Goal: Task Accomplishment & Management: Manage account settings

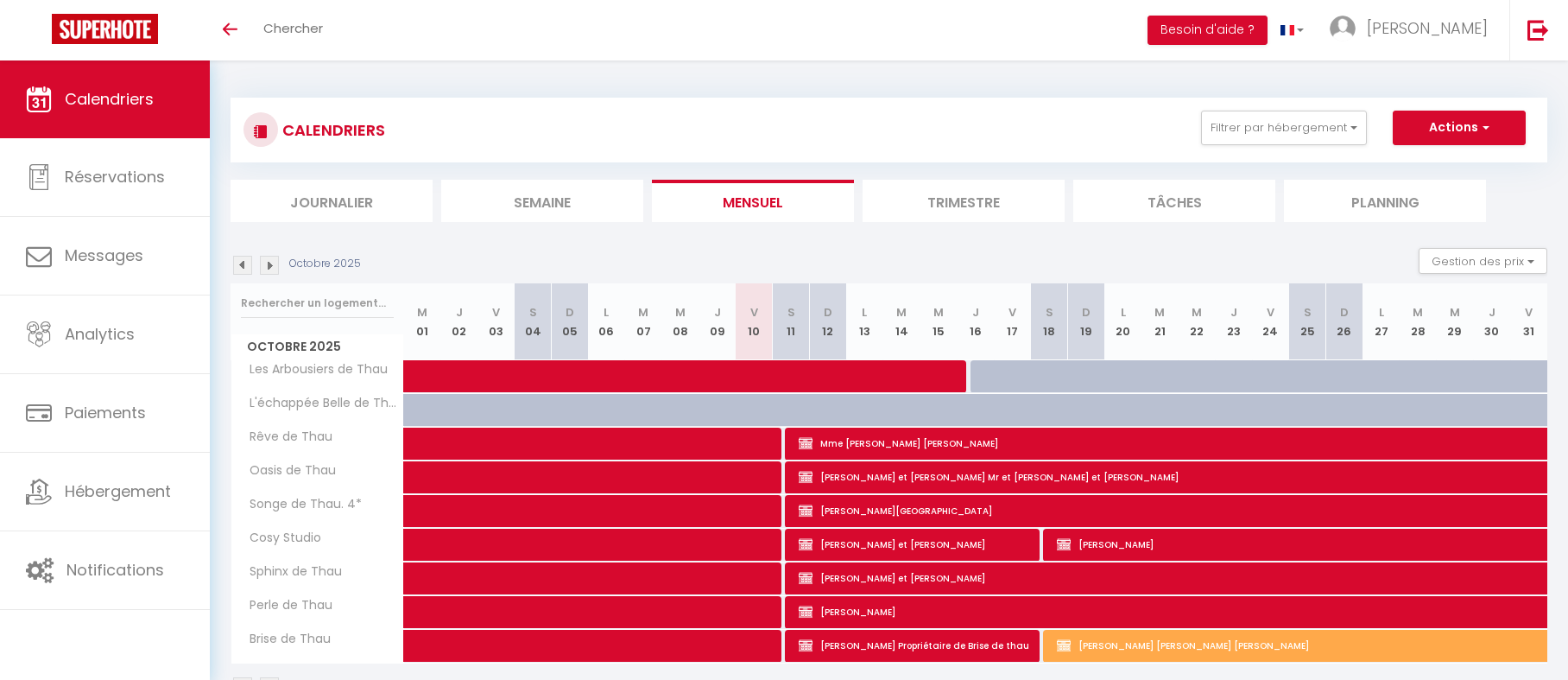
click at [265, 256] on img at bounding box center [269, 265] width 19 height 19
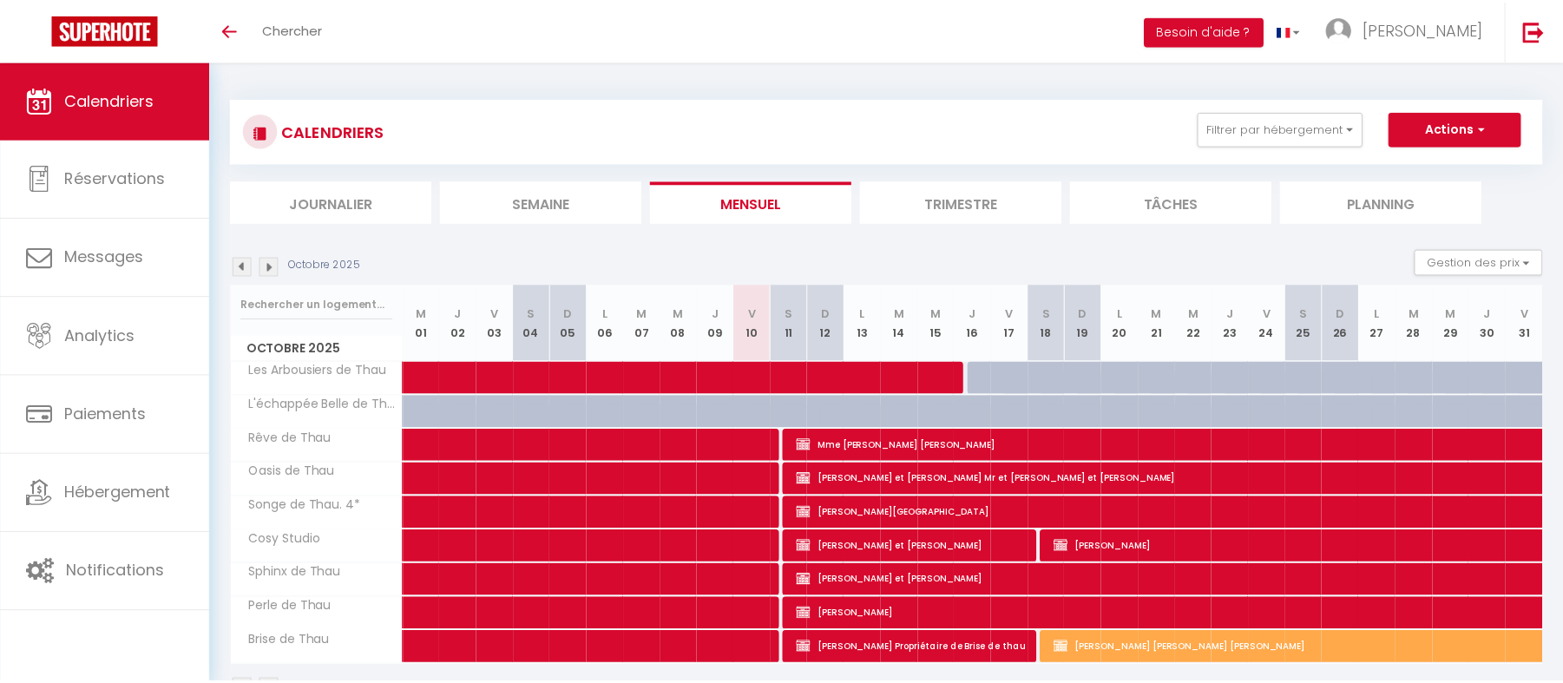
scroll to position [61, 0]
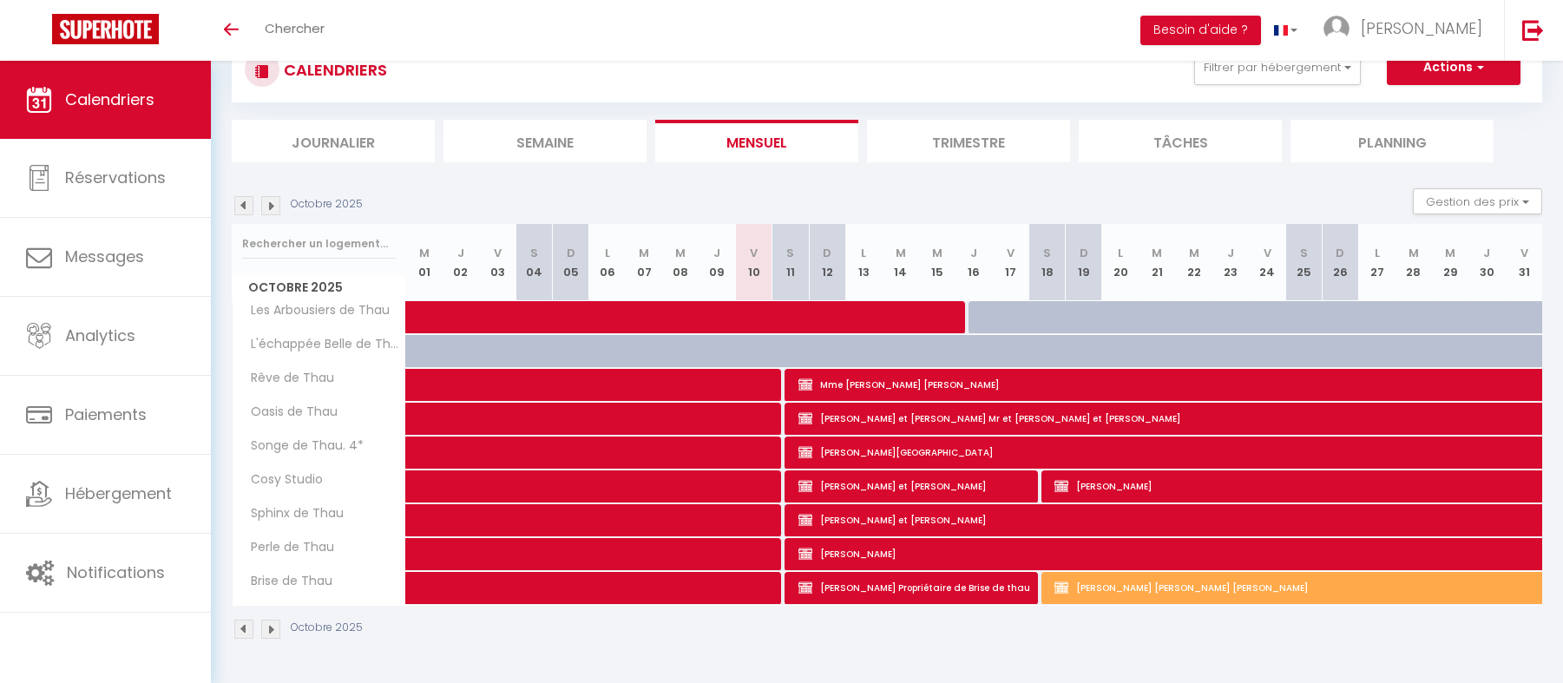
select select
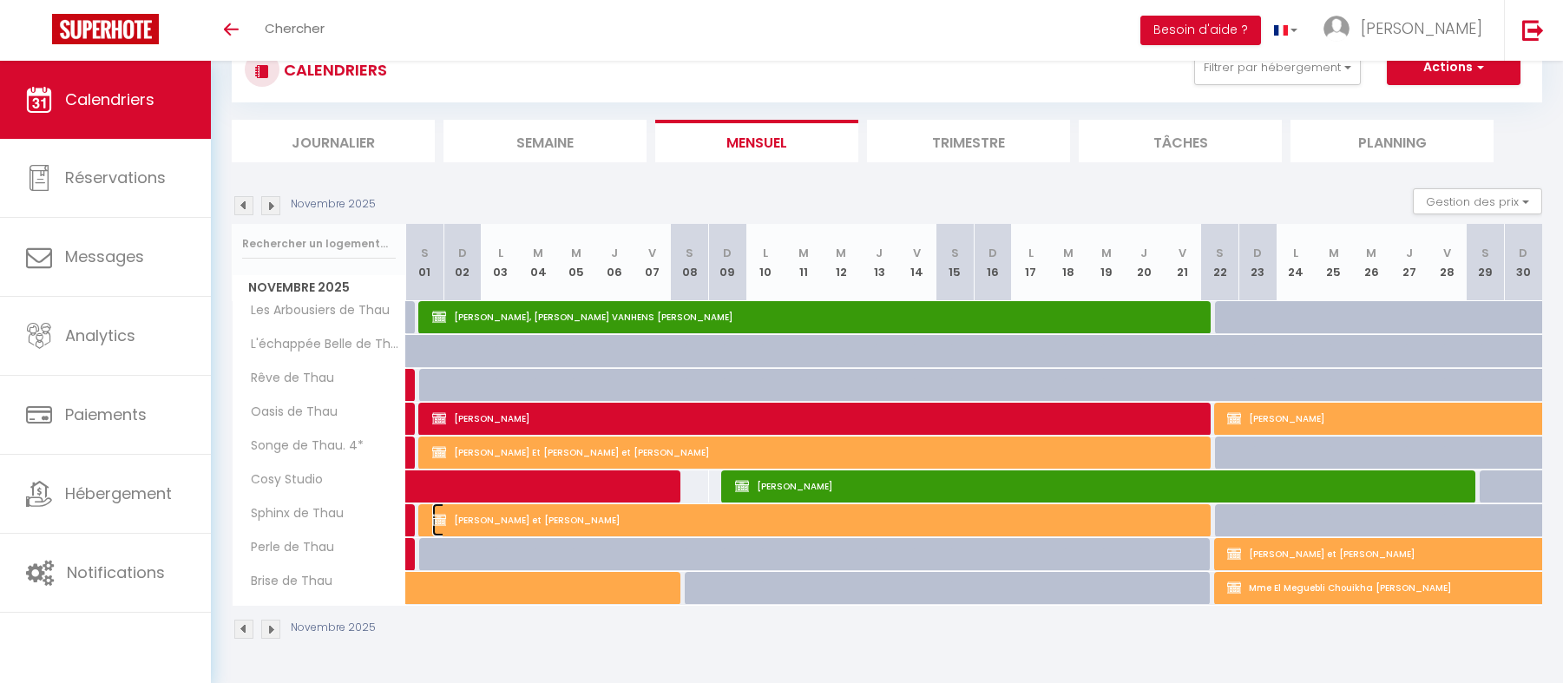
click at [653, 524] on span "[PERSON_NAME] et [PERSON_NAME]" at bounding box center [820, 519] width 777 height 33
select select "OK"
select select "KO"
select select "0"
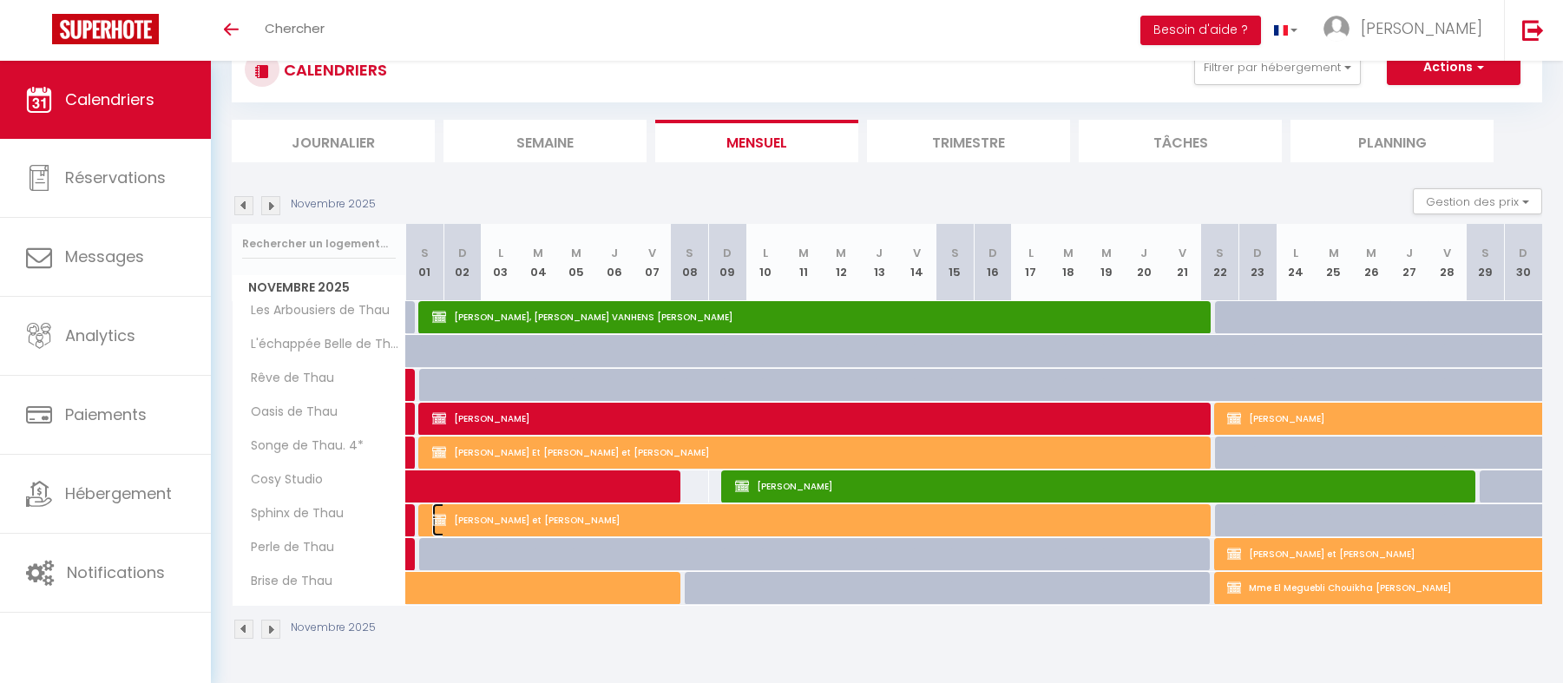
select select "1"
select select
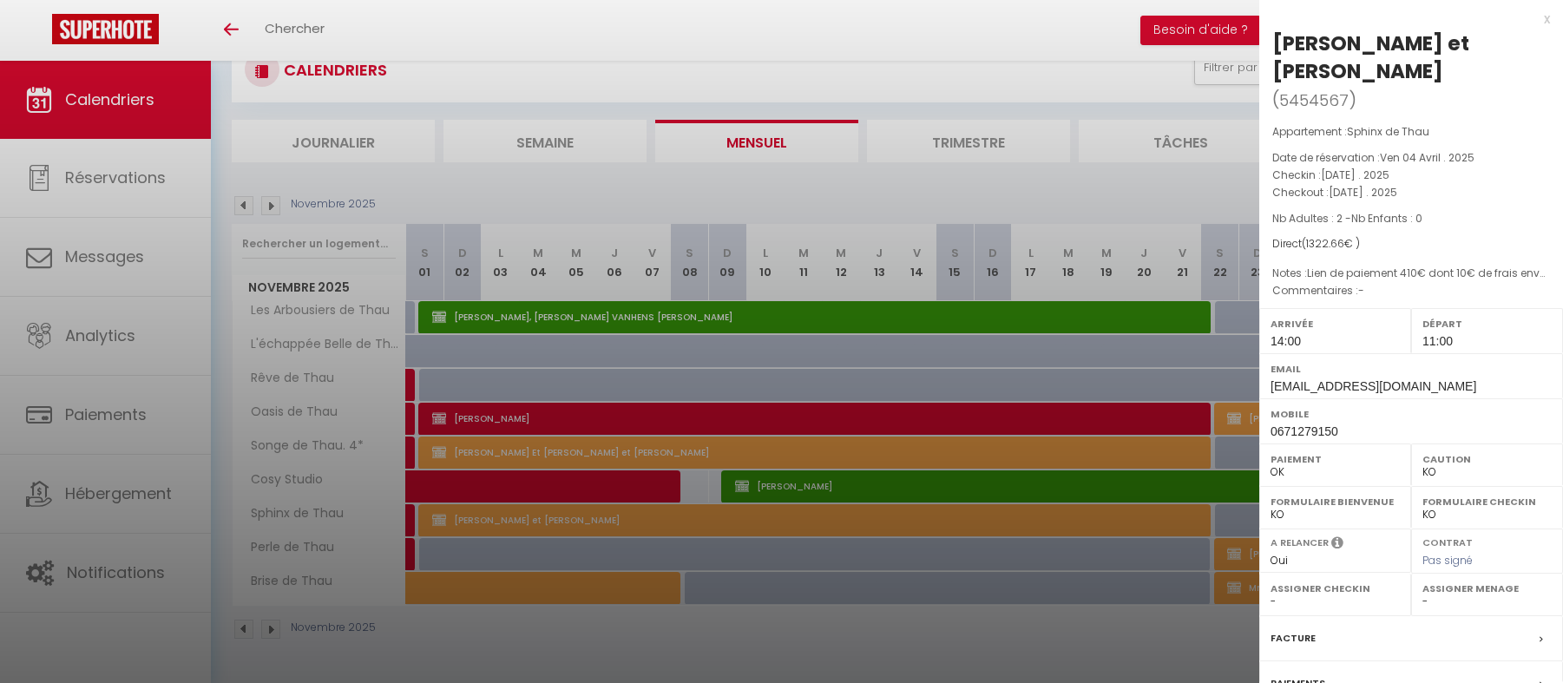
click at [1465, 215] on p "Nb Adultes : 2 - Nb Enfants : 0" at bounding box center [1411, 218] width 278 height 17
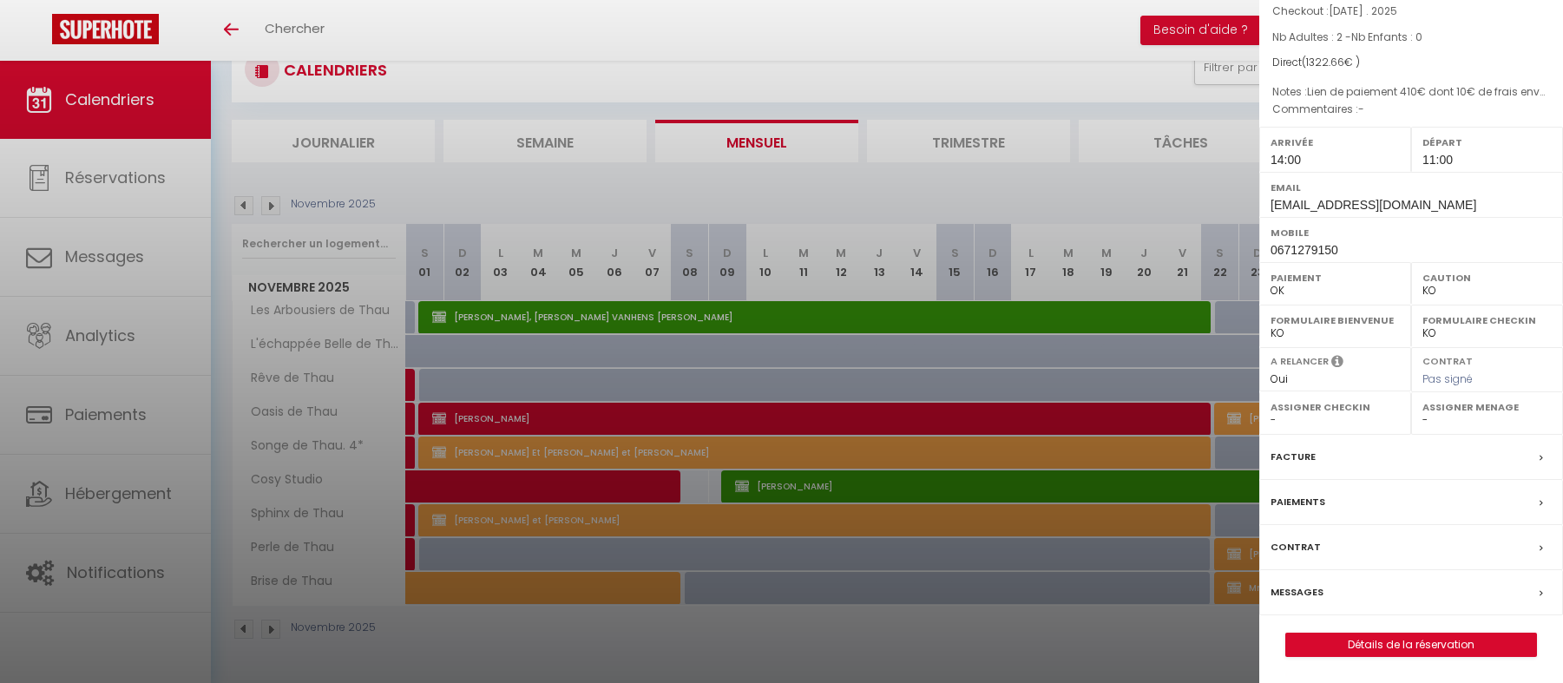
scroll to position [0, 0]
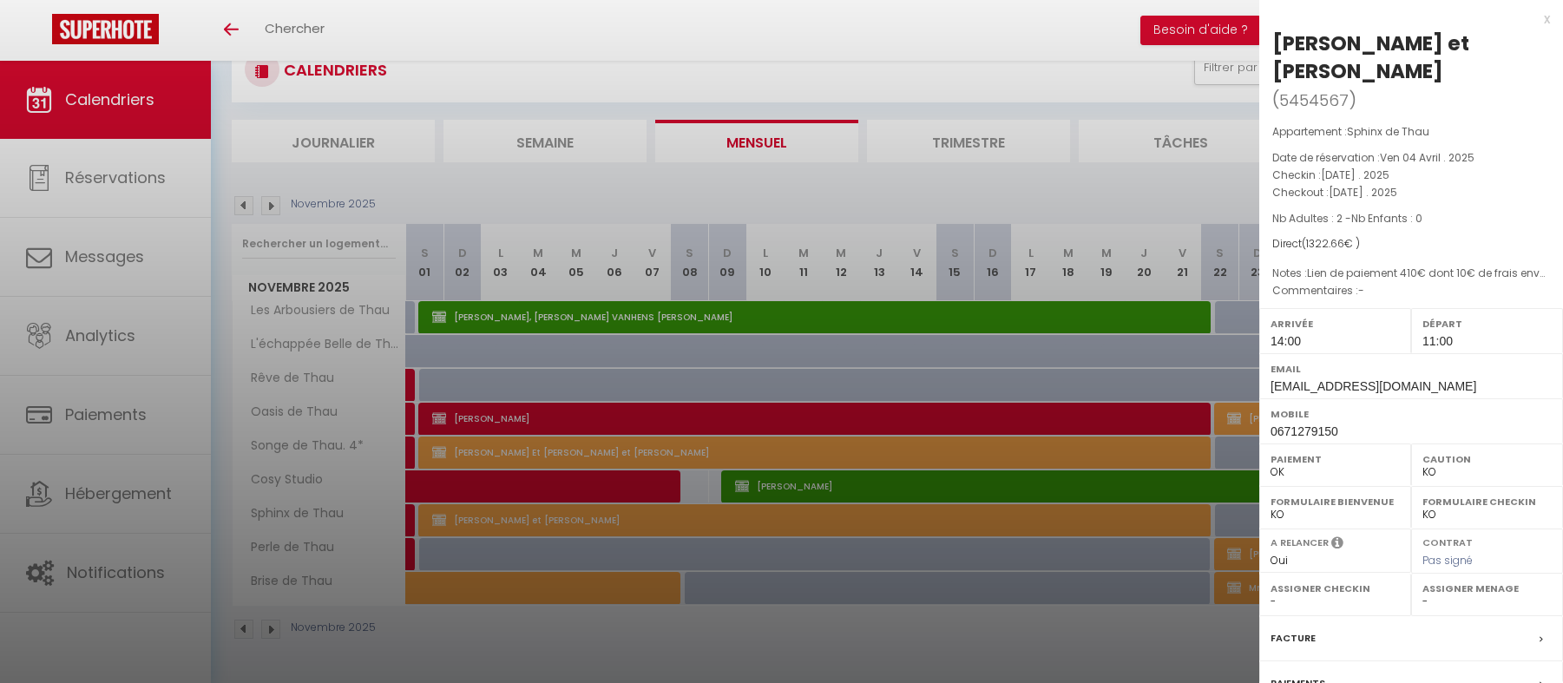
click at [1534, 17] on div "x" at bounding box center [1404, 19] width 291 height 21
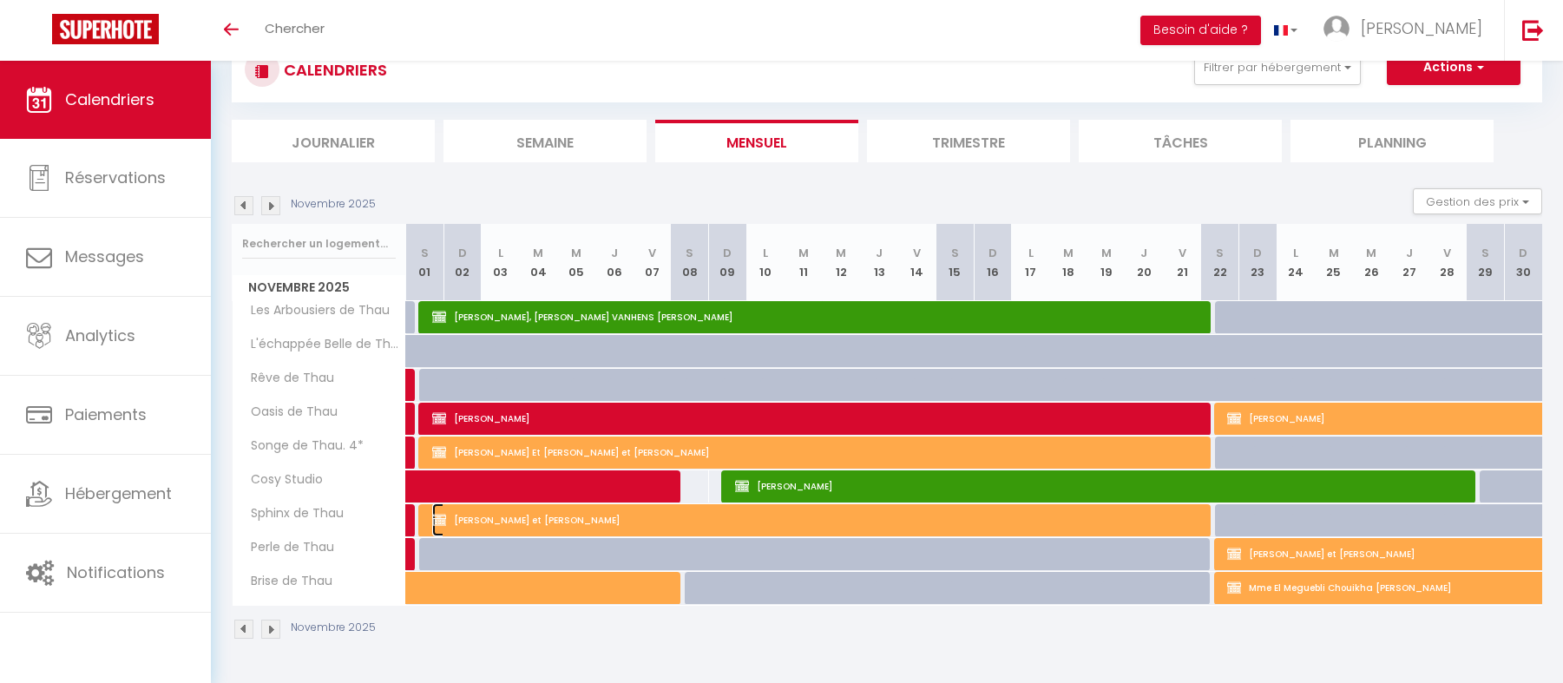
click at [953, 523] on span "[PERSON_NAME] et [PERSON_NAME]" at bounding box center [820, 519] width 777 height 33
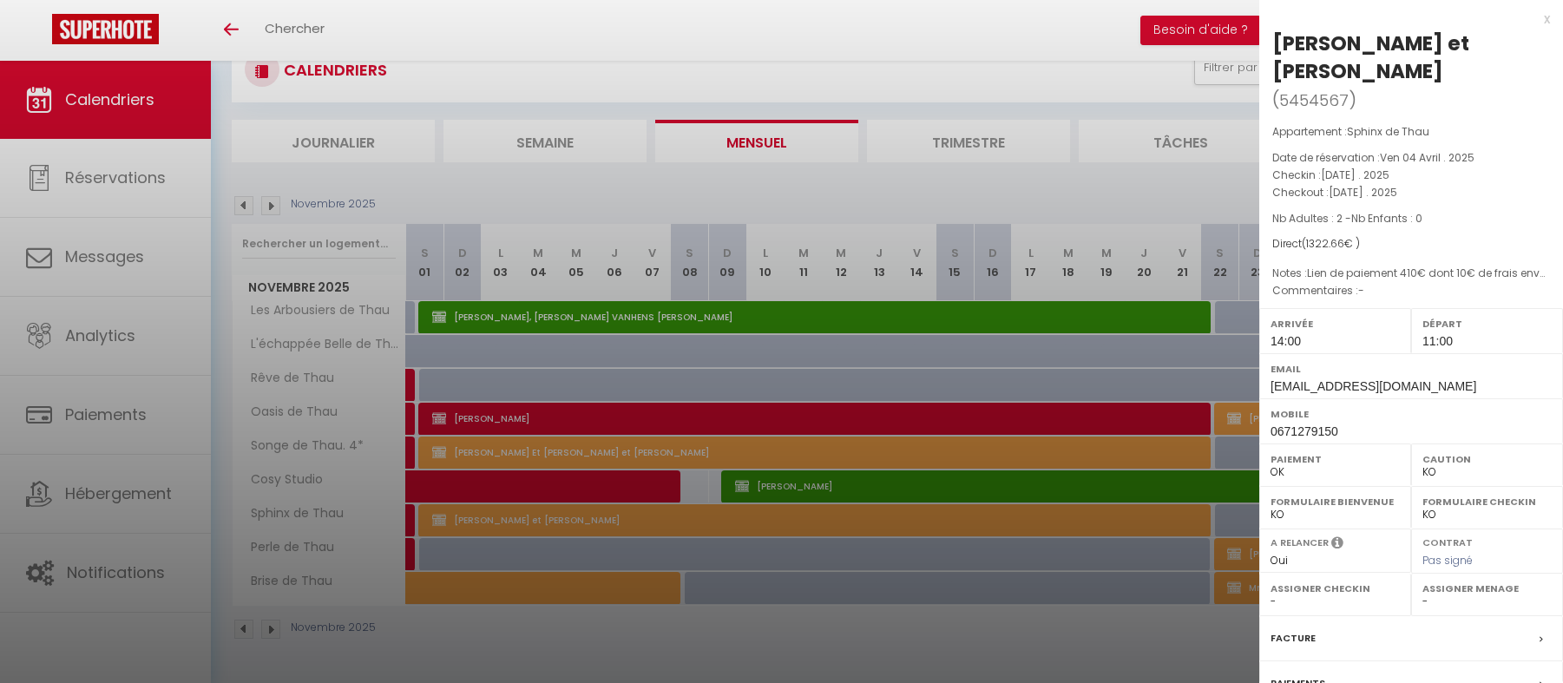
click at [1447, 641] on div "Facture" at bounding box center [1411, 638] width 304 height 45
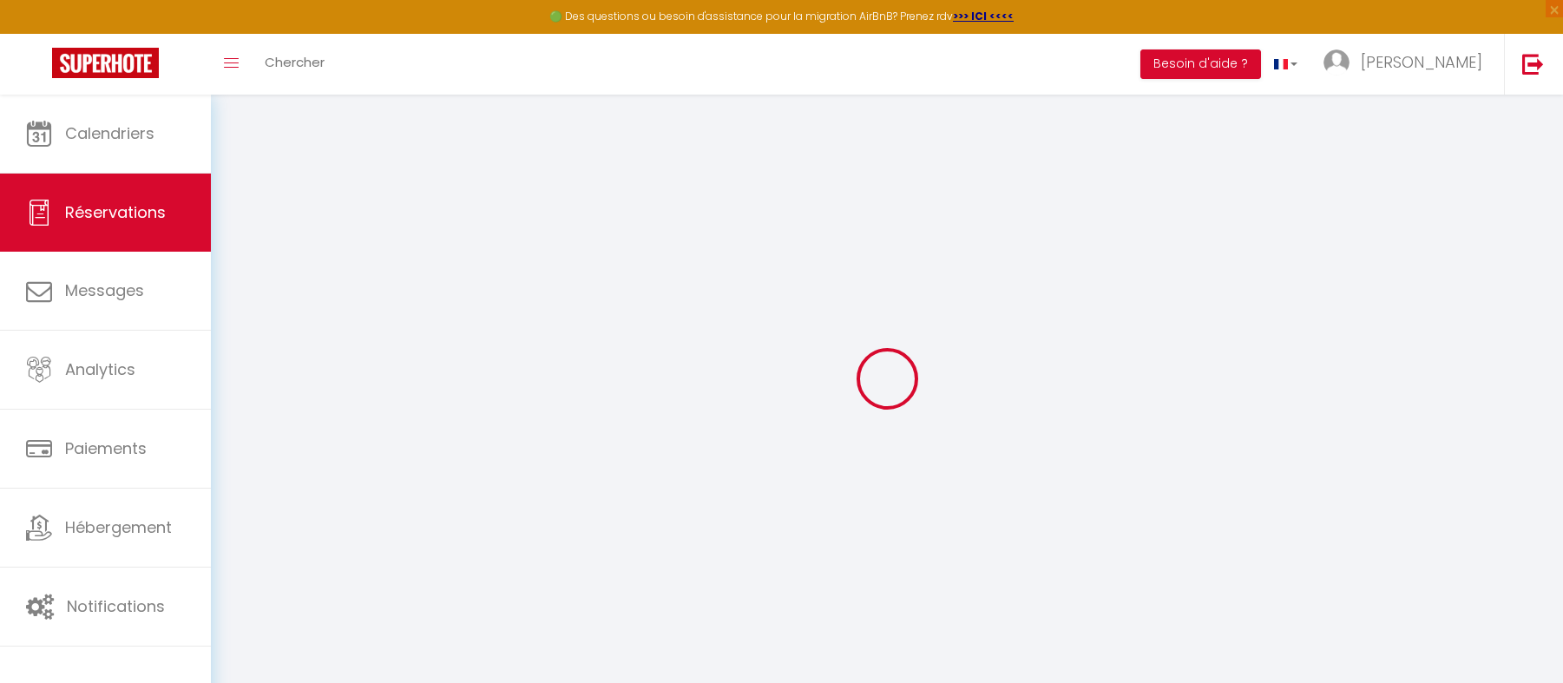
select select
checkbox input "true"
select select
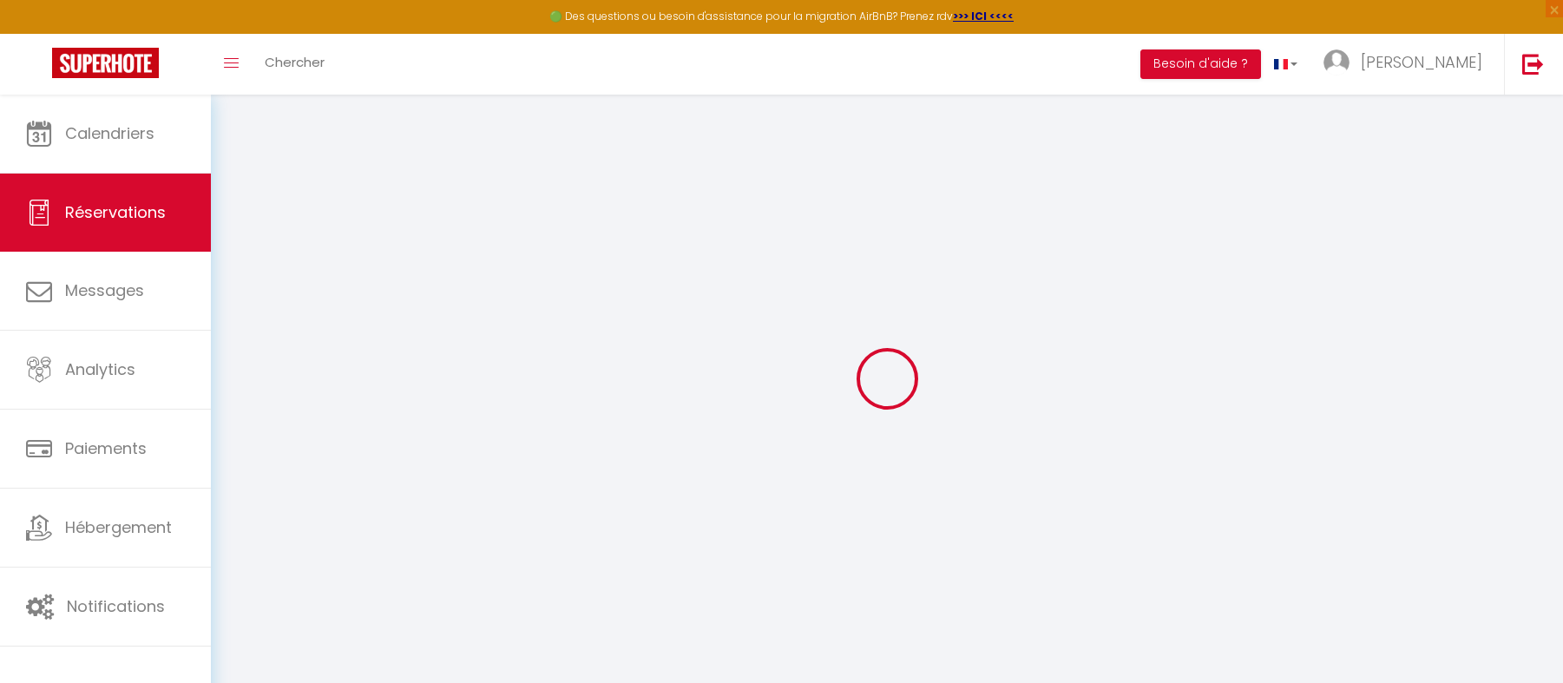
checkbox input "true"
type textarea "Lien de paiement 410€ dont 10€ de frais envoyé le 11.04 Décalage de cure envoyé…"
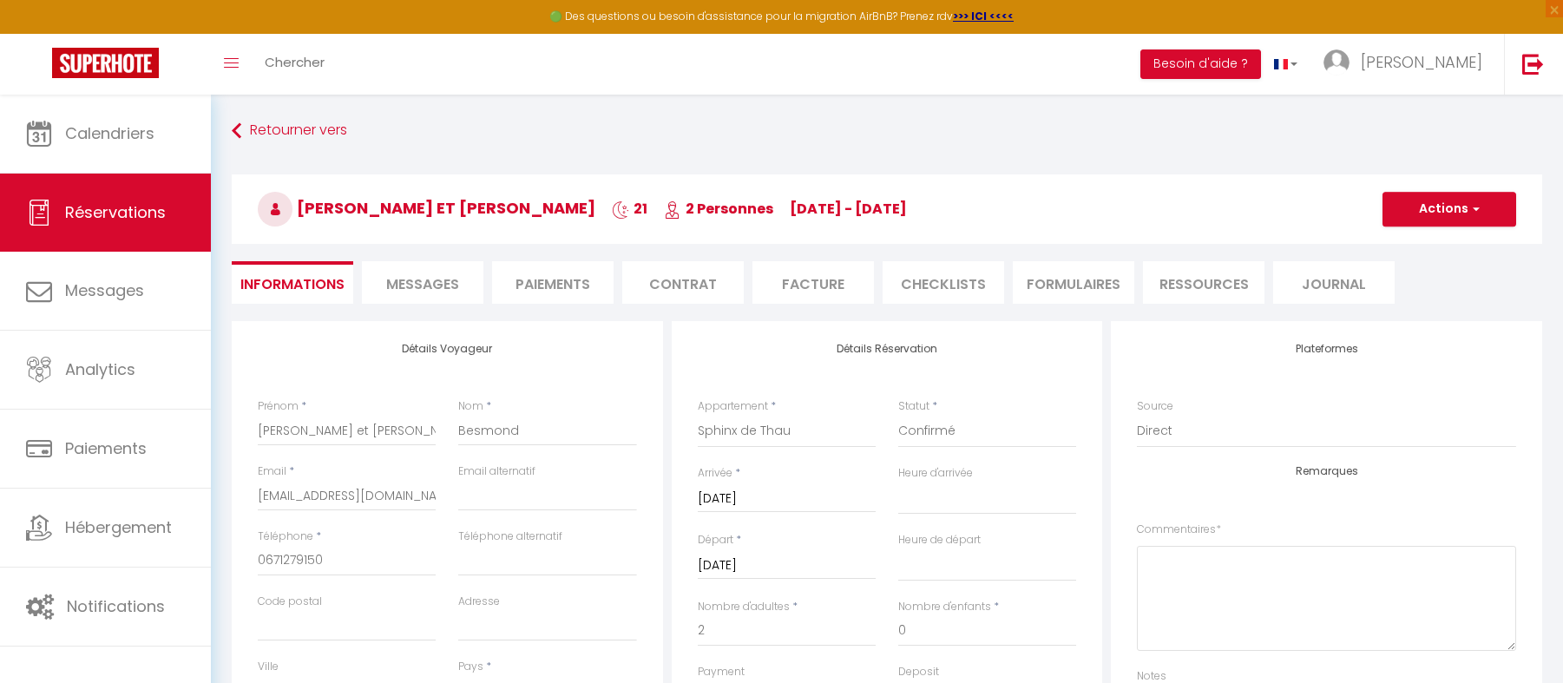
select select "14:00"
select select "11:00"
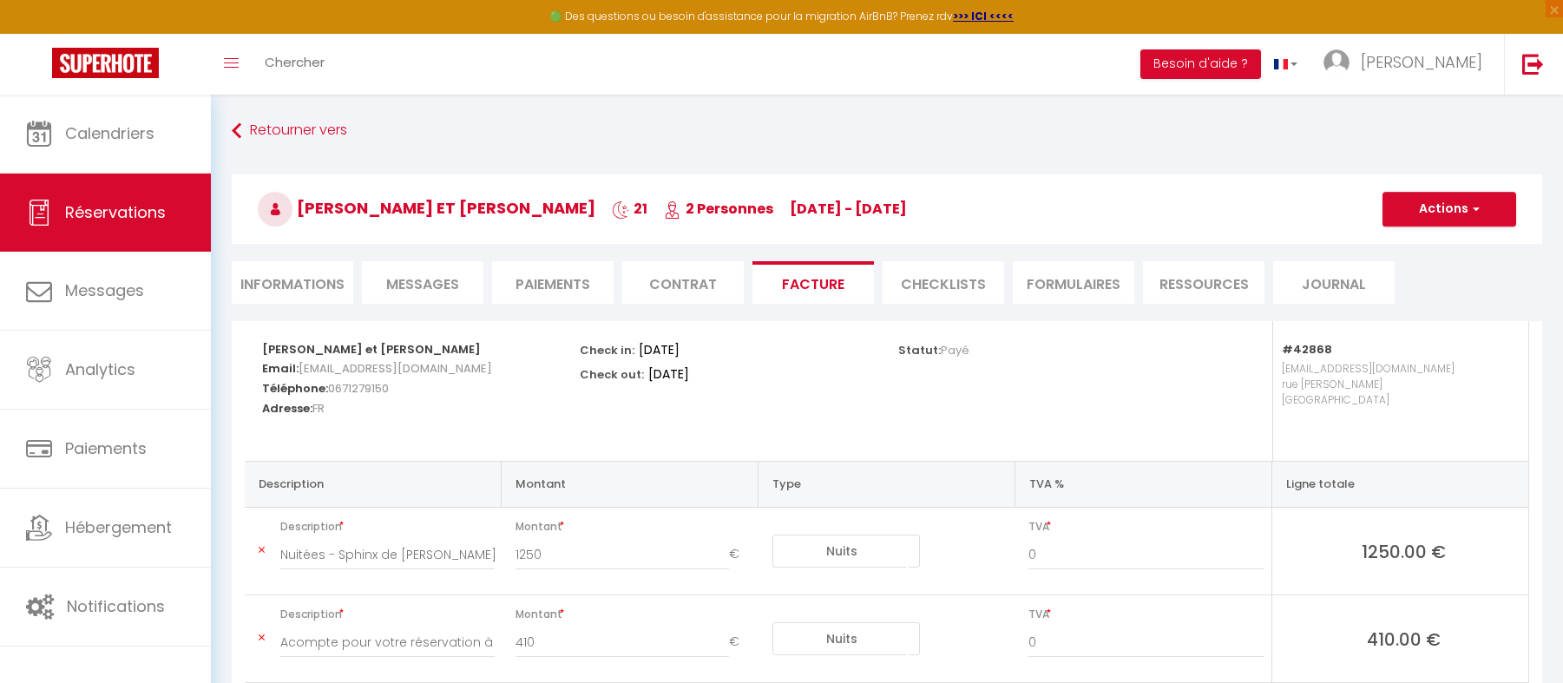
click at [318, 290] on li "Informations" at bounding box center [292, 282] width 121 height 43
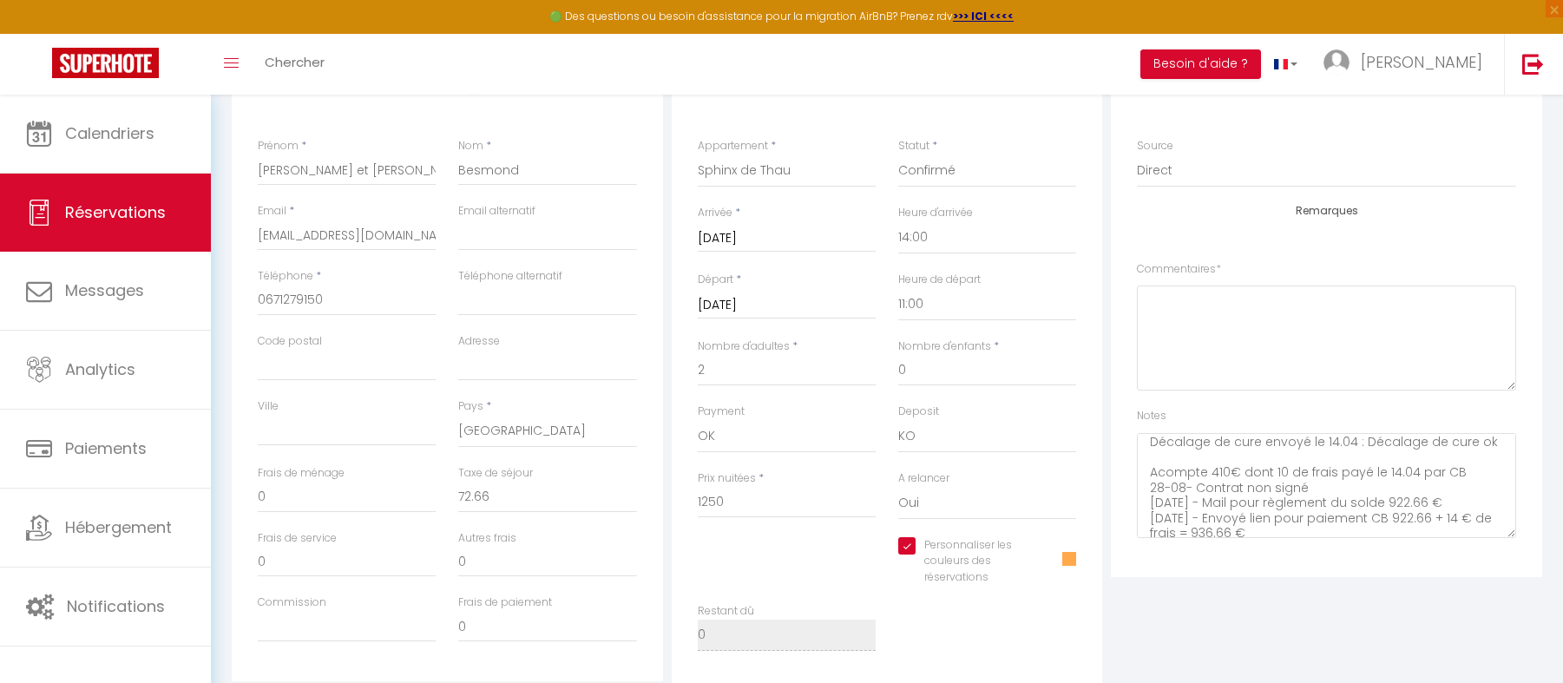
scroll to position [46, 0]
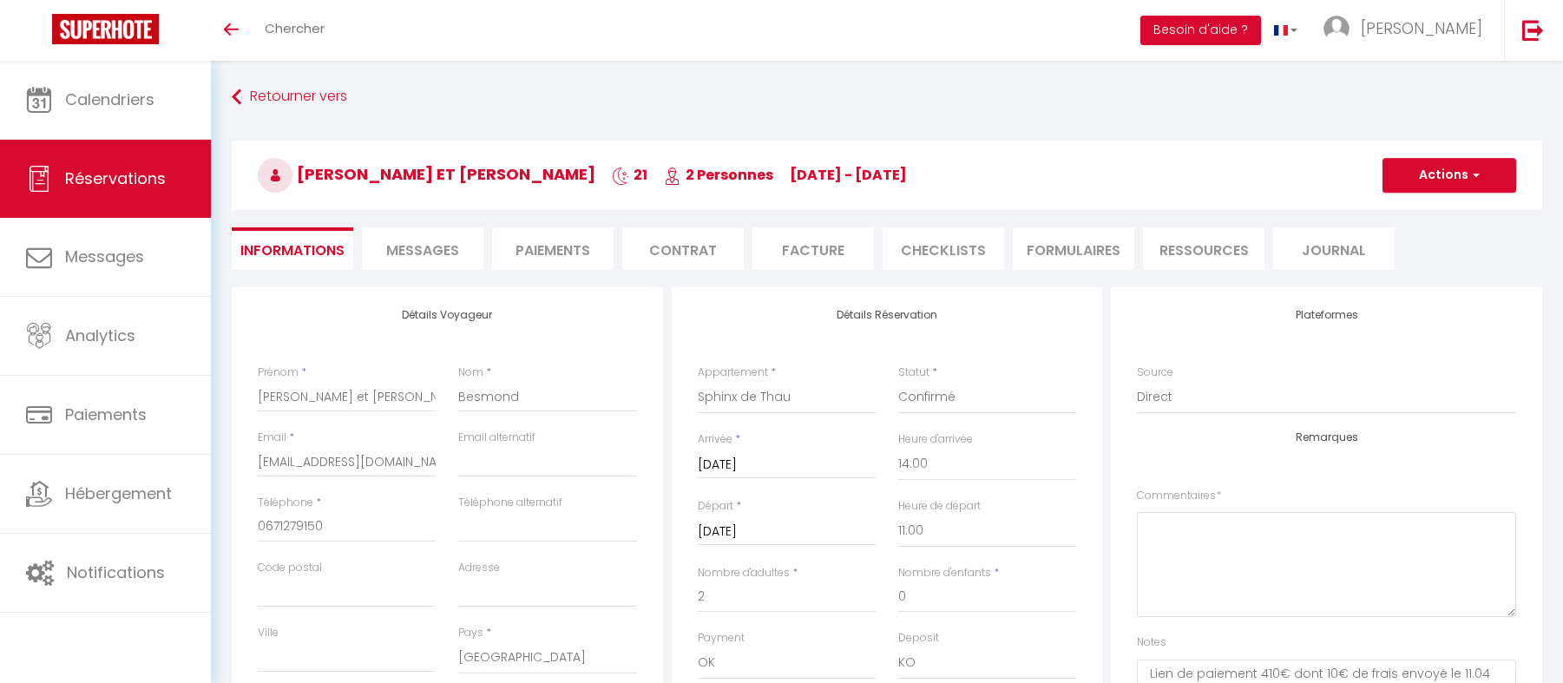
select select "42868"
select select "14:00"
select select "11:00"
select select "14"
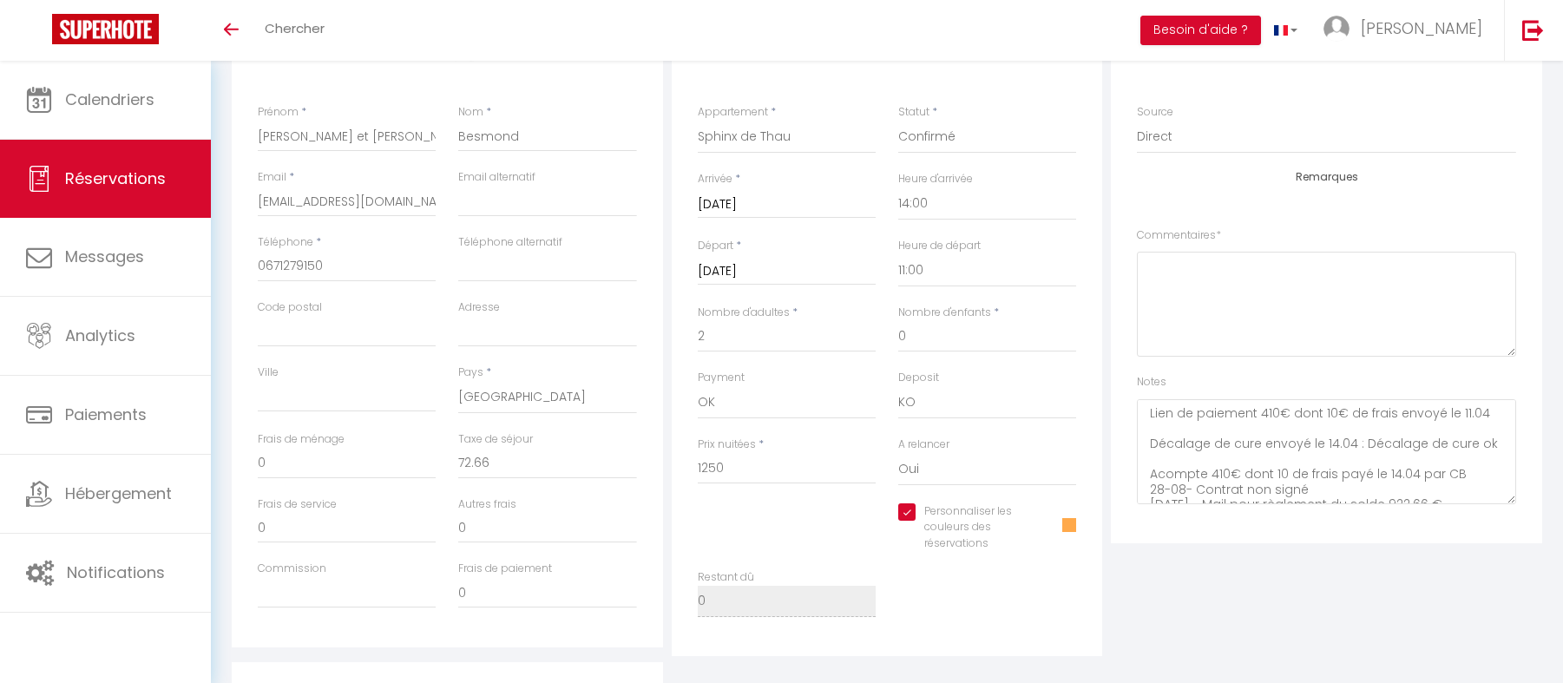
scroll to position [46, 0]
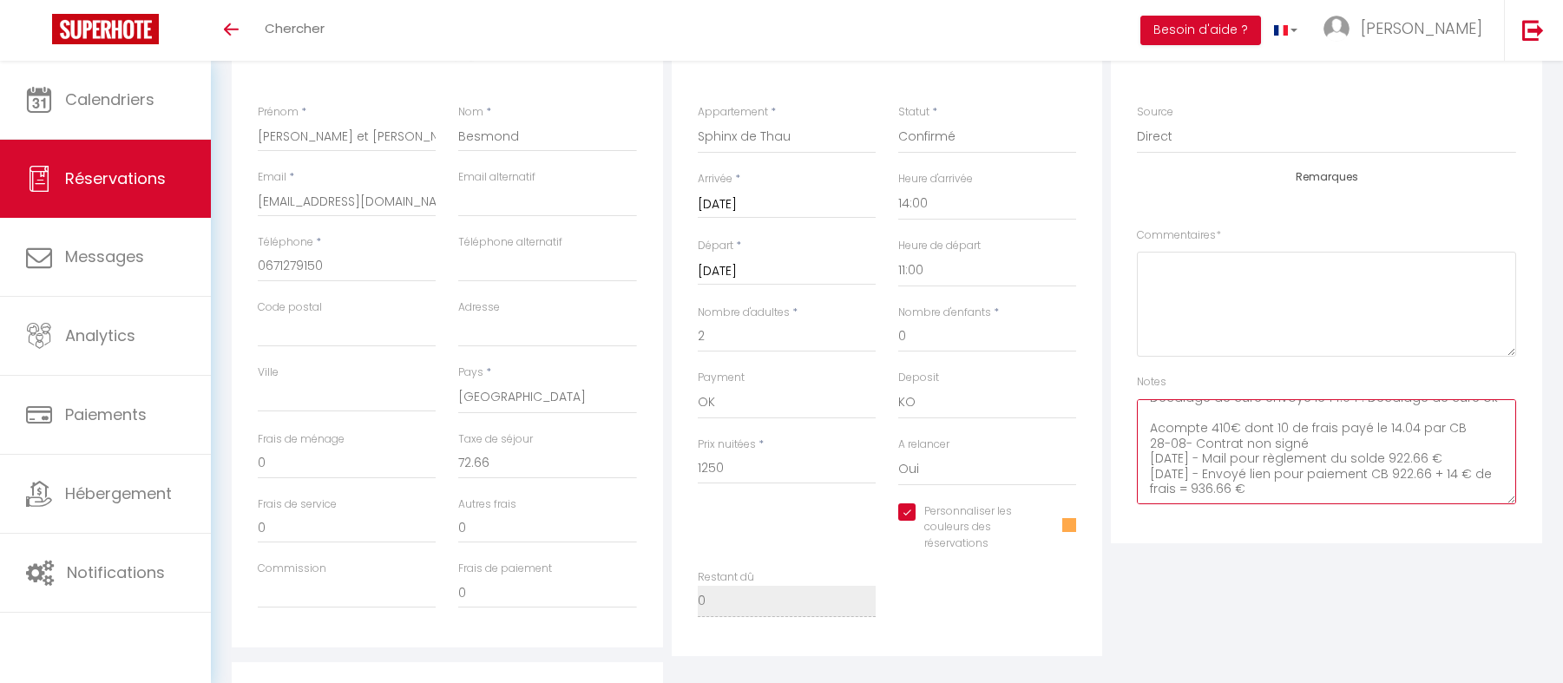
click at [1310, 489] on textarea "Lien de paiement 410€ dont 10€ de frais envoyé le 11.04 Décalage de cure envoyé…" at bounding box center [1326, 451] width 379 height 105
type textarea "Lien de paiement 410€ dont 10€ de frais envoyé le 11.04 Décalage de cure envoyé…"
click at [1068, 523] on span at bounding box center [1069, 525] width 14 height 14
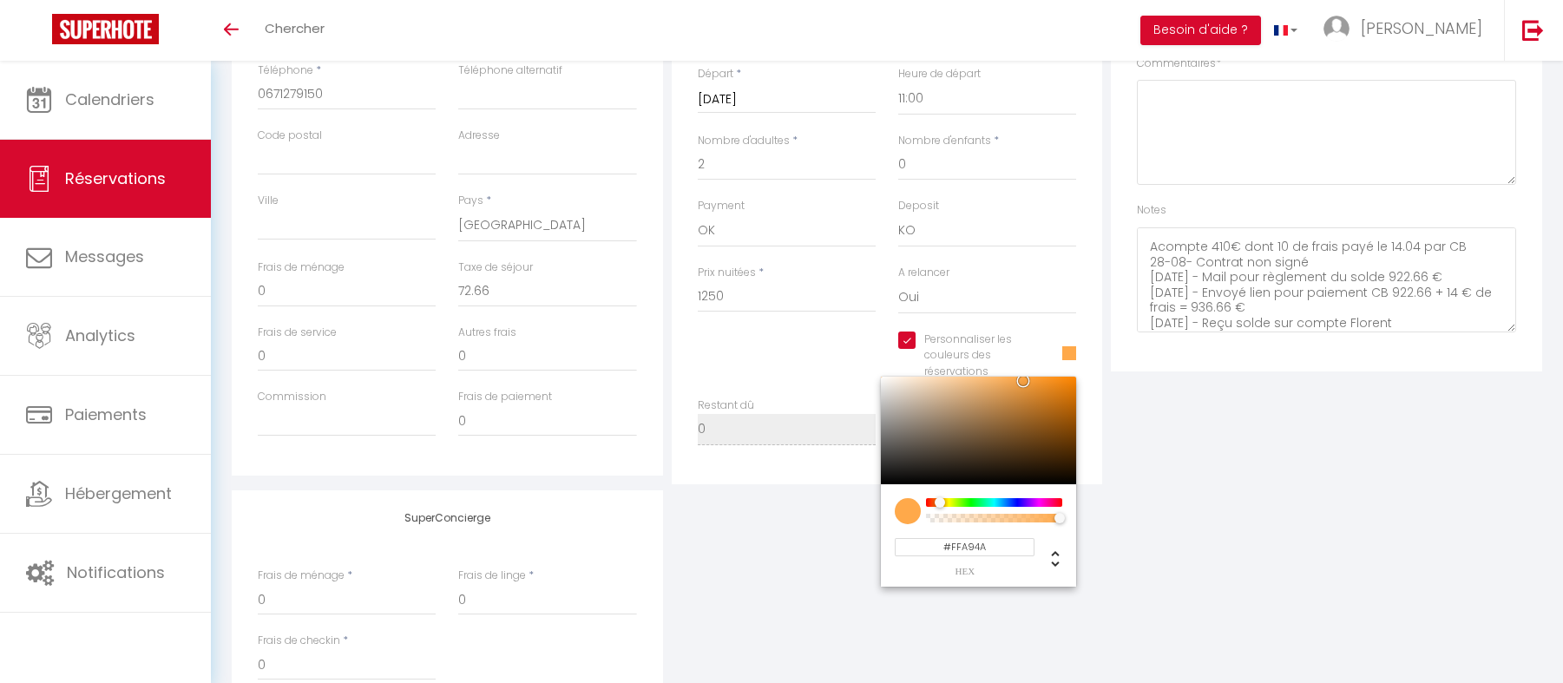
scroll to position [434, 0]
click at [953, 547] on input "#FFA94A" at bounding box center [965, 545] width 140 height 18
click at [974, 547] on input "#FFA94A" at bounding box center [965, 545] width 140 height 18
type input "#D7092E"
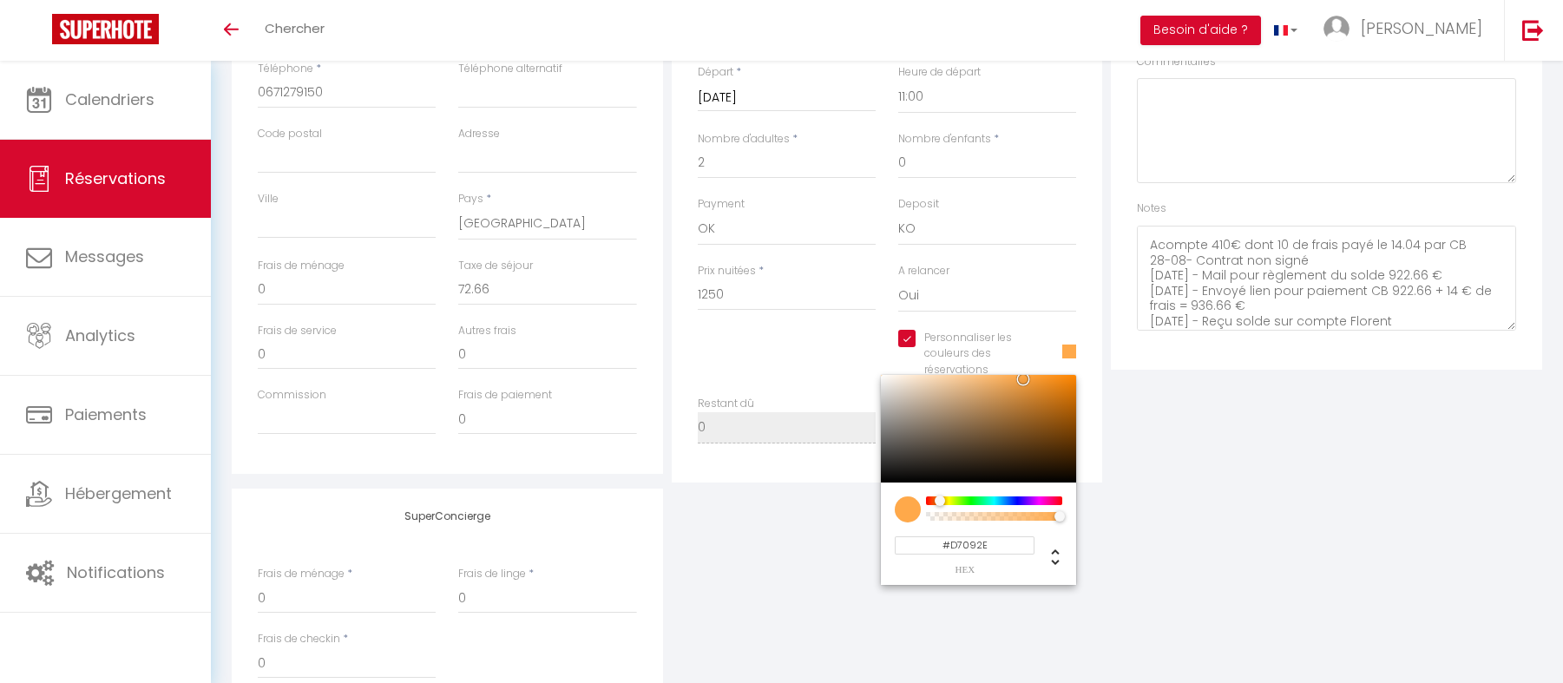
checkbox input "true"
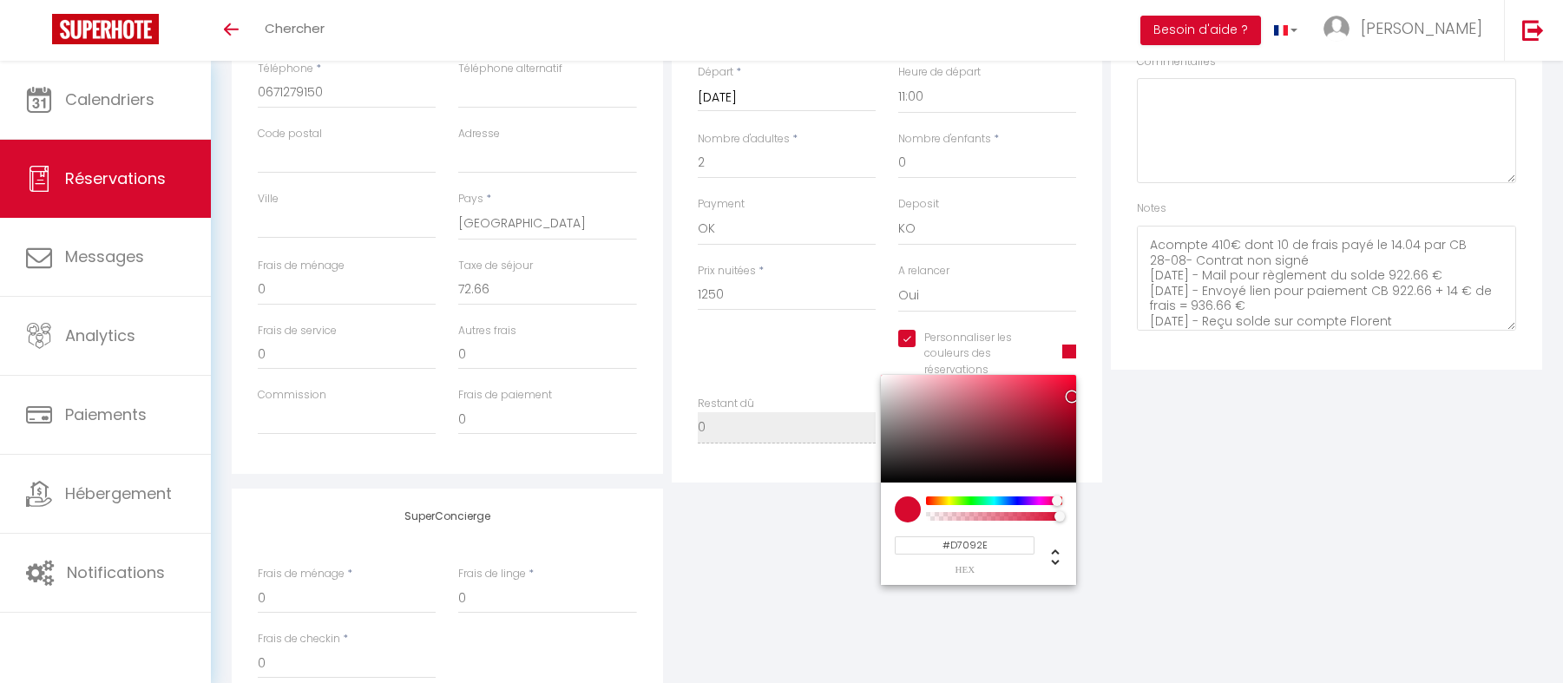
type input "#D7092E"
click at [1165, 525] on div "SuperConcierge Frais de ménage * 0 Frais de linge * 0 Frais de checkin * 0" at bounding box center [886, 603] width 1319 height 229
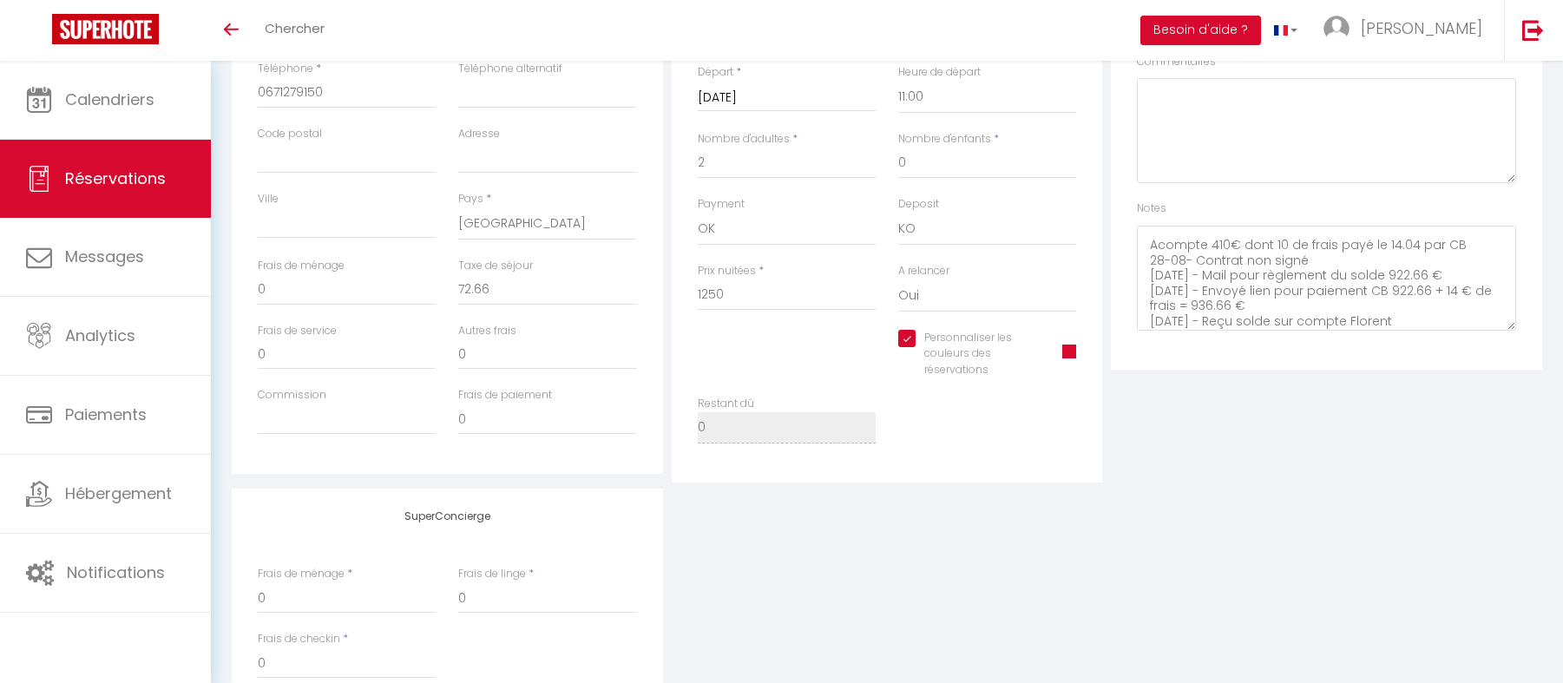
scroll to position [0, 0]
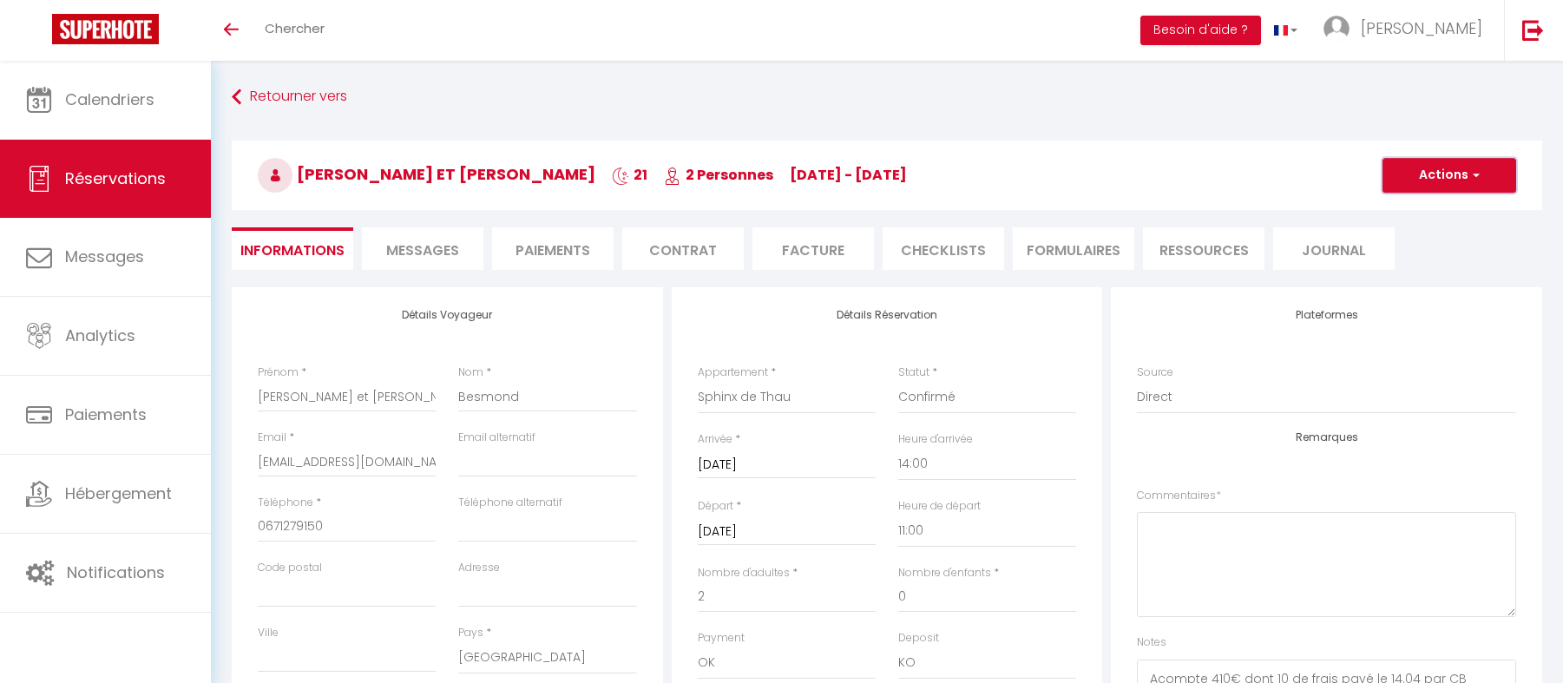
click at [1446, 167] on button "Actions" at bounding box center [1449, 175] width 134 height 35
click at [1428, 216] on link "Enregistrer" at bounding box center [1431, 213] width 137 height 23
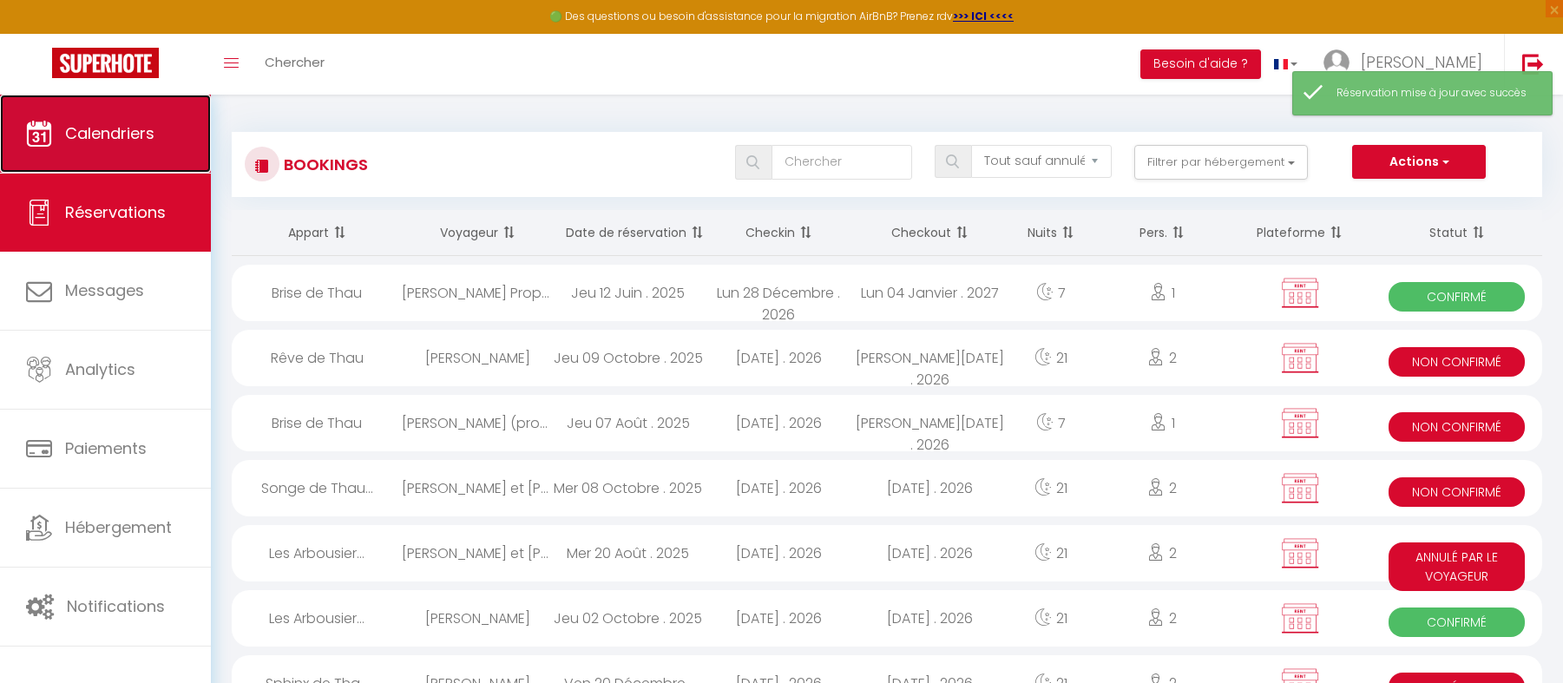
click at [131, 144] on link "Calendriers" at bounding box center [105, 134] width 211 height 78
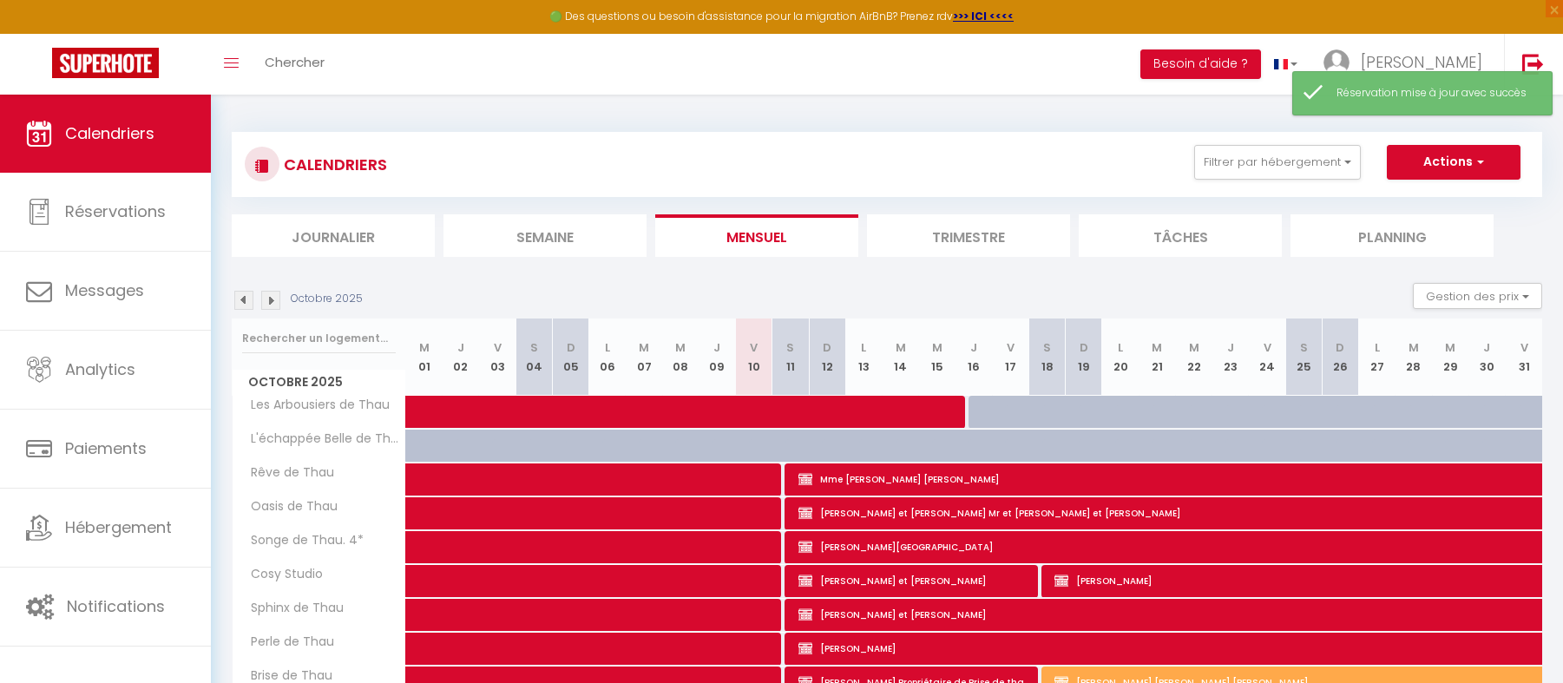
click at [270, 296] on img at bounding box center [270, 300] width 19 height 19
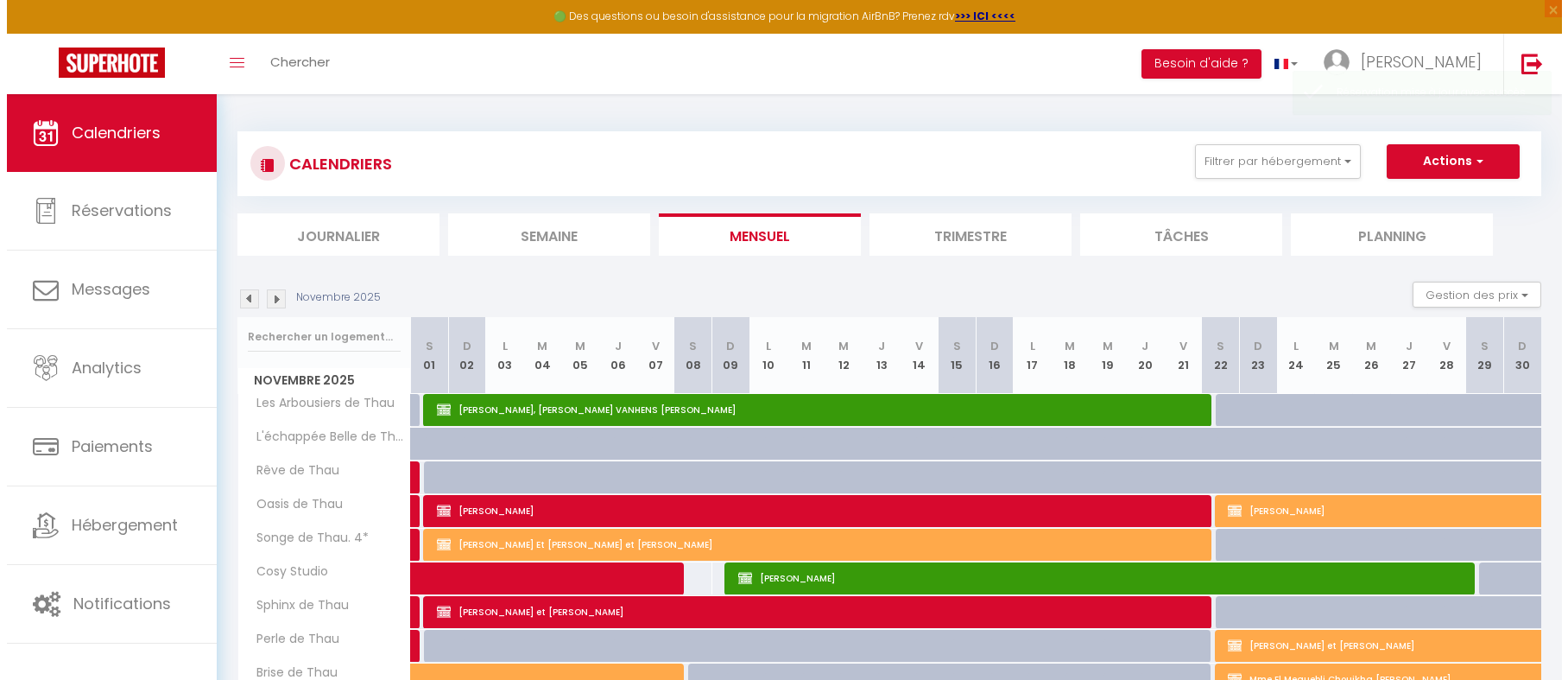
scroll to position [95, 0]
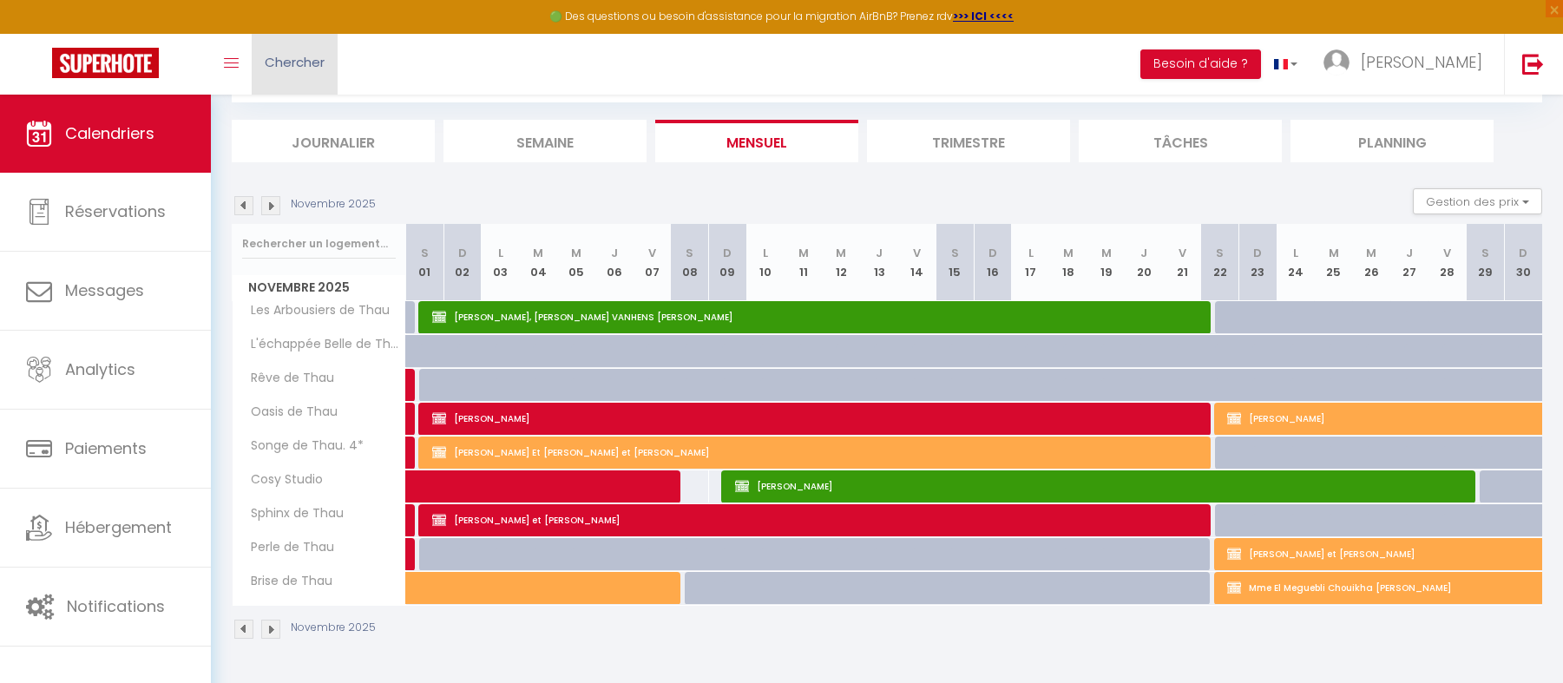
click at [287, 58] on span "Chercher" at bounding box center [295, 62] width 60 height 18
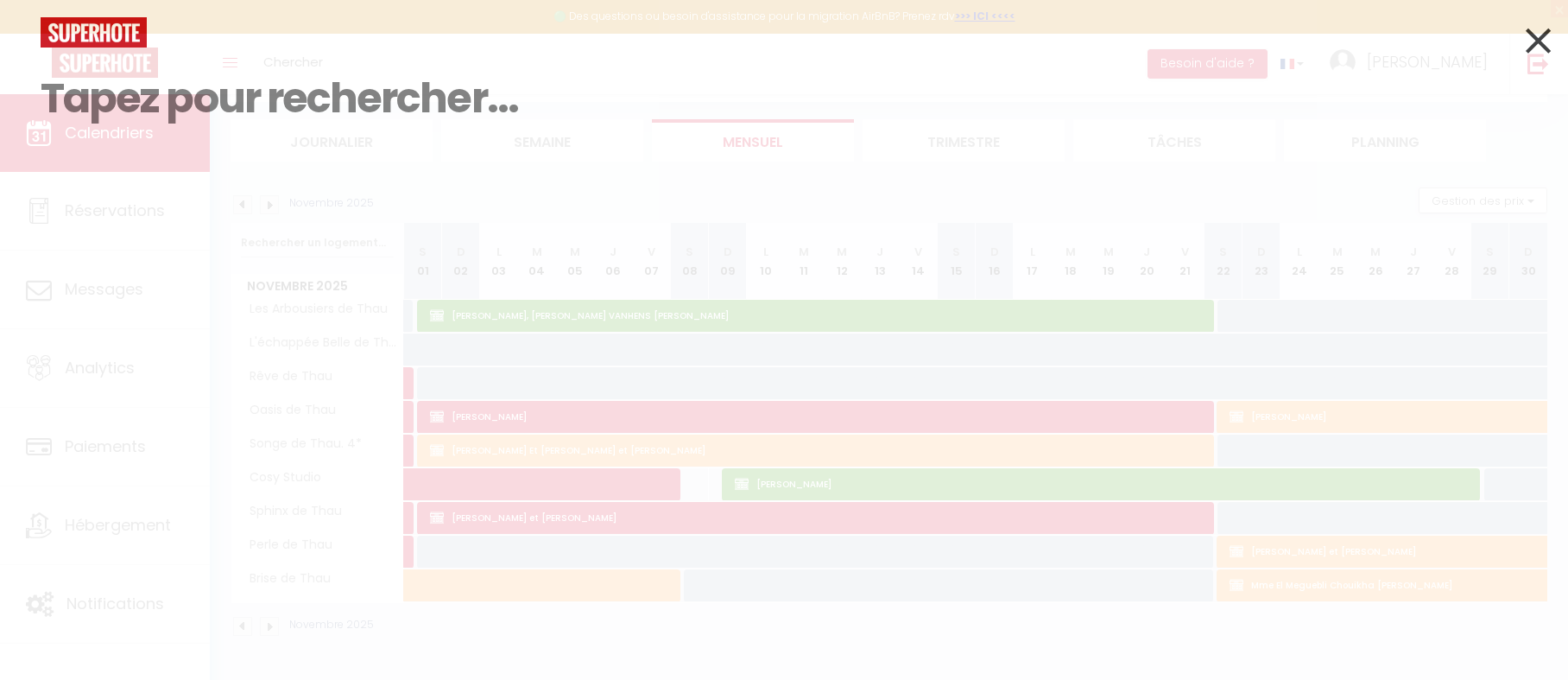
paste input "5919937"
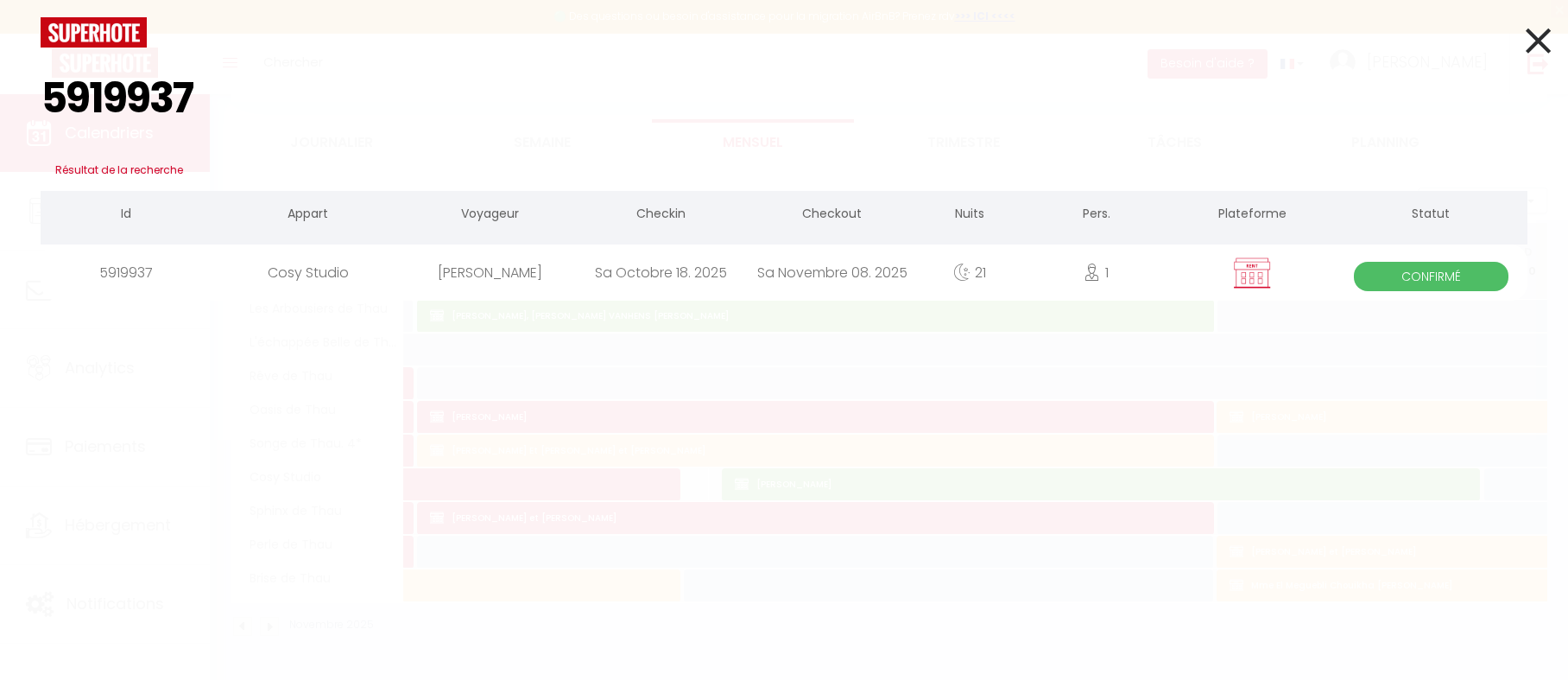
type input "5919937"
click at [539, 280] on div "[PERSON_NAME]" at bounding box center [490, 273] width 171 height 56
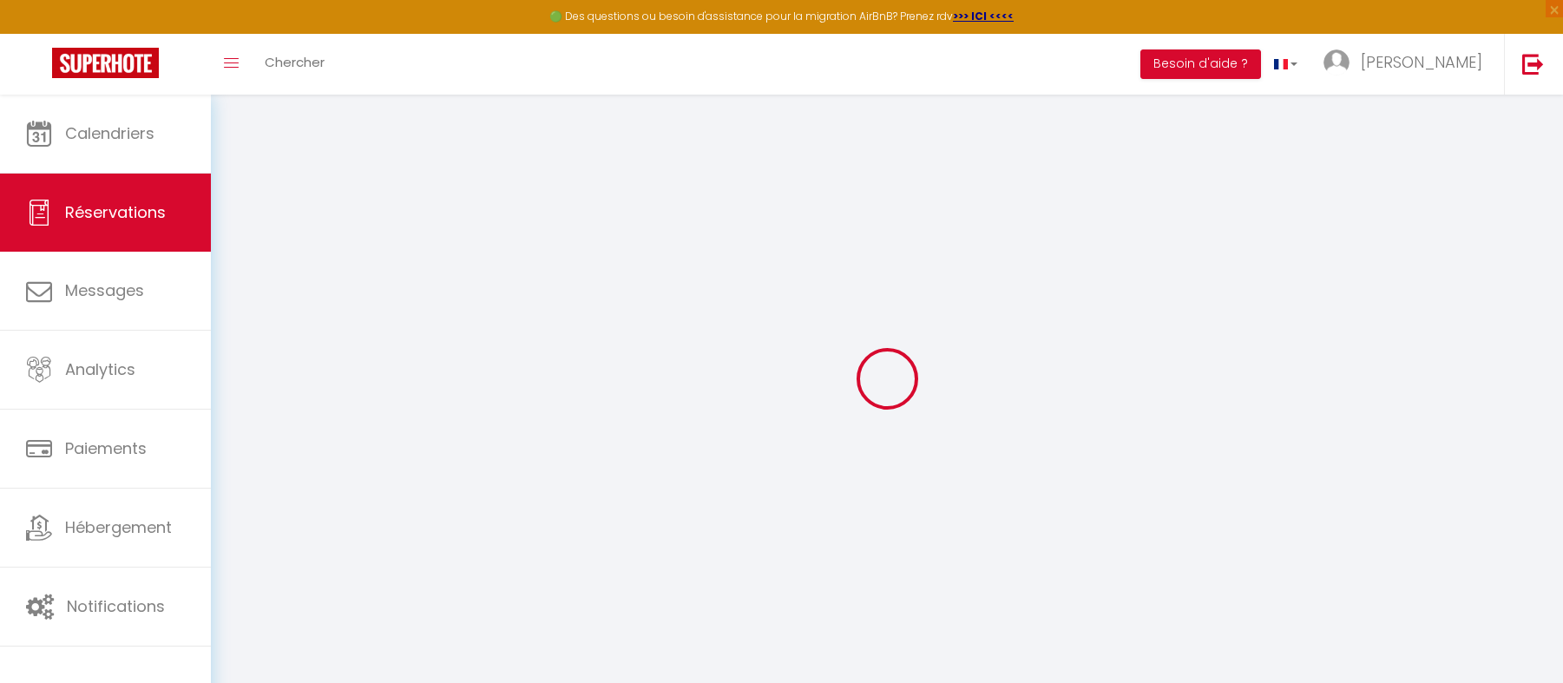
select select
checkbox input "true"
select select
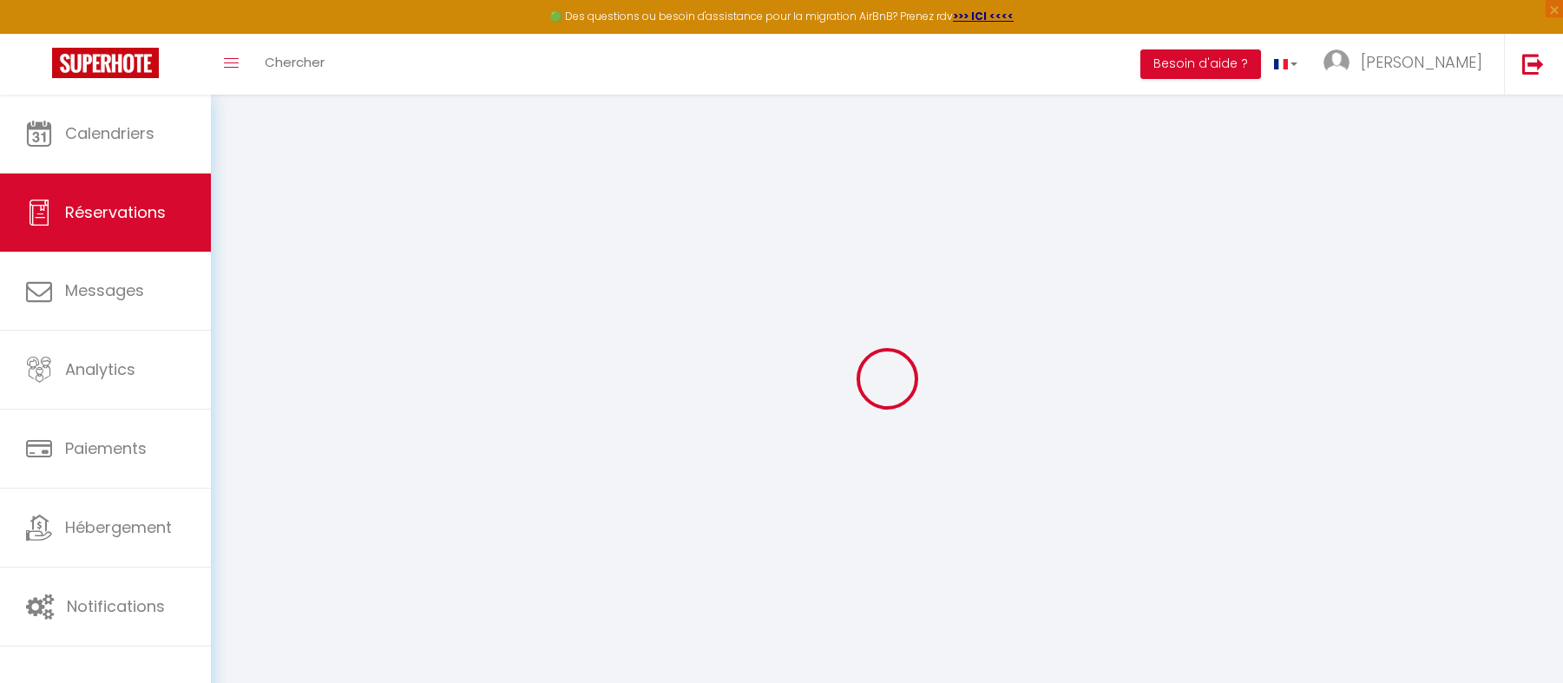
checkbox input "true"
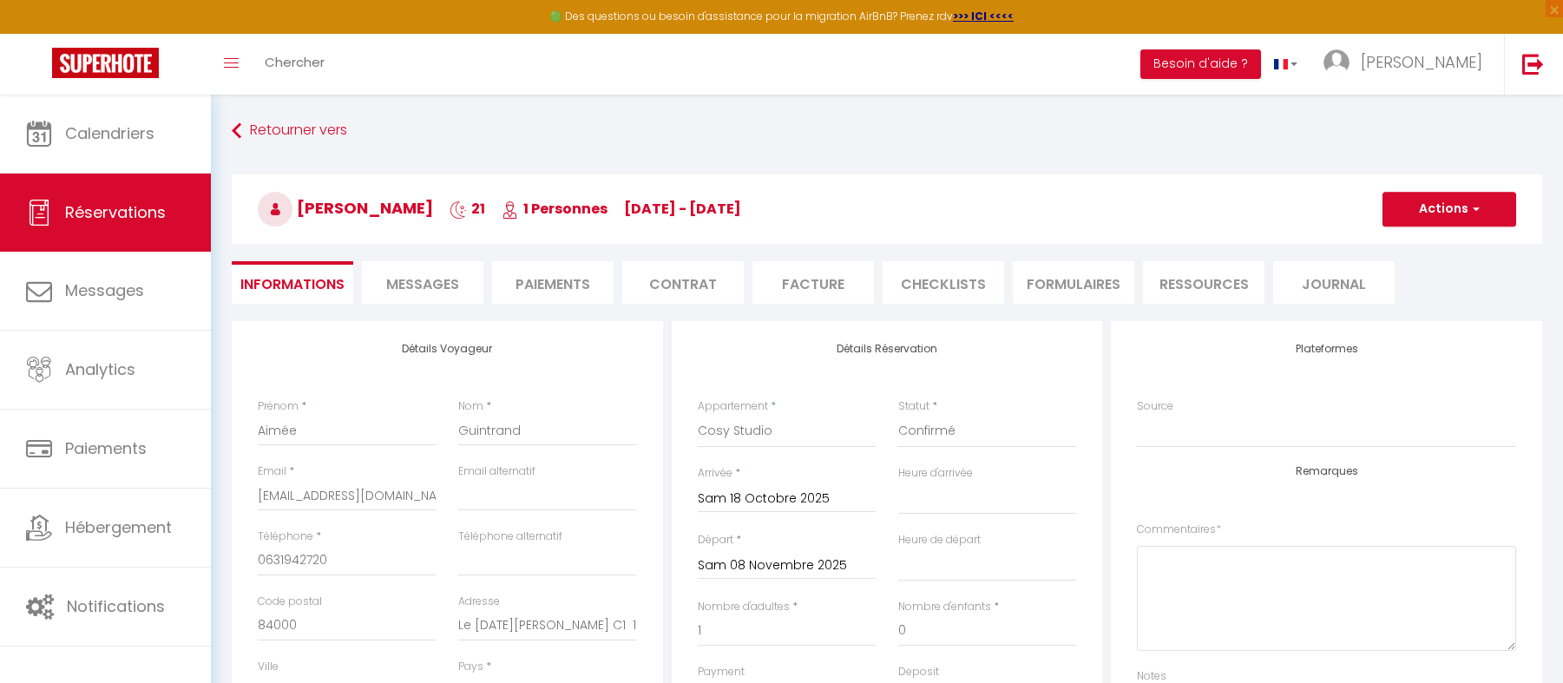
select select
checkbox input "true"
type textarea "Reçu acompte 201 € le [DATE] [DATE] - Envoyé mail règlement solde 493.15 € [DAT…"
type input "24.15"
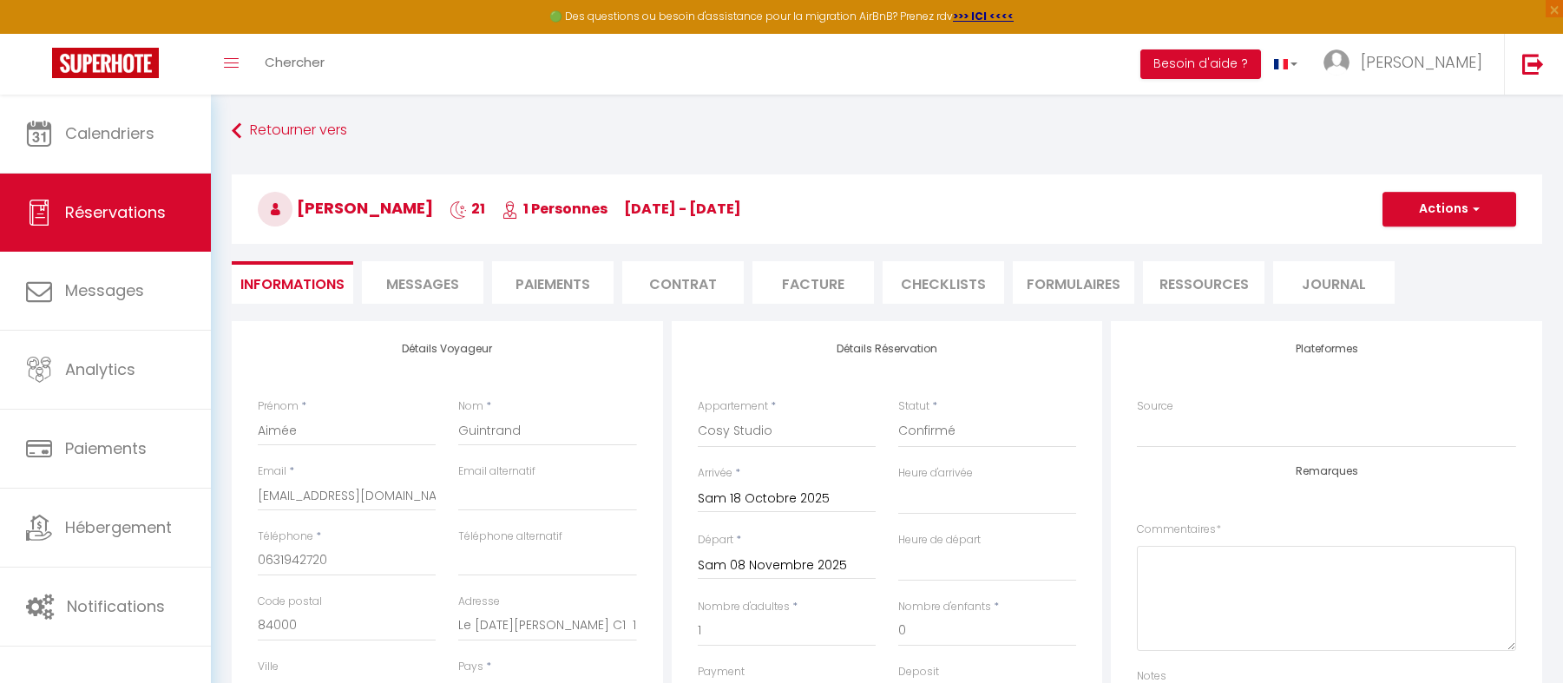
select select
checkbox input "true"
select select "14:00"
select select "11:00"
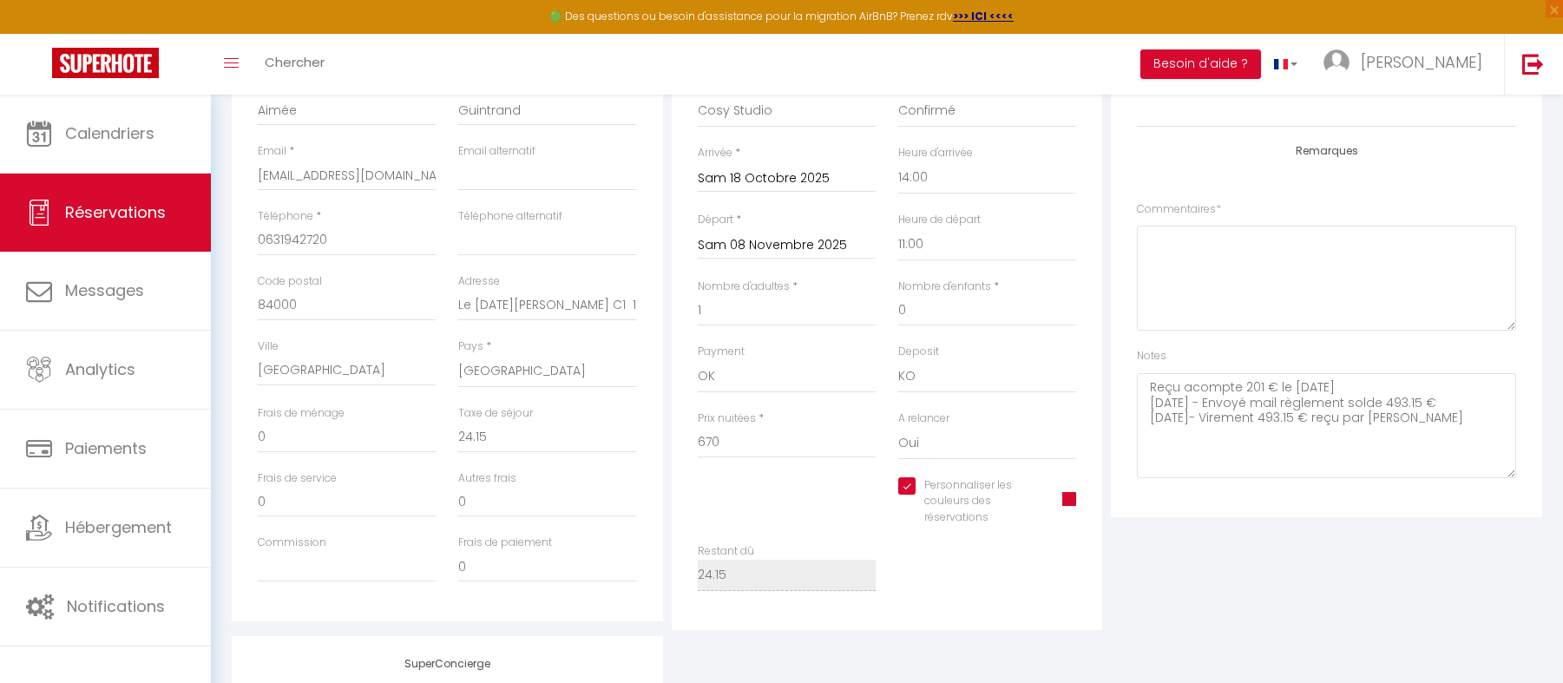
scroll to position [347, 0]
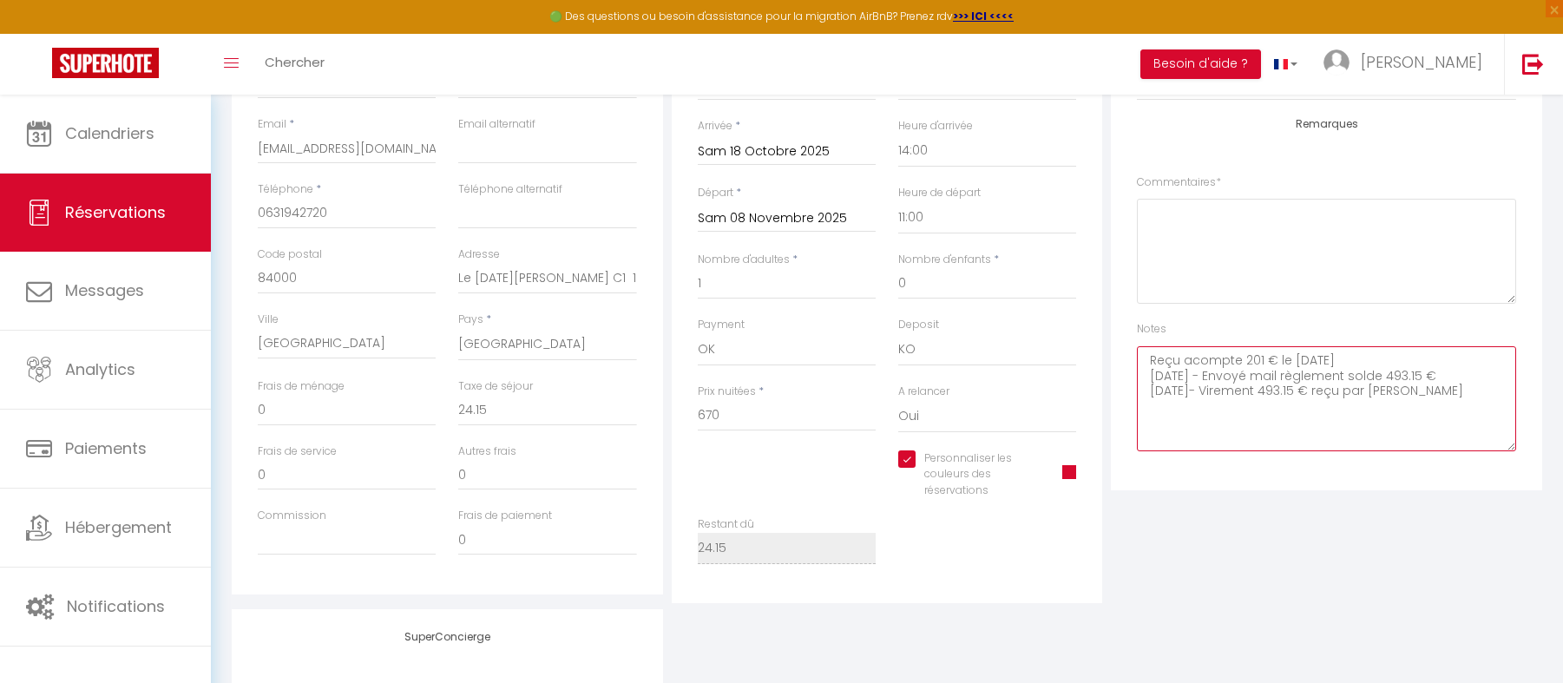
click at [1256, 421] on textarea "Reçu acompte 201 € le [DATE] [DATE] - Envoyé mail règlement solde 493.15 € [DAT…" at bounding box center [1326, 398] width 379 height 105
drag, startPoint x: 1143, startPoint y: 390, endPoint x: 1487, endPoint y: 397, distance: 344.5
click at [1487, 397] on textarea "Reçu acompte 201 € le [DATE] [DATE] - Envoyé mail règlement solde 493.15 € [DAT…" at bounding box center [1326, 398] width 379 height 105
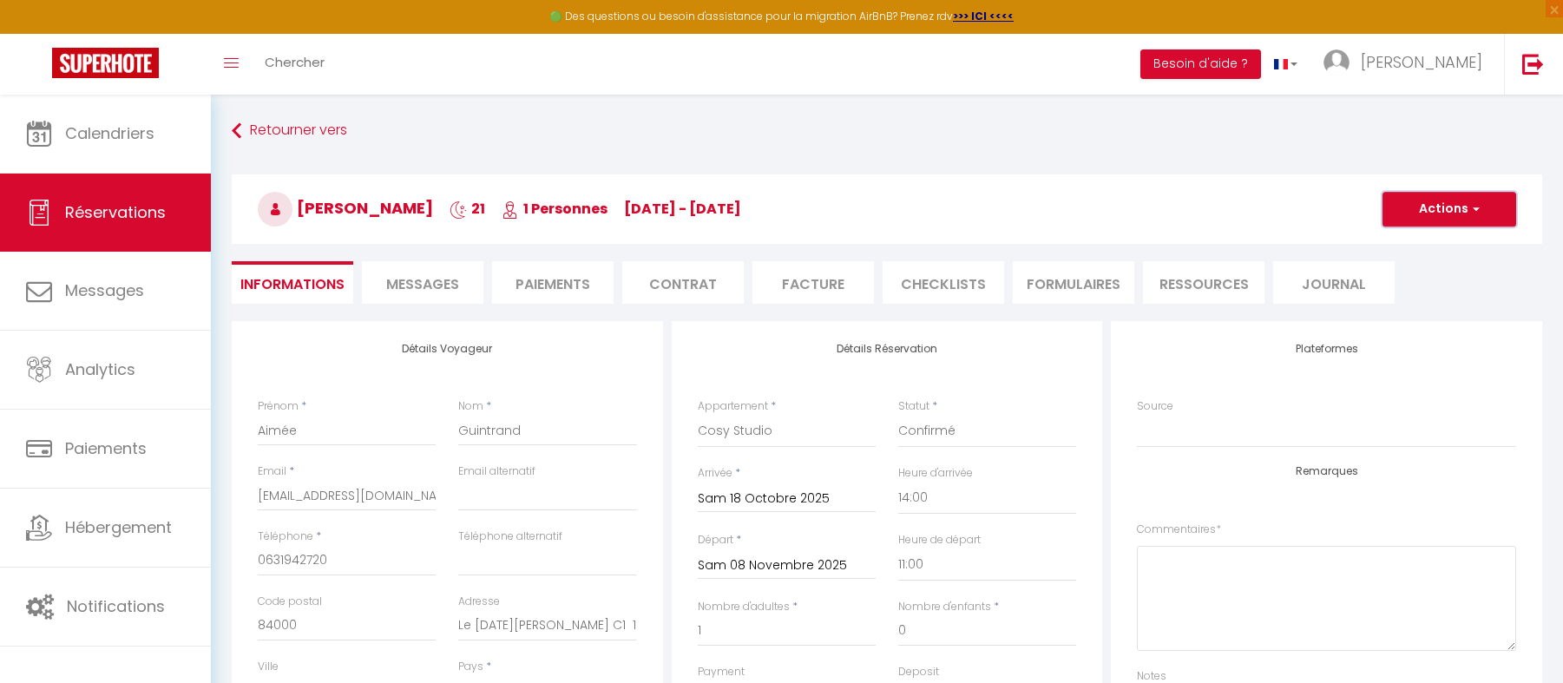
click at [1391, 218] on button "Actions" at bounding box center [1449, 209] width 134 height 35
click at [1429, 246] on link "Enregistrer" at bounding box center [1431, 247] width 137 height 23
select select "not_cancelled"
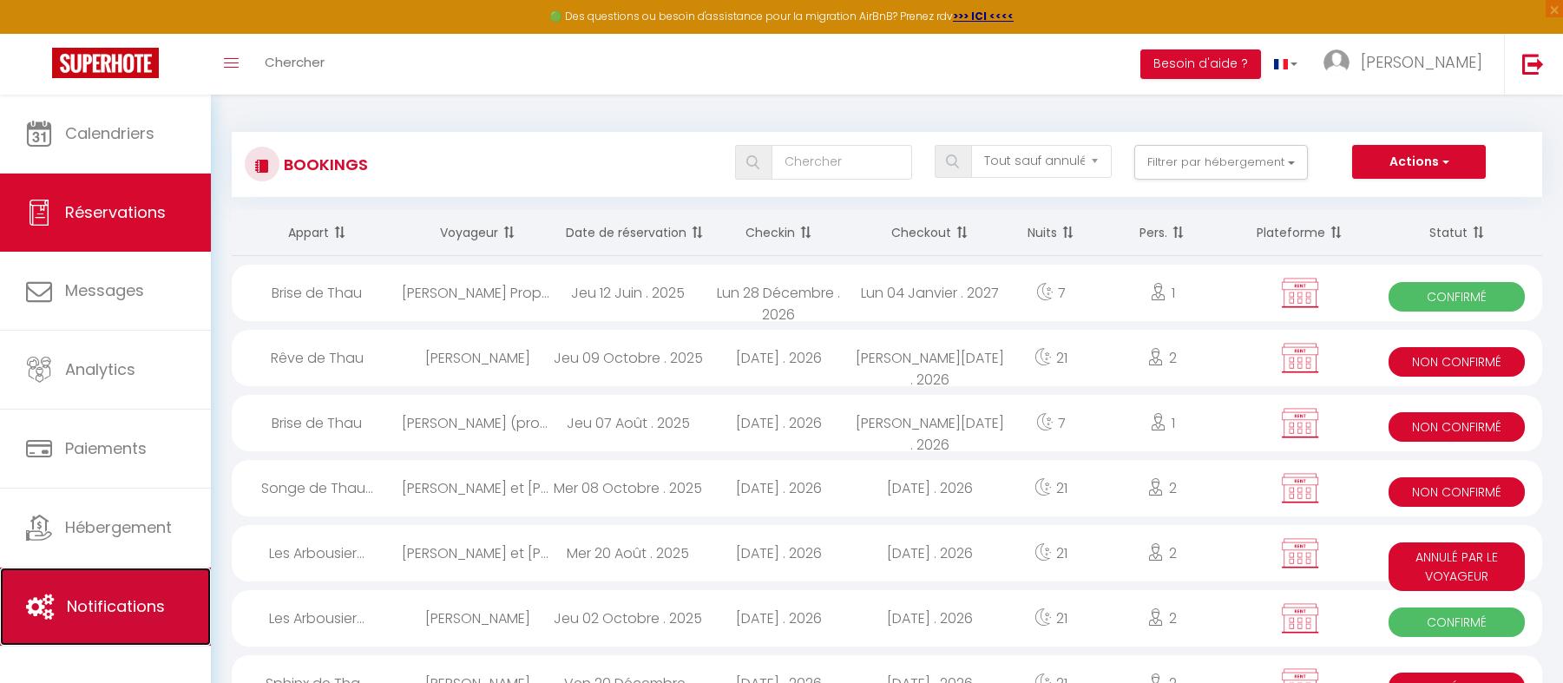
click at [129, 599] on span "Notifications" at bounding box center [116, 606] width 98 height 22
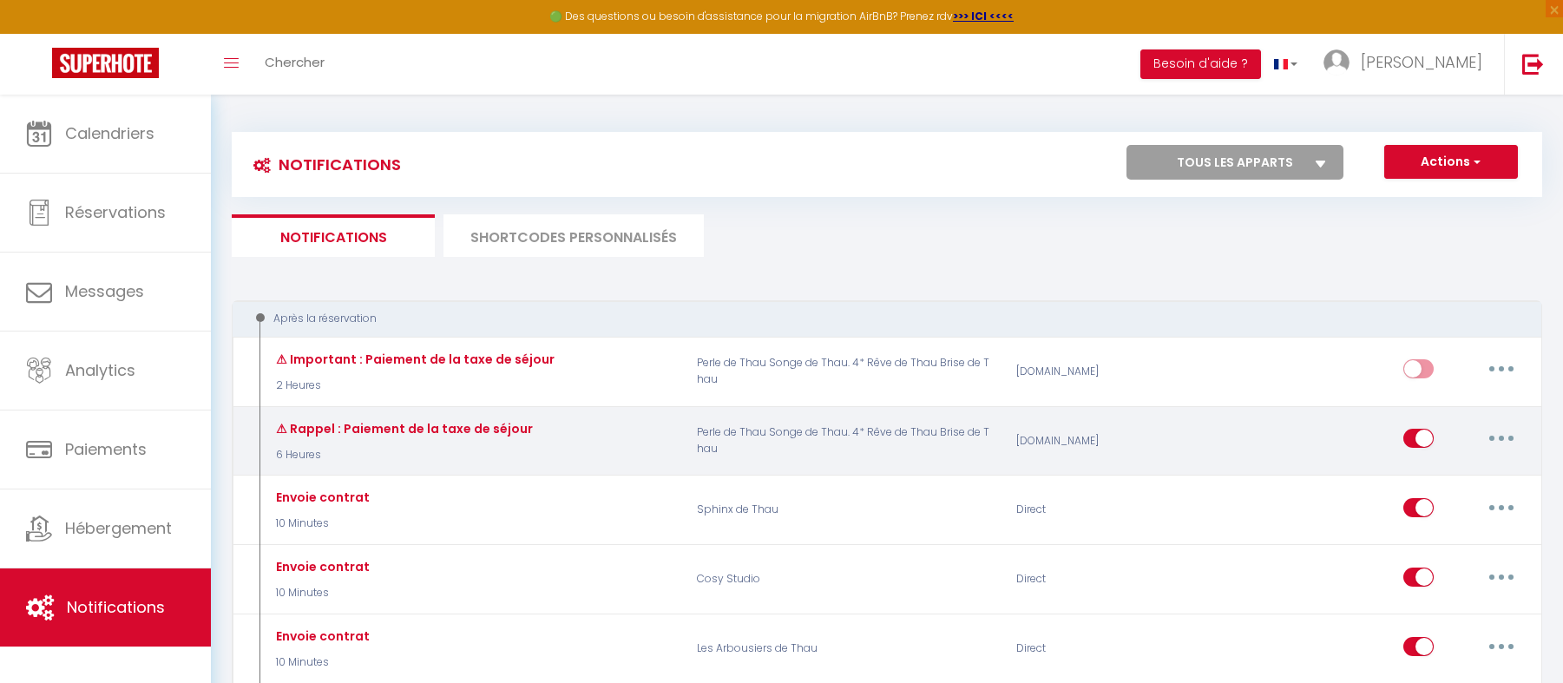
scroll to position [174, 0]
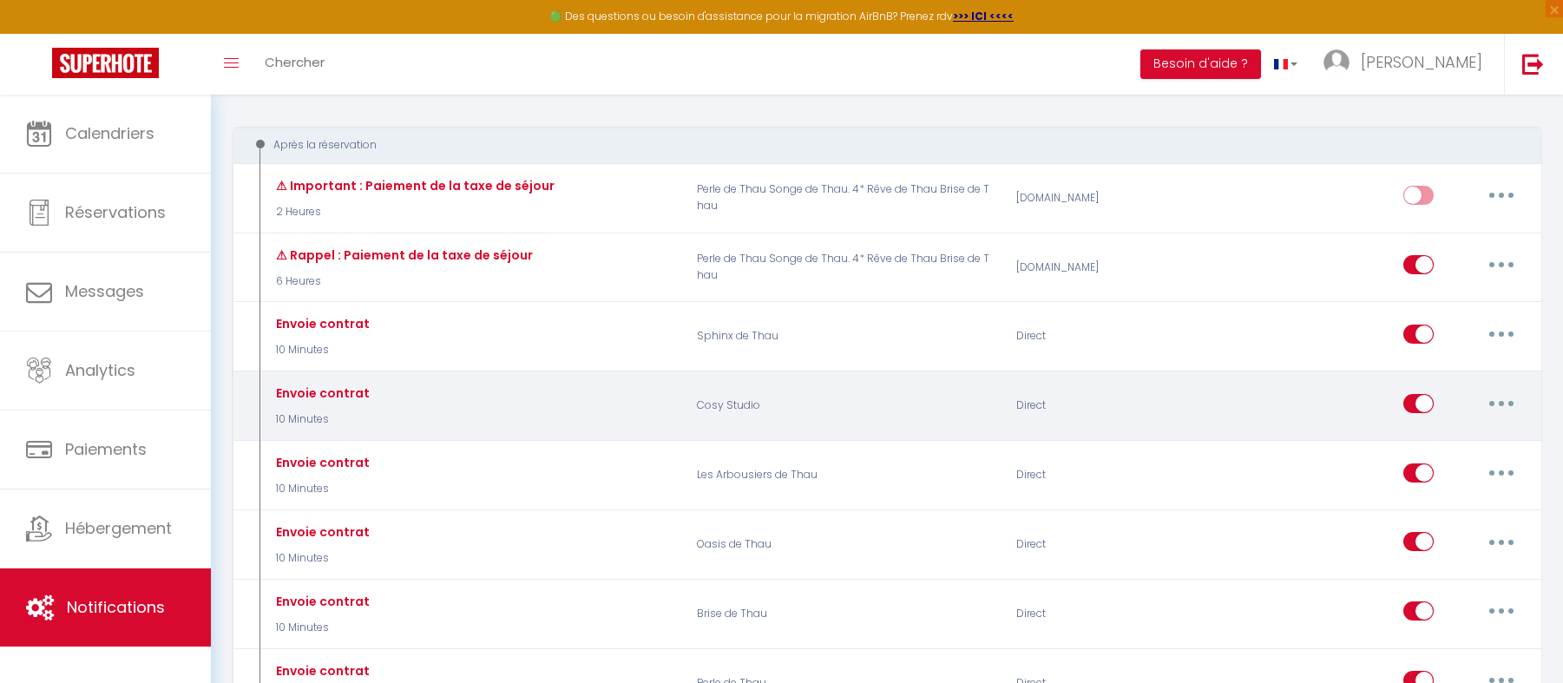
click at [1505, 407] on button "button" at bounding box center [1501, 404] width 49 height 28
click at [1445, 444] on link "Editer" at bounding box center [1456, 443] width 128 height 30
type input "Envoie contrat"
select select "10 Minutes"
select select
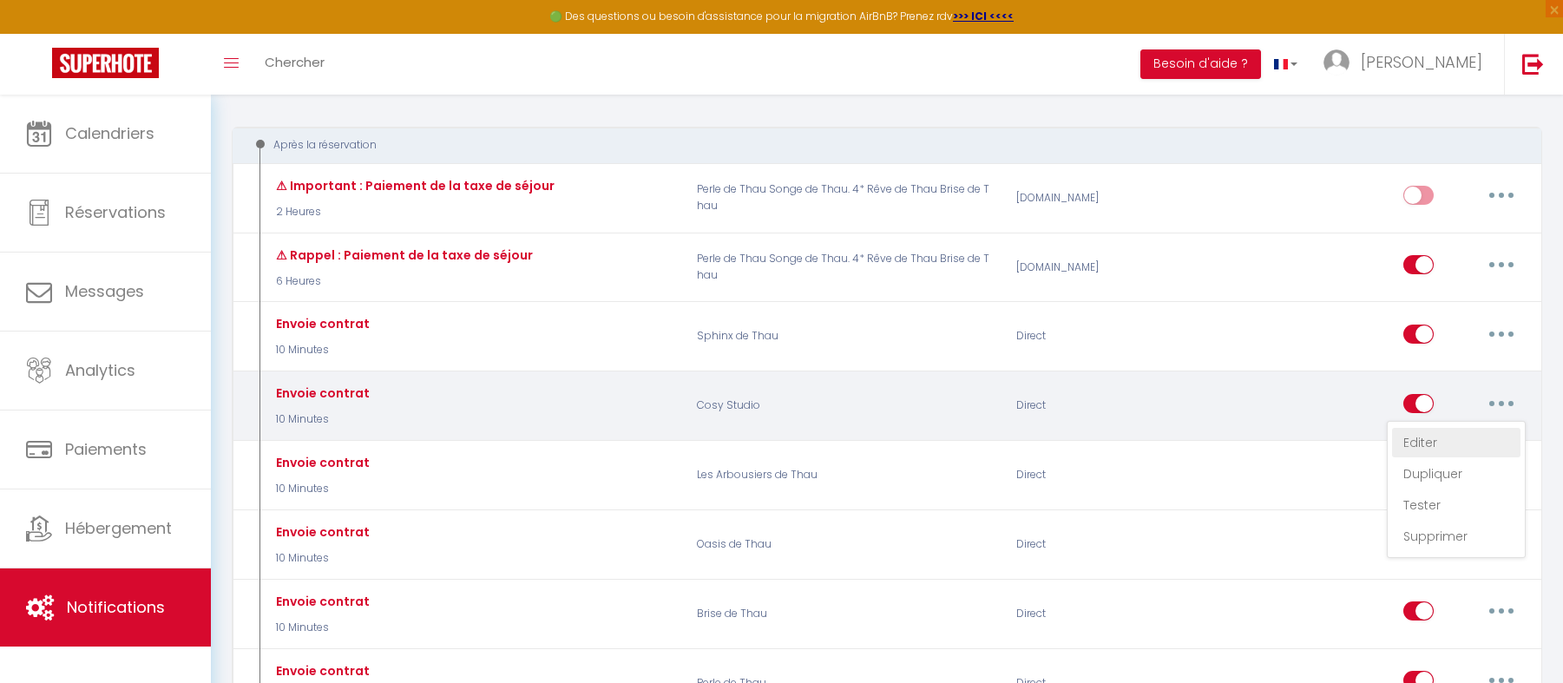
checkbox input "true"
checkbox input "false"
radio input "true"
type input "Votre contrat pour la réservation du [CHECKING:DD-MM-YYYY] au [CHECKOUT:DD-MM-Y…"
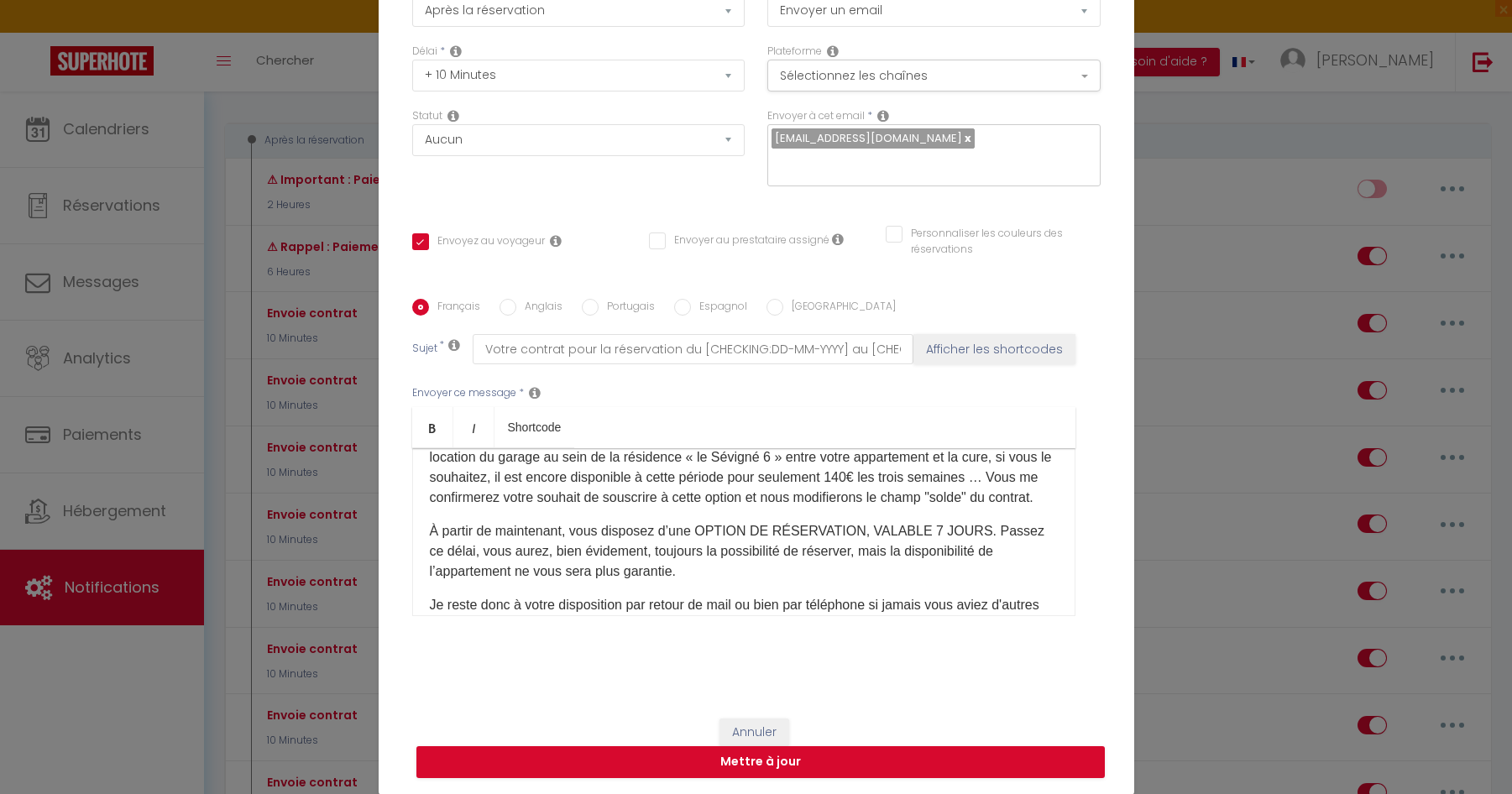
scroll to position [961, 0]
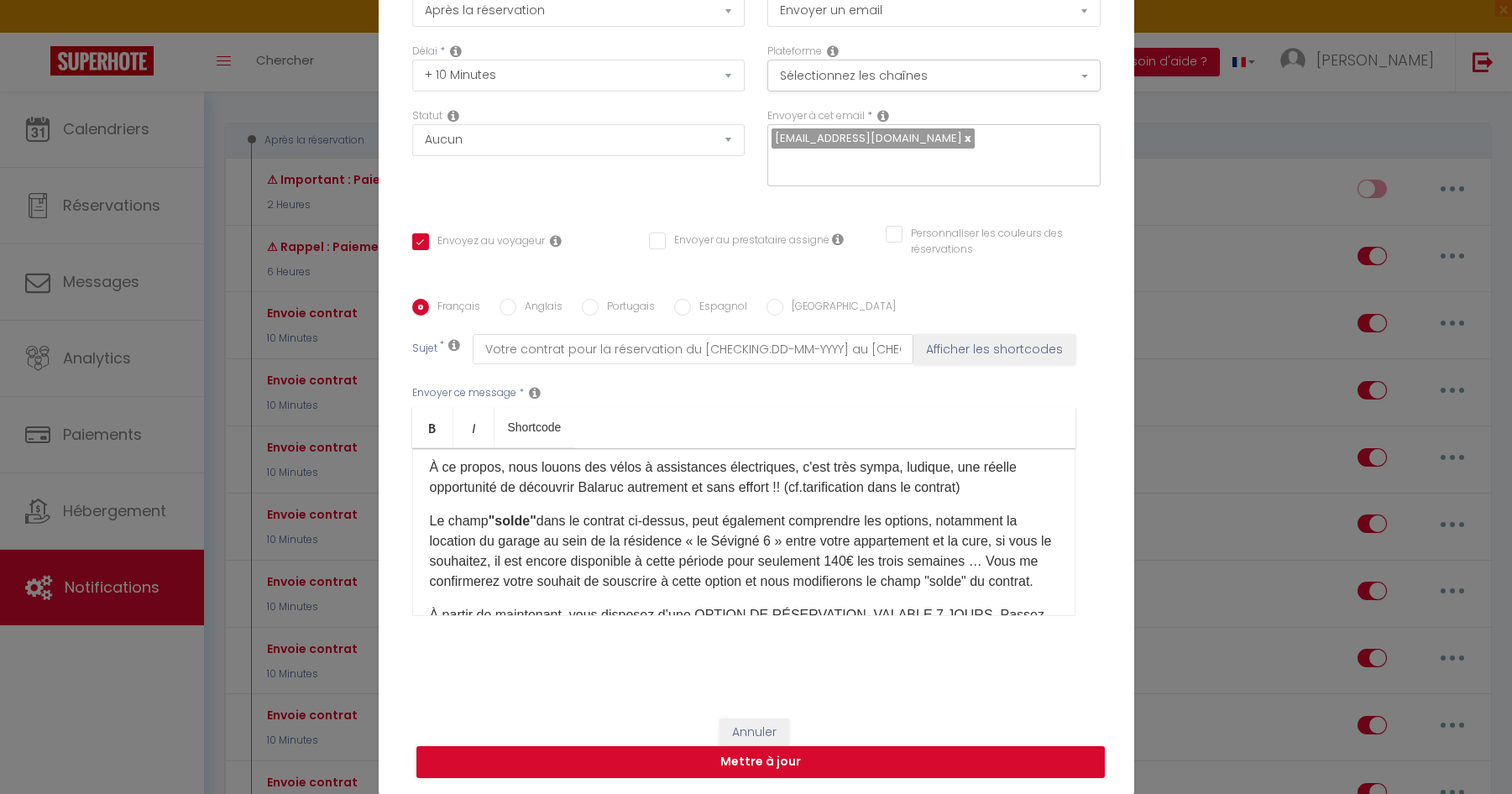
click at [897, 592] on p "Le champ "solde" dans le contrat ci-dessus, peut également comprendre les optio…" at bounding box center [743, 550] width 628 height 80
click at [882, 587] on p "Le champ "solde" dans le contrat ci-dessus, peut également comprendre les optio…" at bounding box center [743, 550] width 628 height 80
click at [885, 581] on p "Le champ "solde" dans le contrat ci-dessus, peut également comprendre les optio…" at bounding box center [743, 550] width 628 height 80
click at [887, 580] on p "Le champ "solde" dans le contrat ci-dessus, peut également comprendre les optio…" at bounding box center [743, 550] width 628 height 80
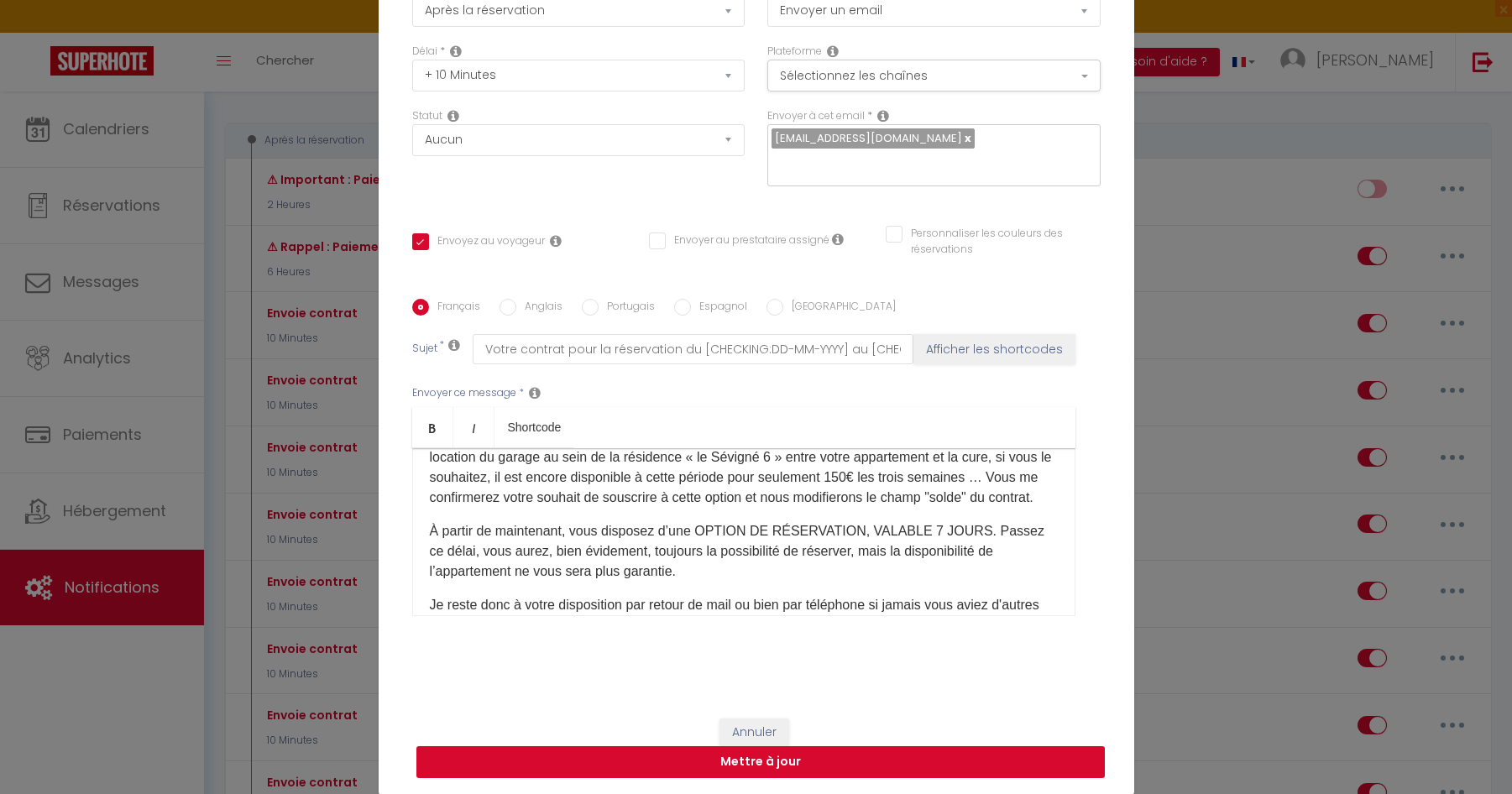
click at [773, 660] on button "Mettre à jour" at bounding box center [759, 761] width 688 height 32
checkbox input "true"
checkbox input "false"
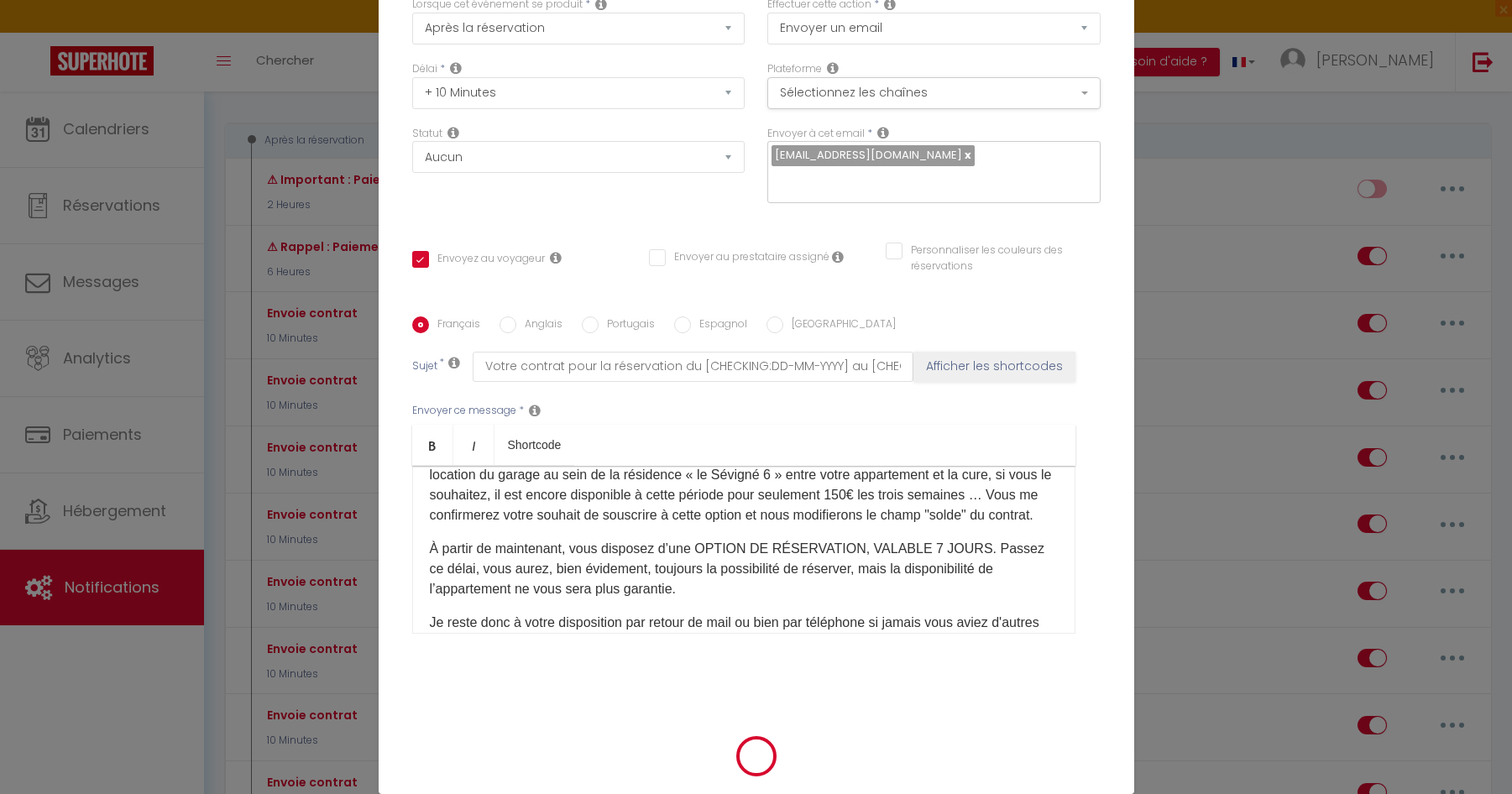
scroll to position [119, 0]
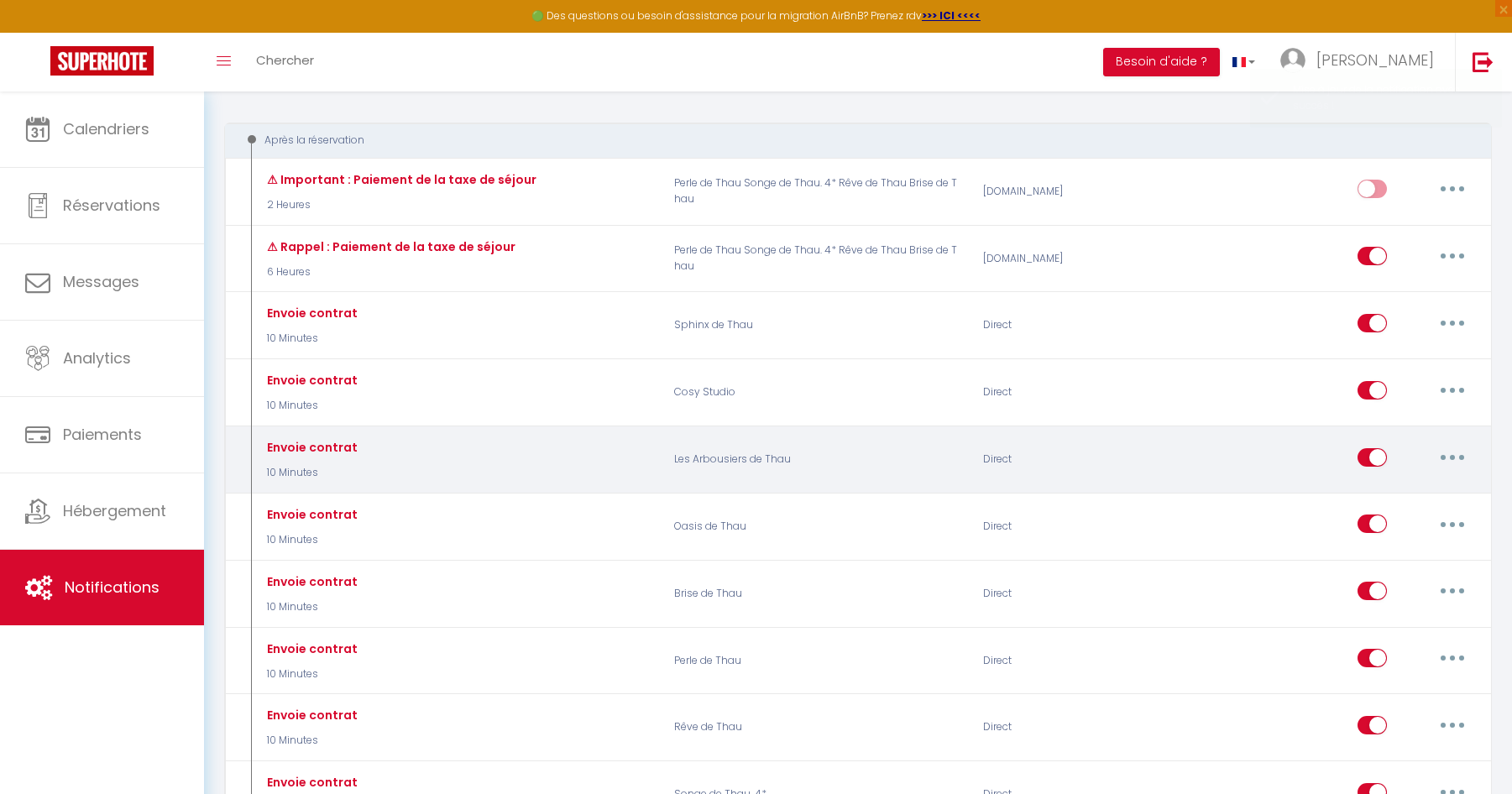
click at [1452, 458] on icon "button" at bounding box center [1451, 456] width 5 height 5
click at [1391, 490] on link "Editer" at bounding box center [1408, 495] width 124 height 29
type input "Envoie contrat"
select select "10 Minutes"
select select
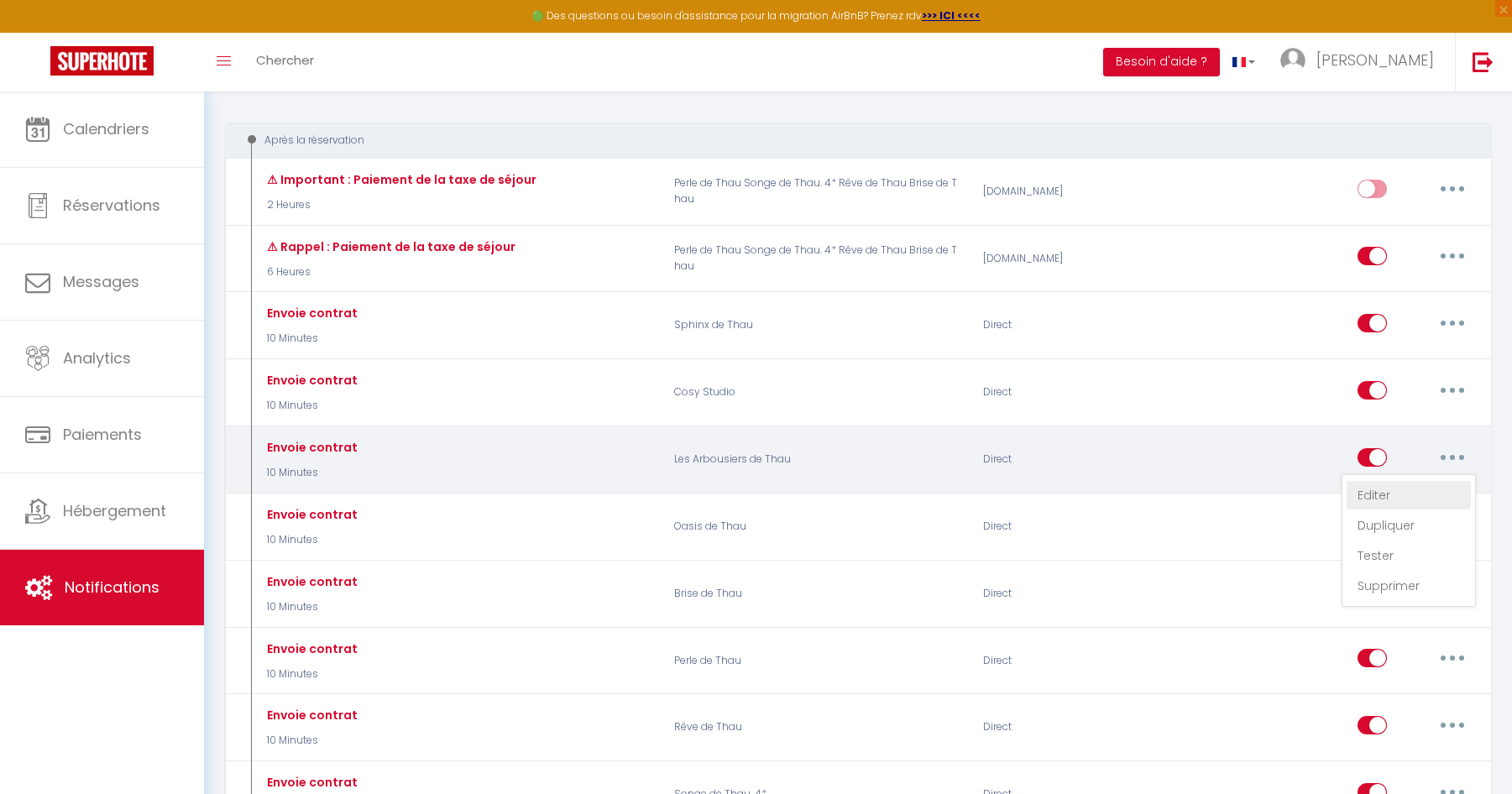
checkbox input "true"
checkbox input "false"
radio input "true"
type input "Votre contrat pour la réservation du [CHECKING:DD-MM-YYYY] au [CHECKOUT:DD-MM-Y…"
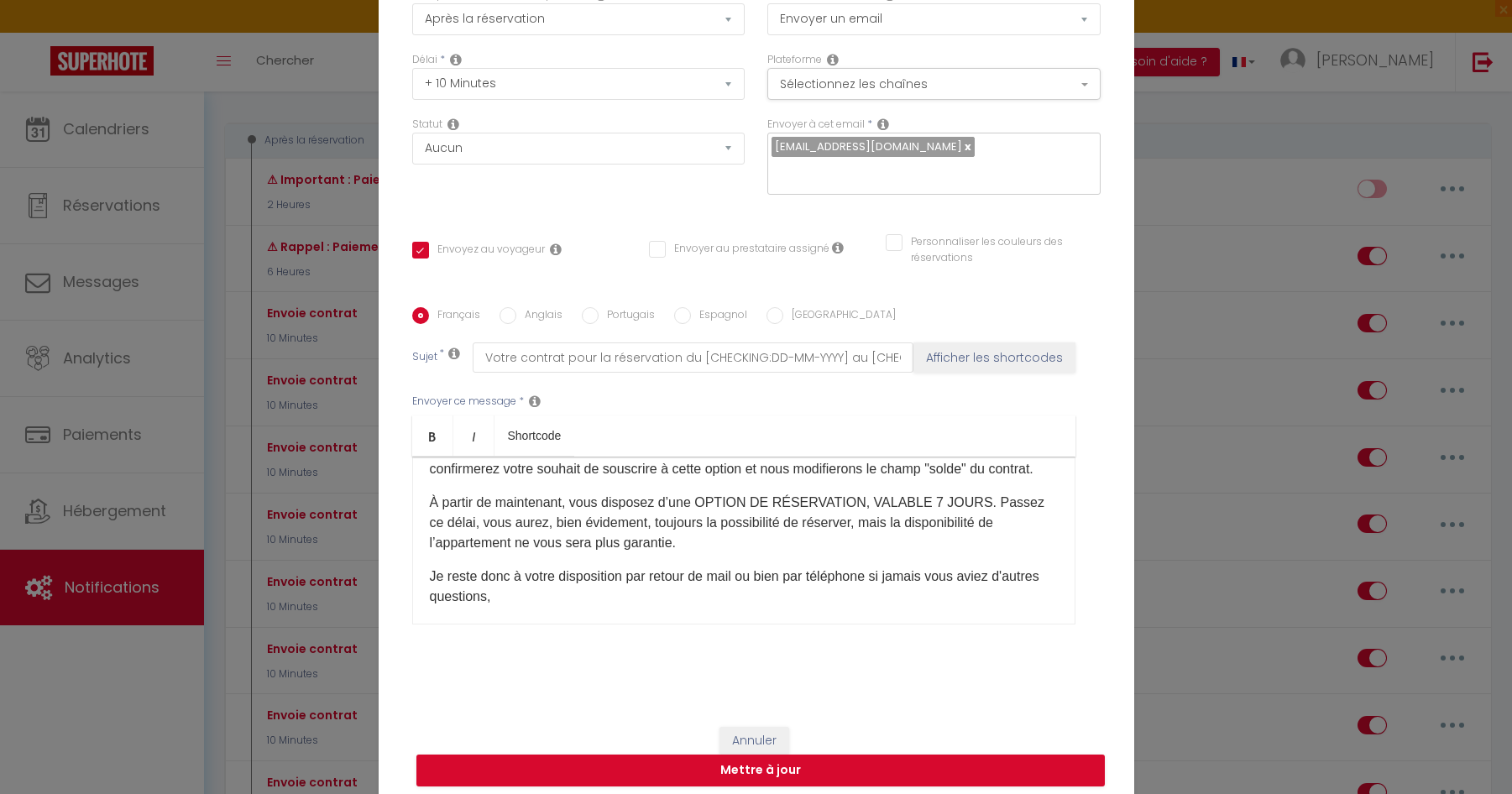
scroll to position [723, 0]
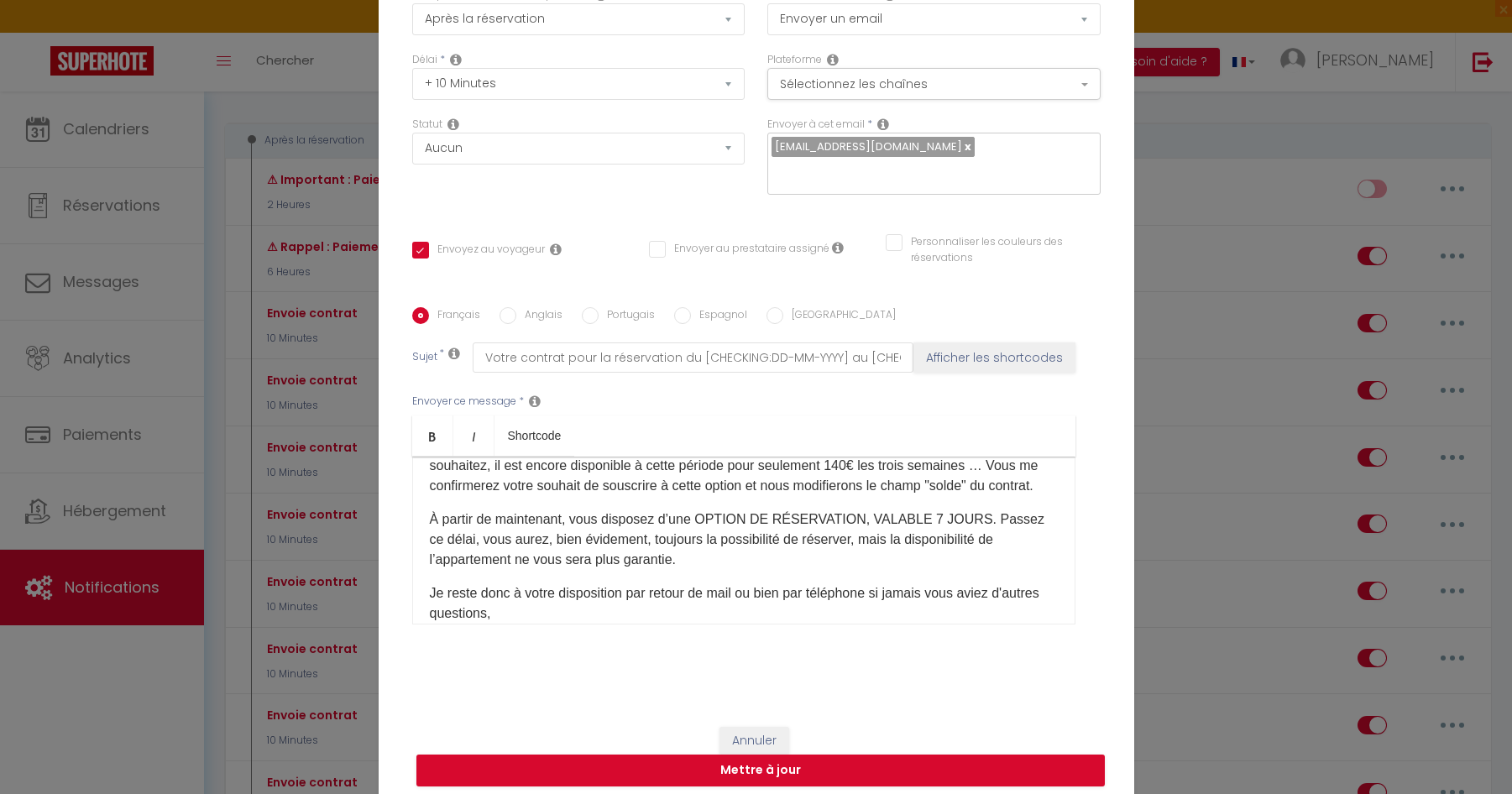
click at [942, 488] on p "Le champ "solde" dans le contrat ci-dessus, peut également comprendre les optio…" at bounding box center [743, 456] width 628 height 80
drag, startPoint x: 891, startPoint y: 511, endPoint x: 879, endPoint y: 510, distance: 12.0
click at [879, 496] on p "Le champ "solde" dans le contrat ci-dessus, peut également comprendre les optio…" at bounding box center [743, 456] width 628 height 80
click at [777, 660] on button "Mettre à jour" at bounding box center [759, 770] width 688 height 32
checkbox input "true"
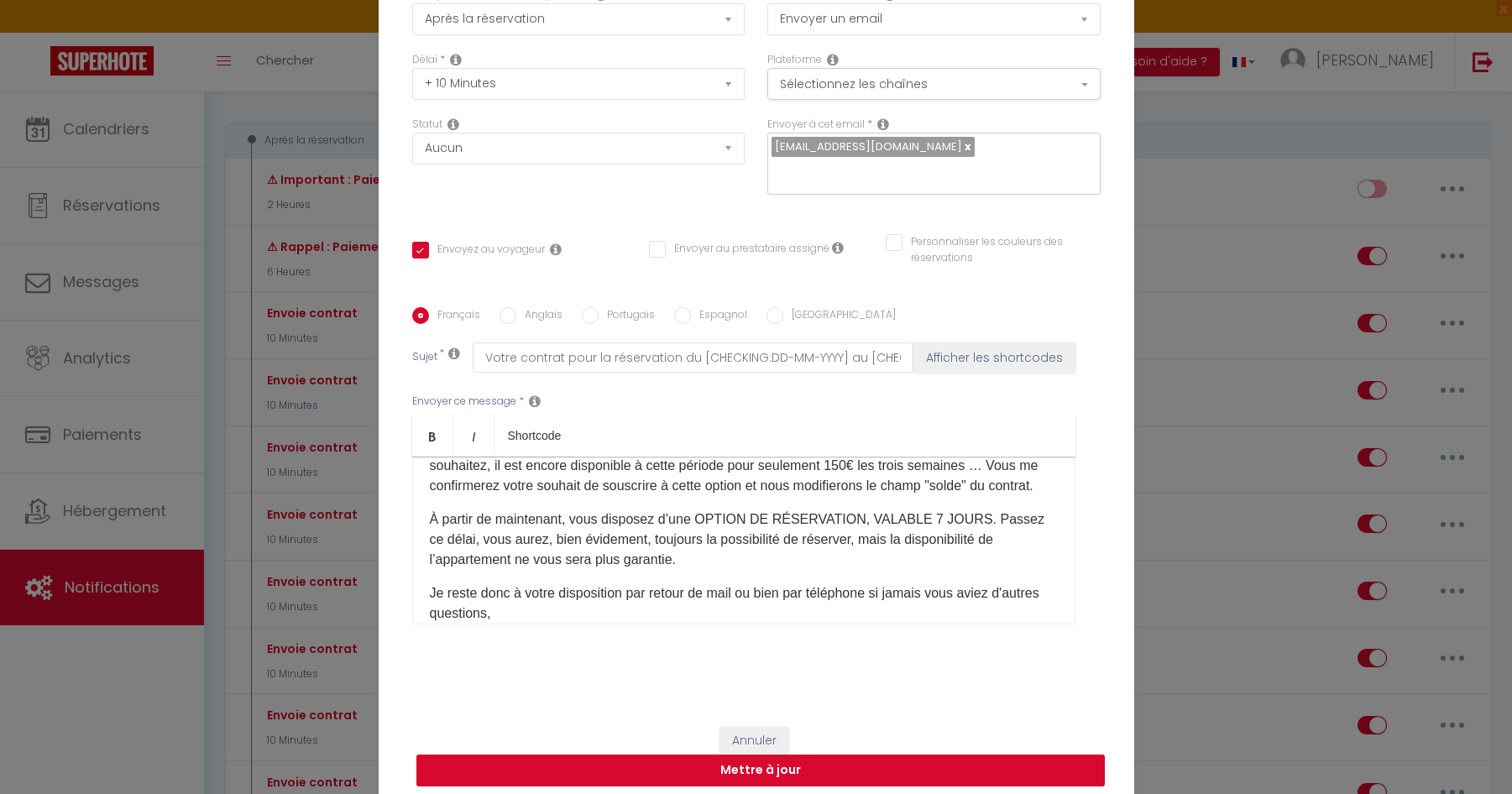
checkbox input "false"
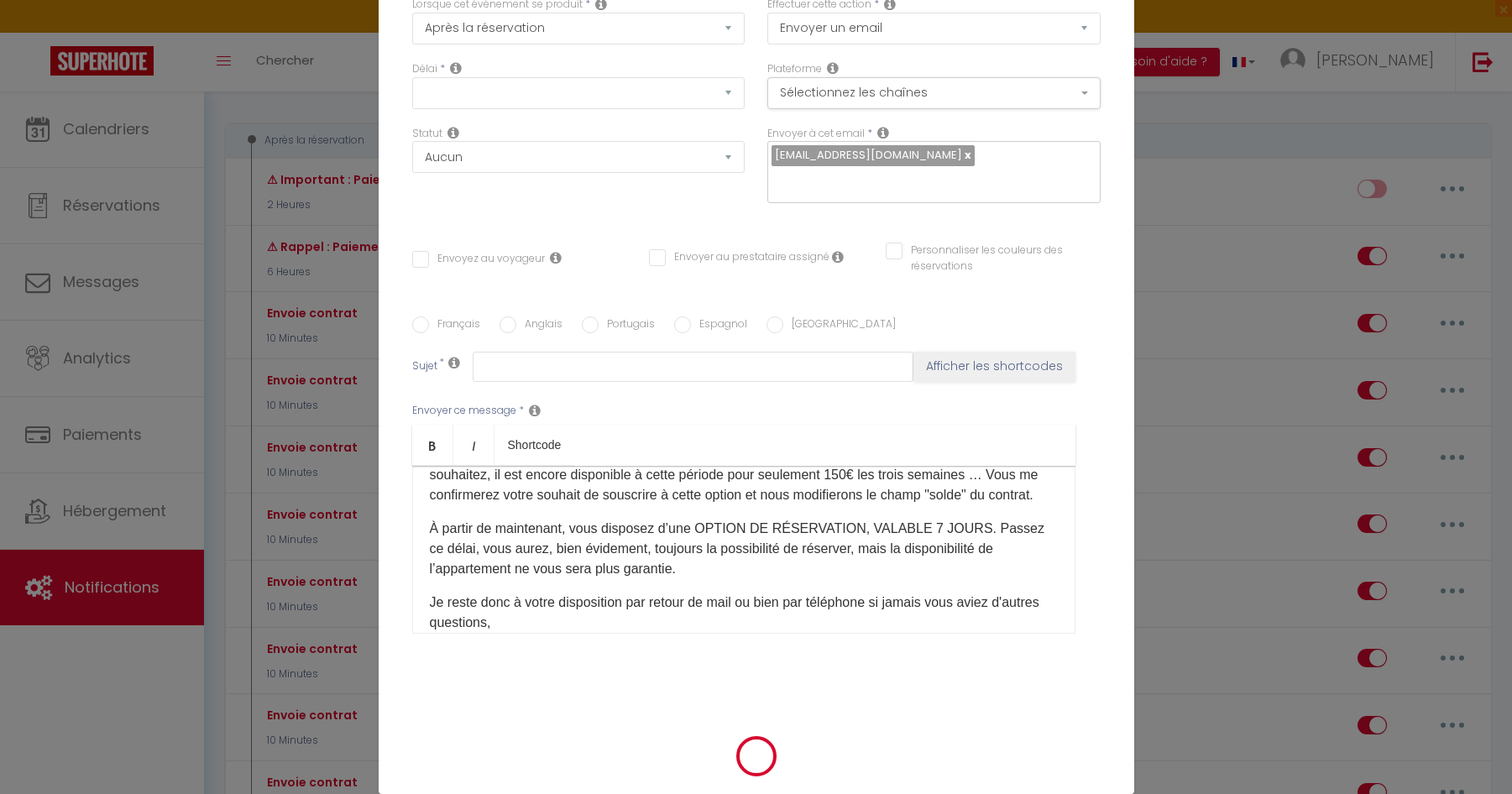
scroll to position [0, 0]
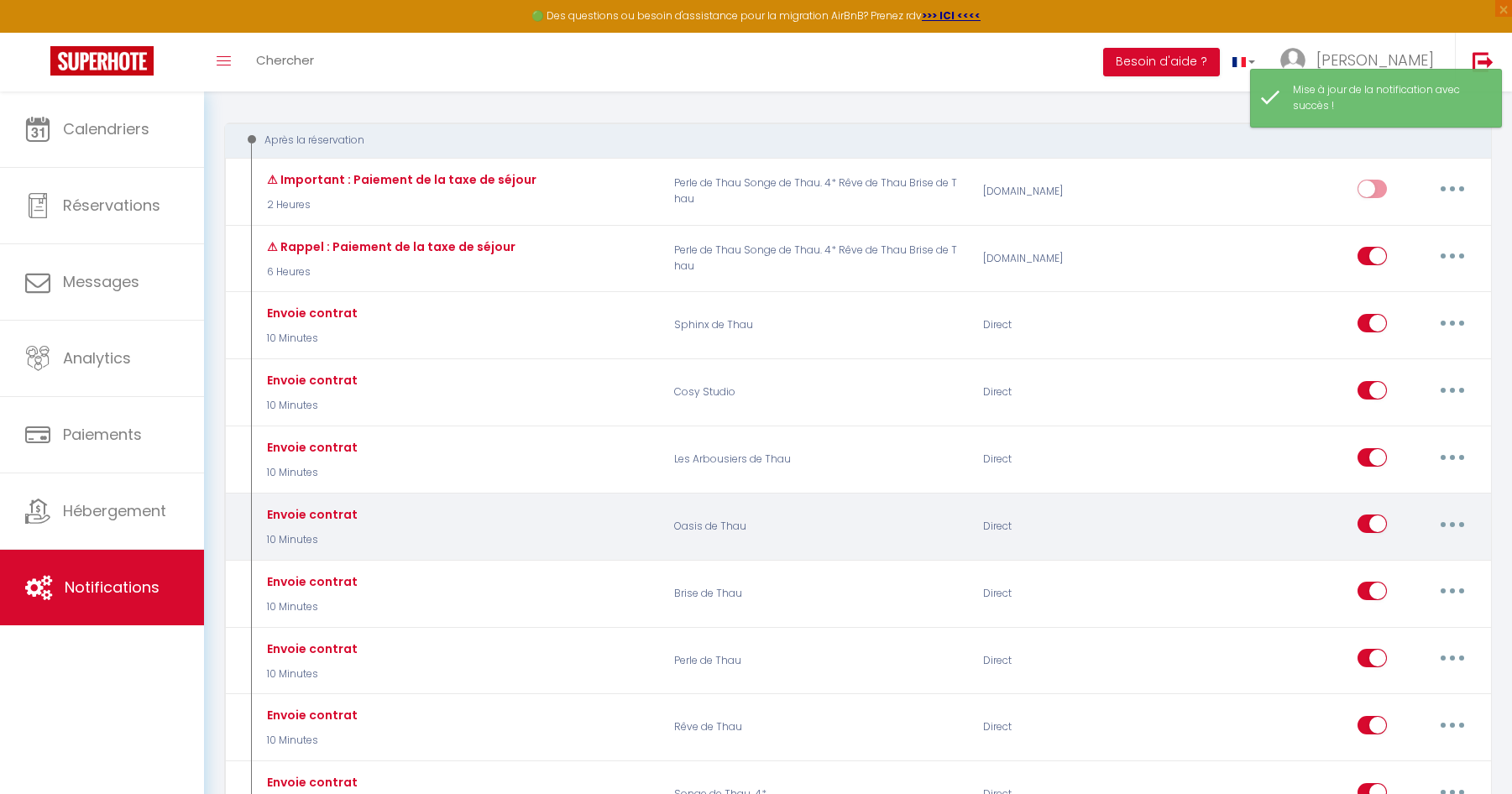
click at [1455, 530] on button "button" at bounding box center [1452, 524] width 47 height 27
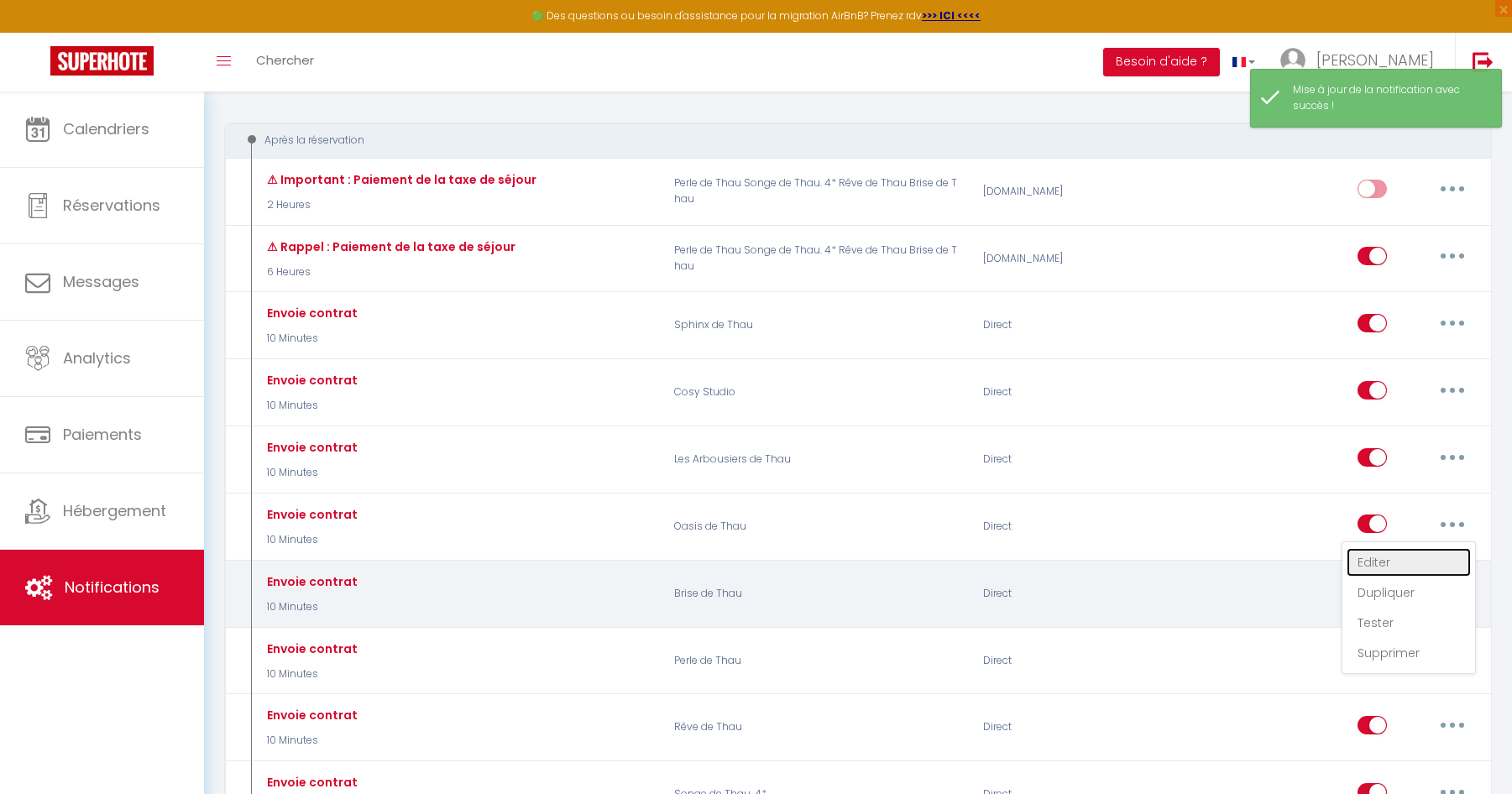
click at [1400, 562] on link "Editer" at bounding box center [1408, 563] width 124 height 29
type input "Envoie contrat"
select select "10 Minutes"
select select
checkbox input "true"
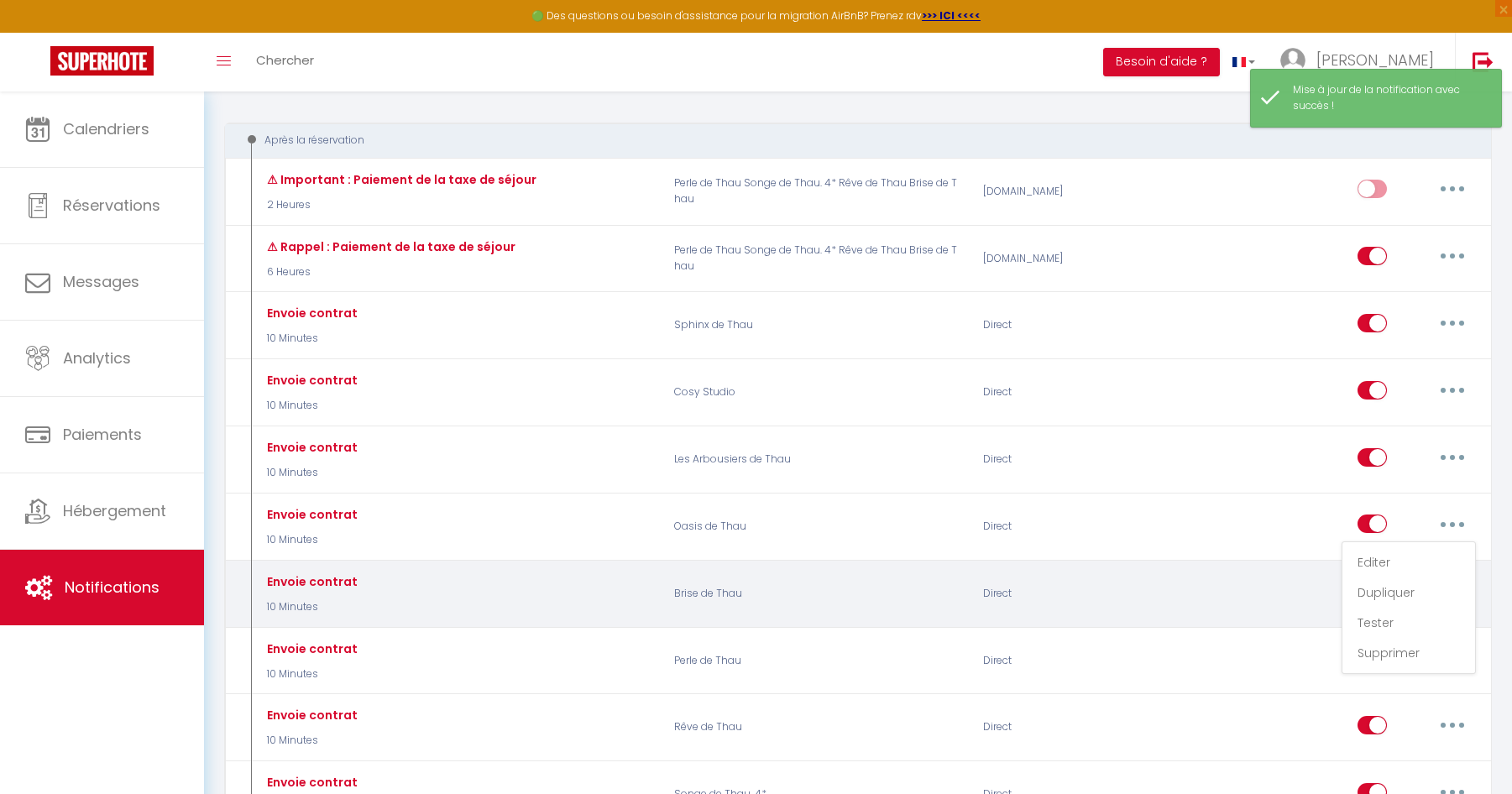
checkbox input "false"
radio input "true"
type input "Votre contrat pour la réservation du [CHECKING:DD-MM-YYYY] au [CHECKOUT:DD-MM-Y…"
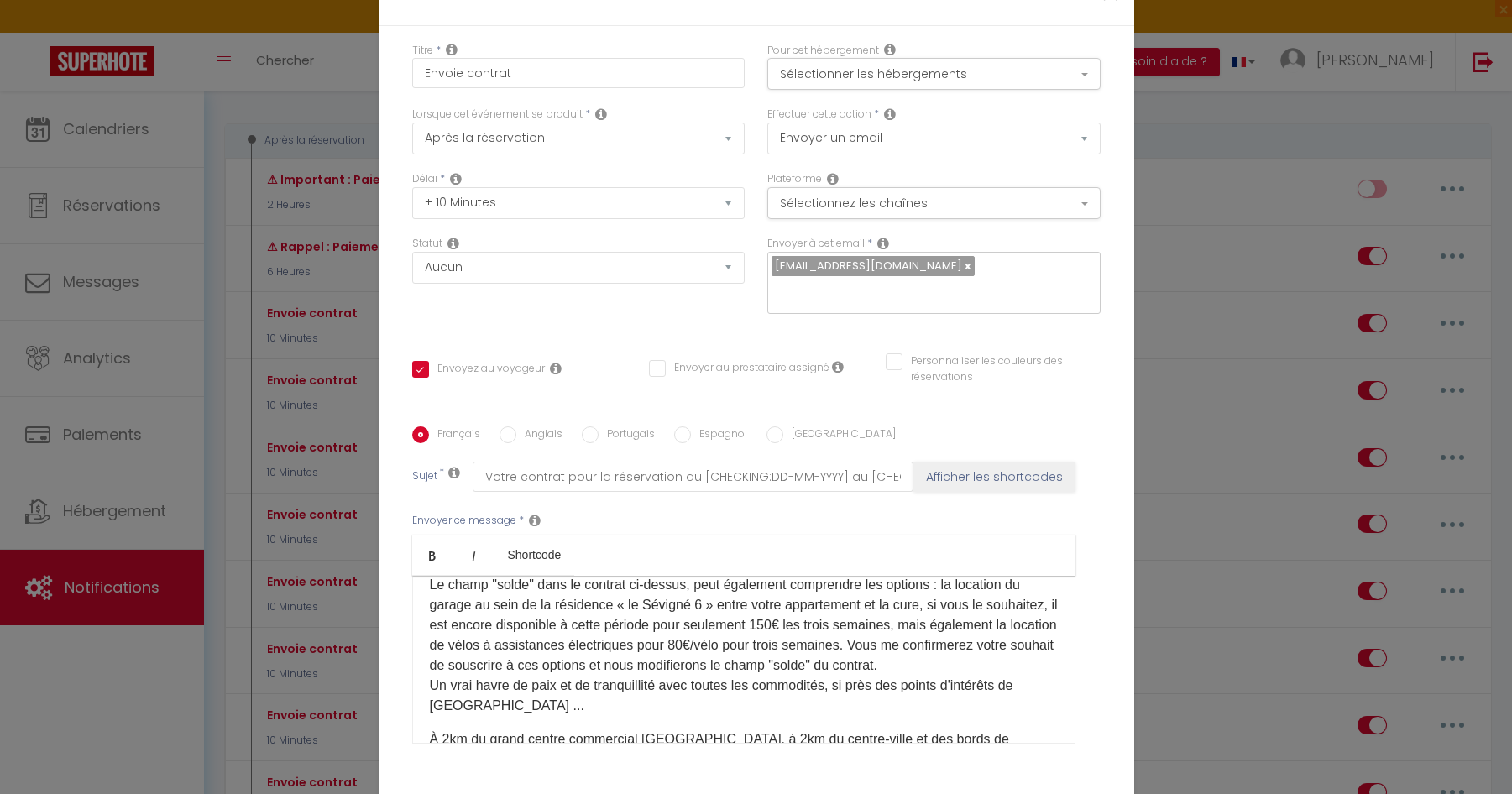
scroll to position [1126, 0]
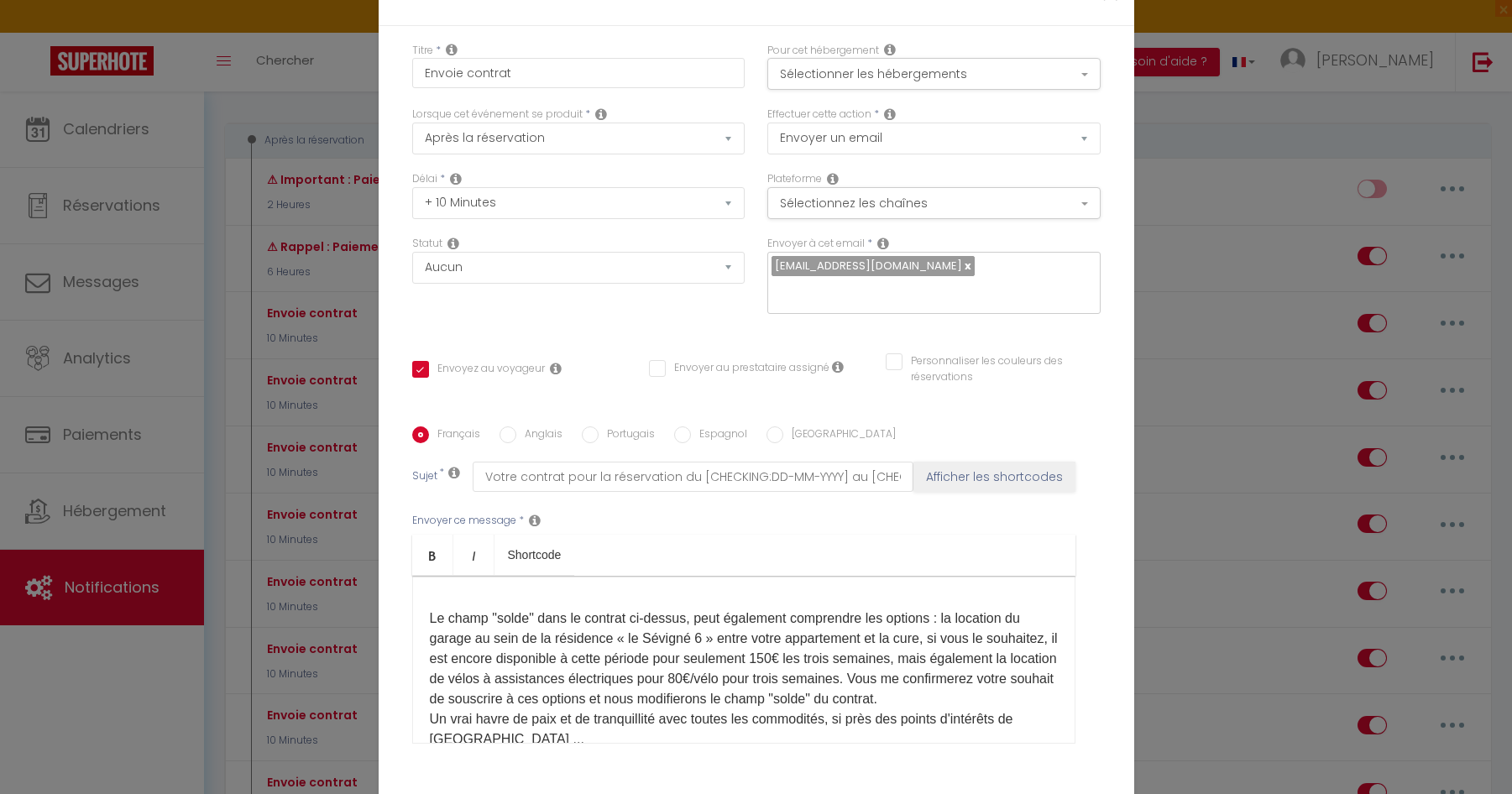
checkbox input "true"
checkbox input "false"
select select
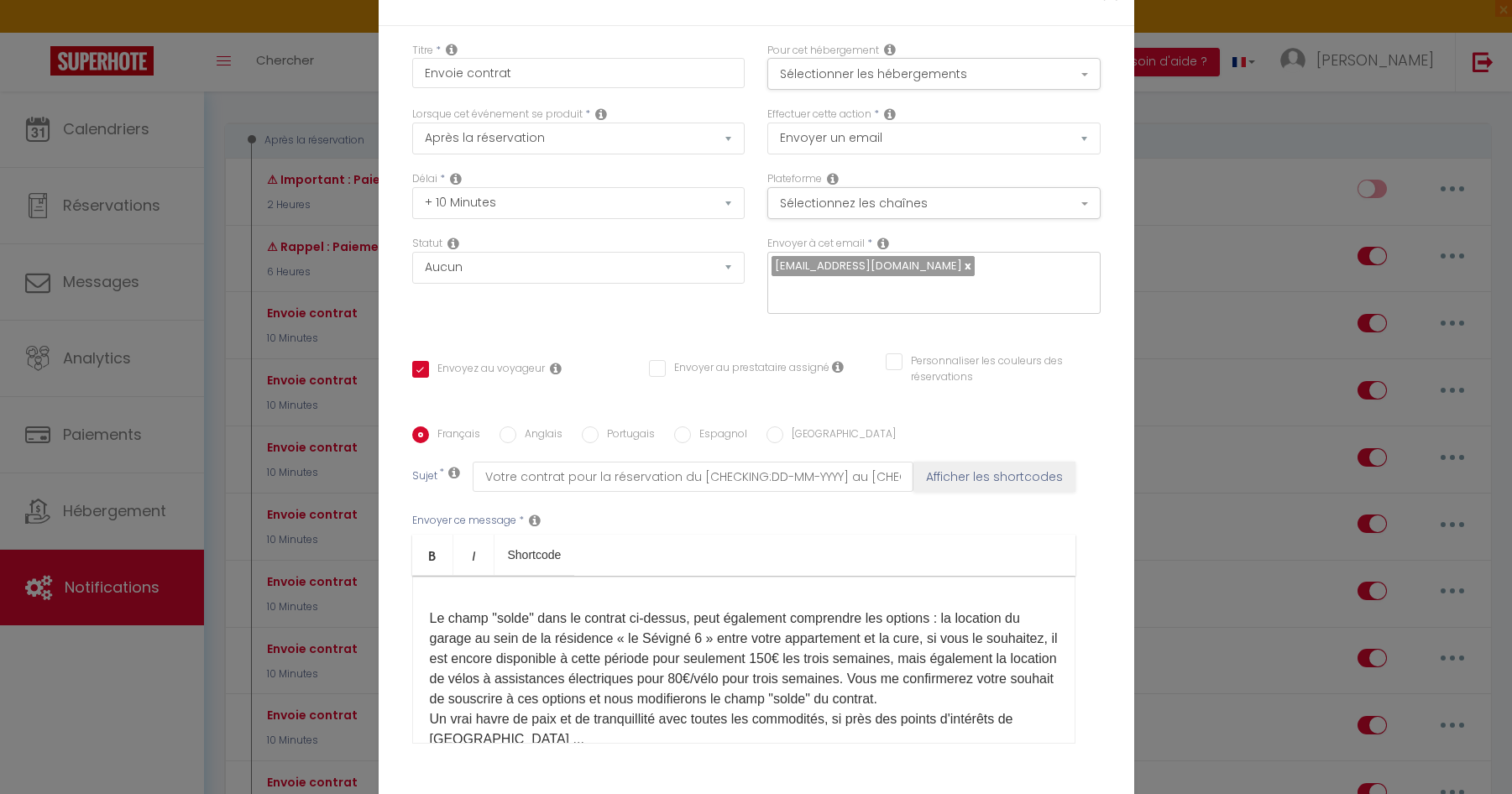
select select
checkbox input "false"
radio input "false"
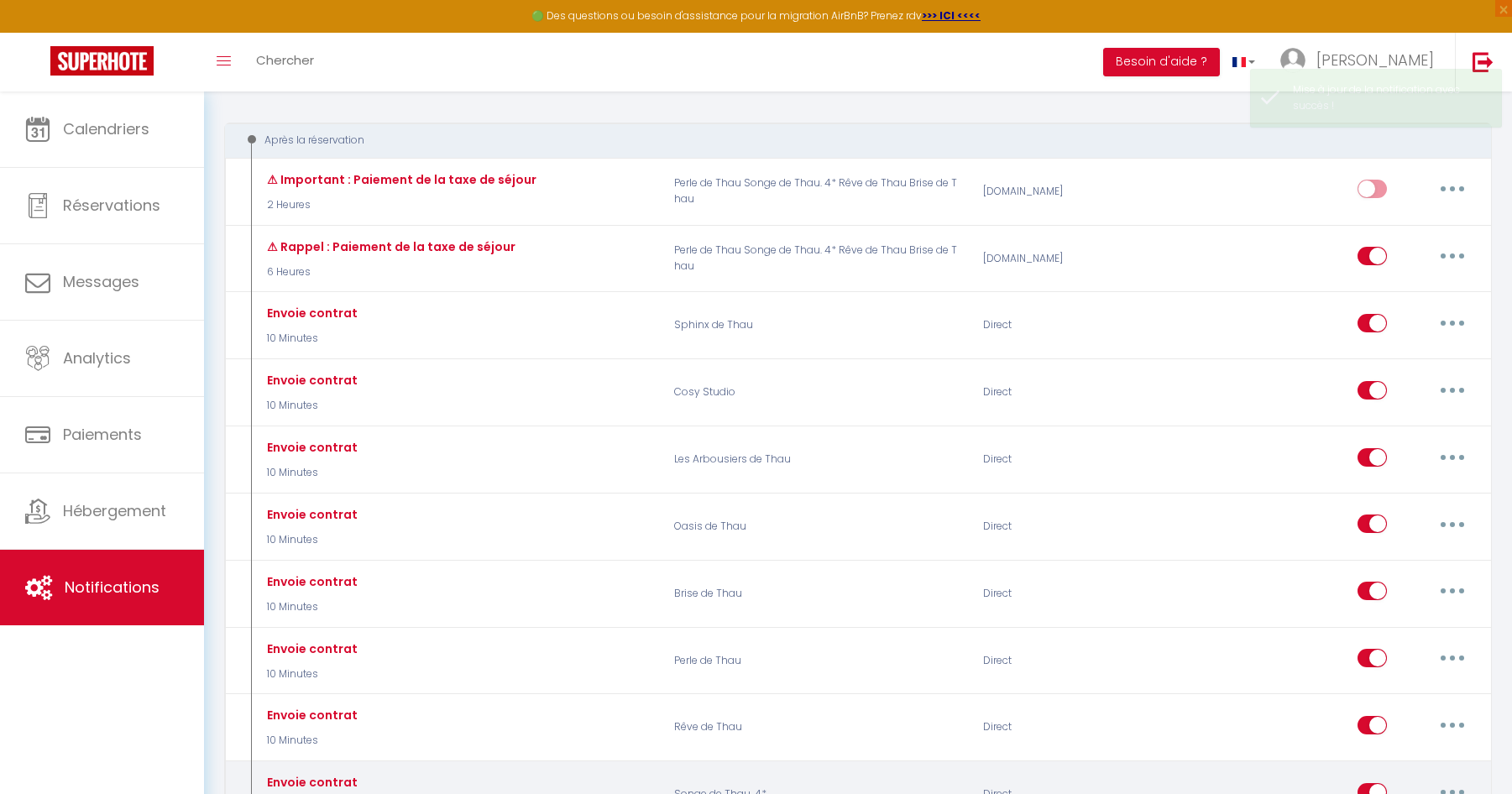
scroll to position [0, 0]
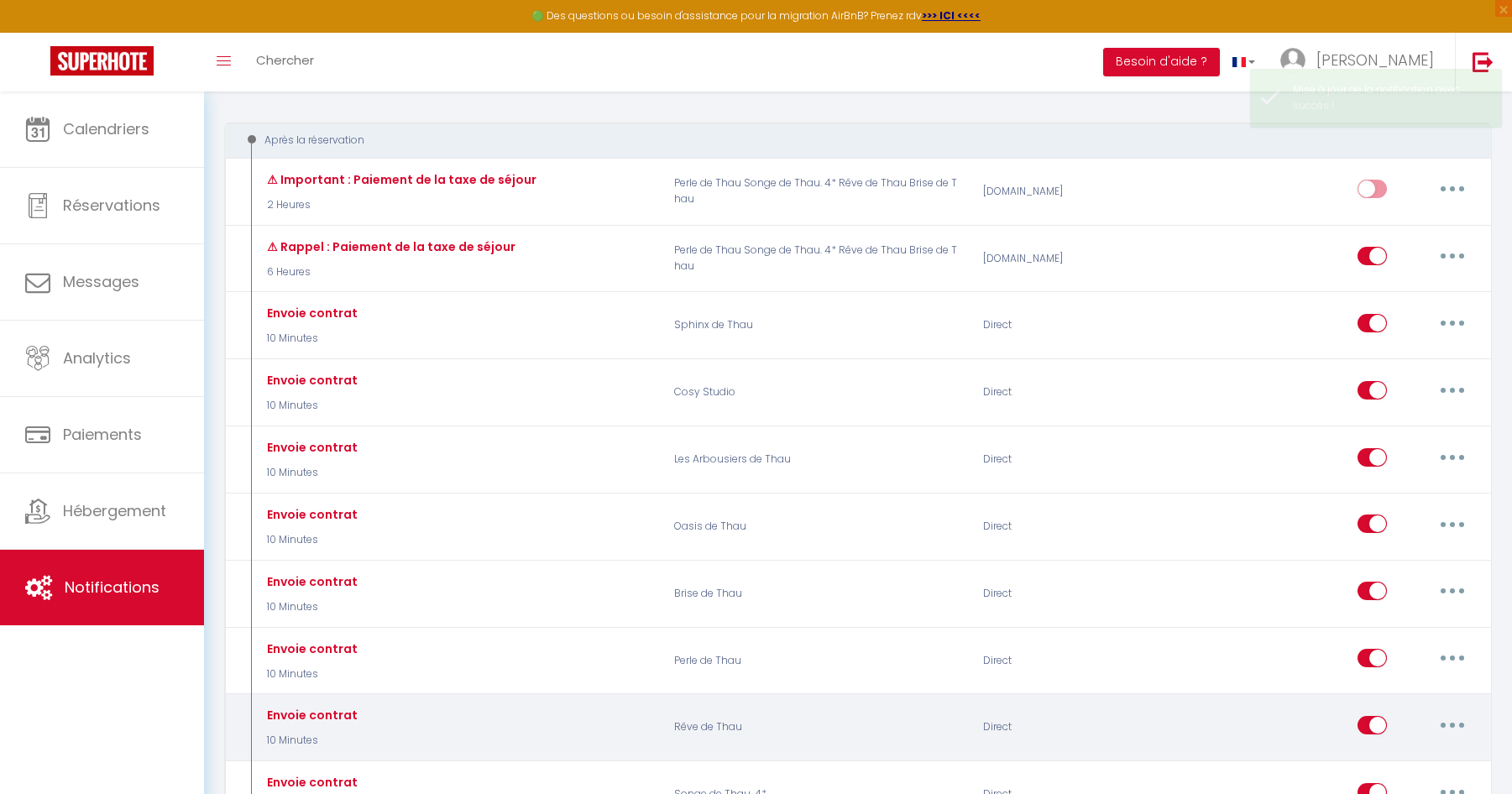
select select
checkbox input "false"
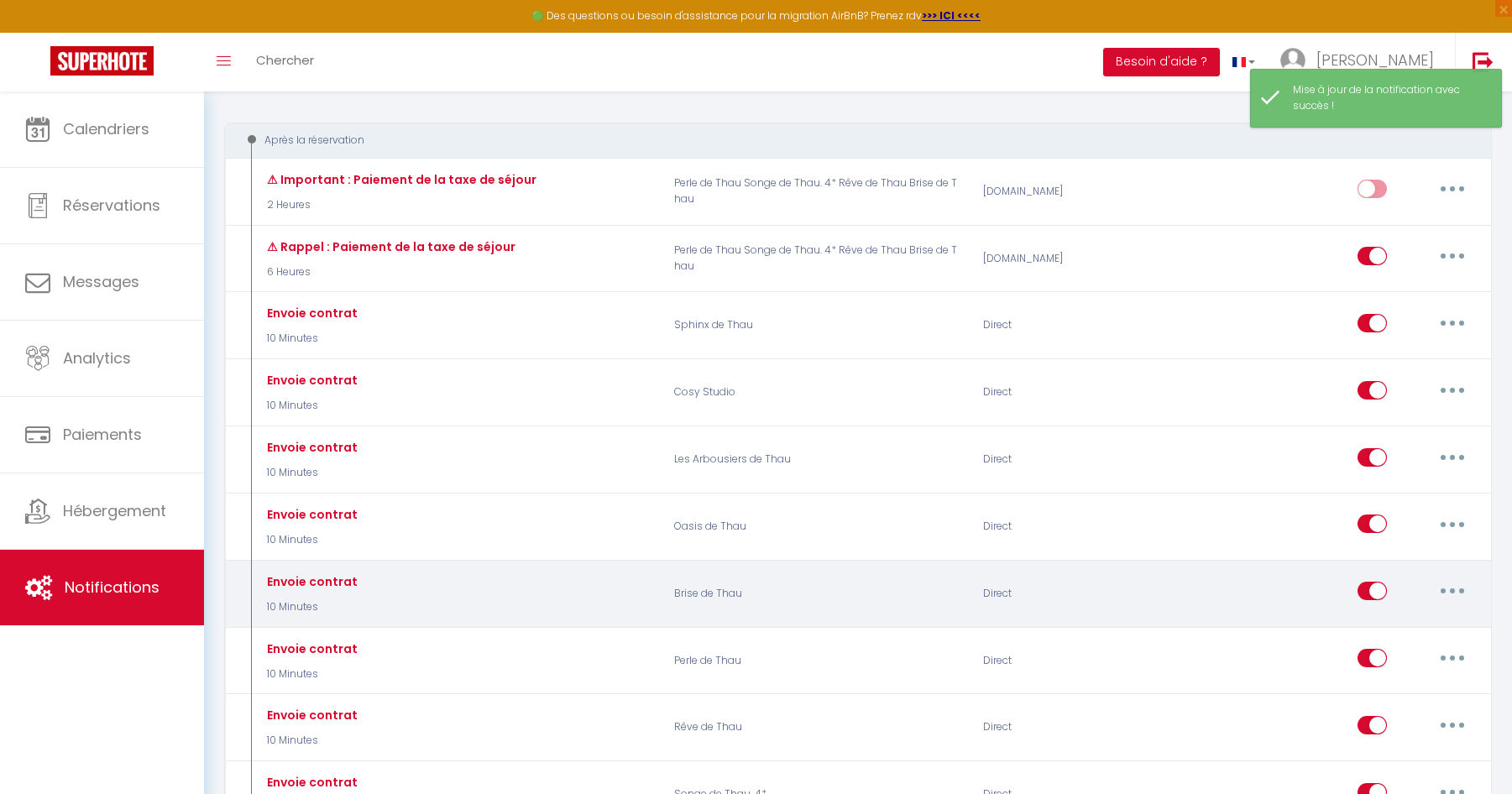
click at [1451, 596] on button "button" at bounding box center [1452, 591] width 47 height 27
click at [1387, 628] on link "Editer" at bounding box center [1408, 630] width 124 height 29
type input "Envoie contrat"
select select "10 Minutes"
select select
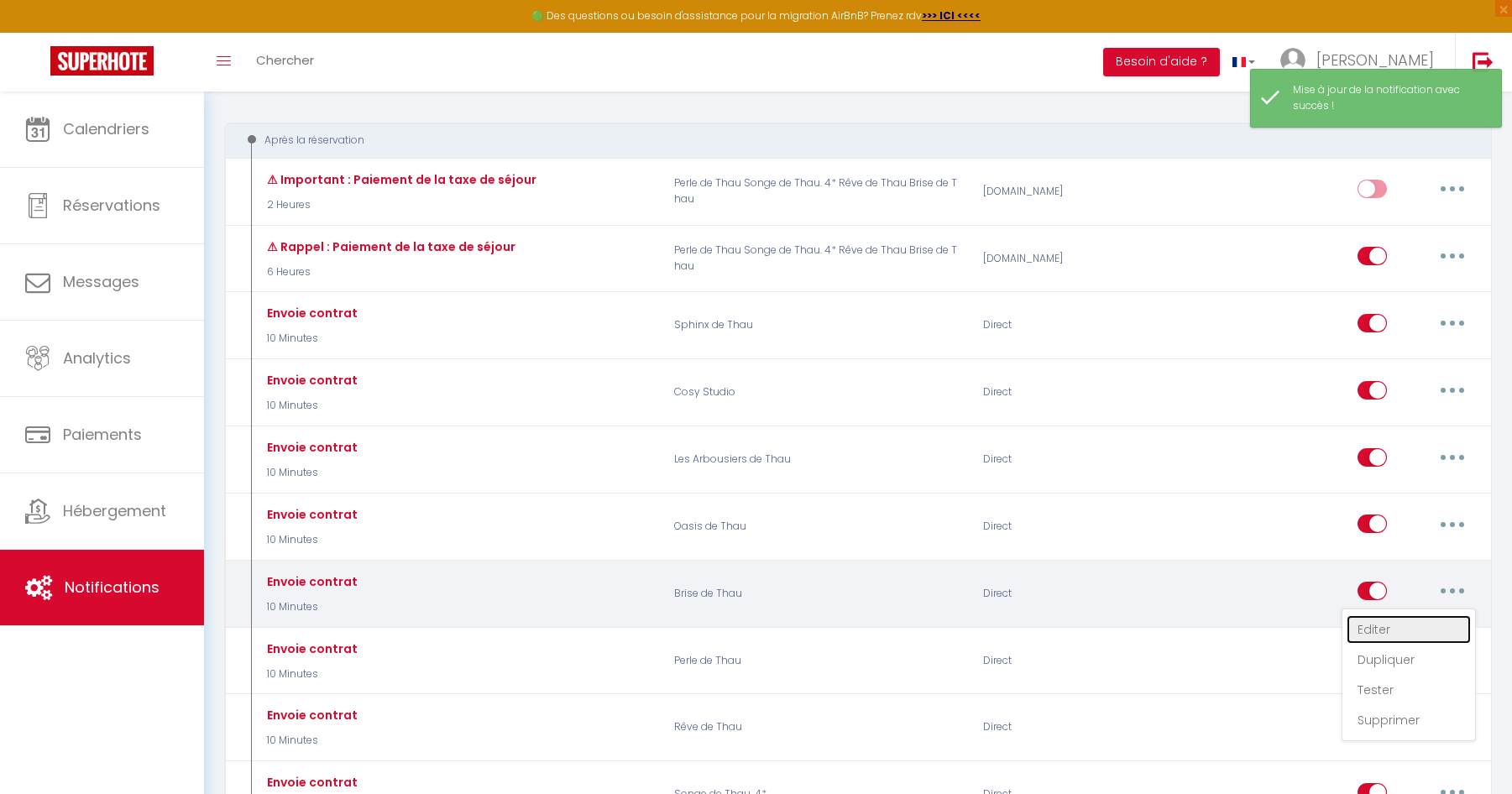
checkbox input "true"
checkbox input "false"
radio input "true"
type input "Votre contrat pour la réservation du [CHECKING:DD-MM-YYYY] au [CHECKOUT:DD-MM-Y…"
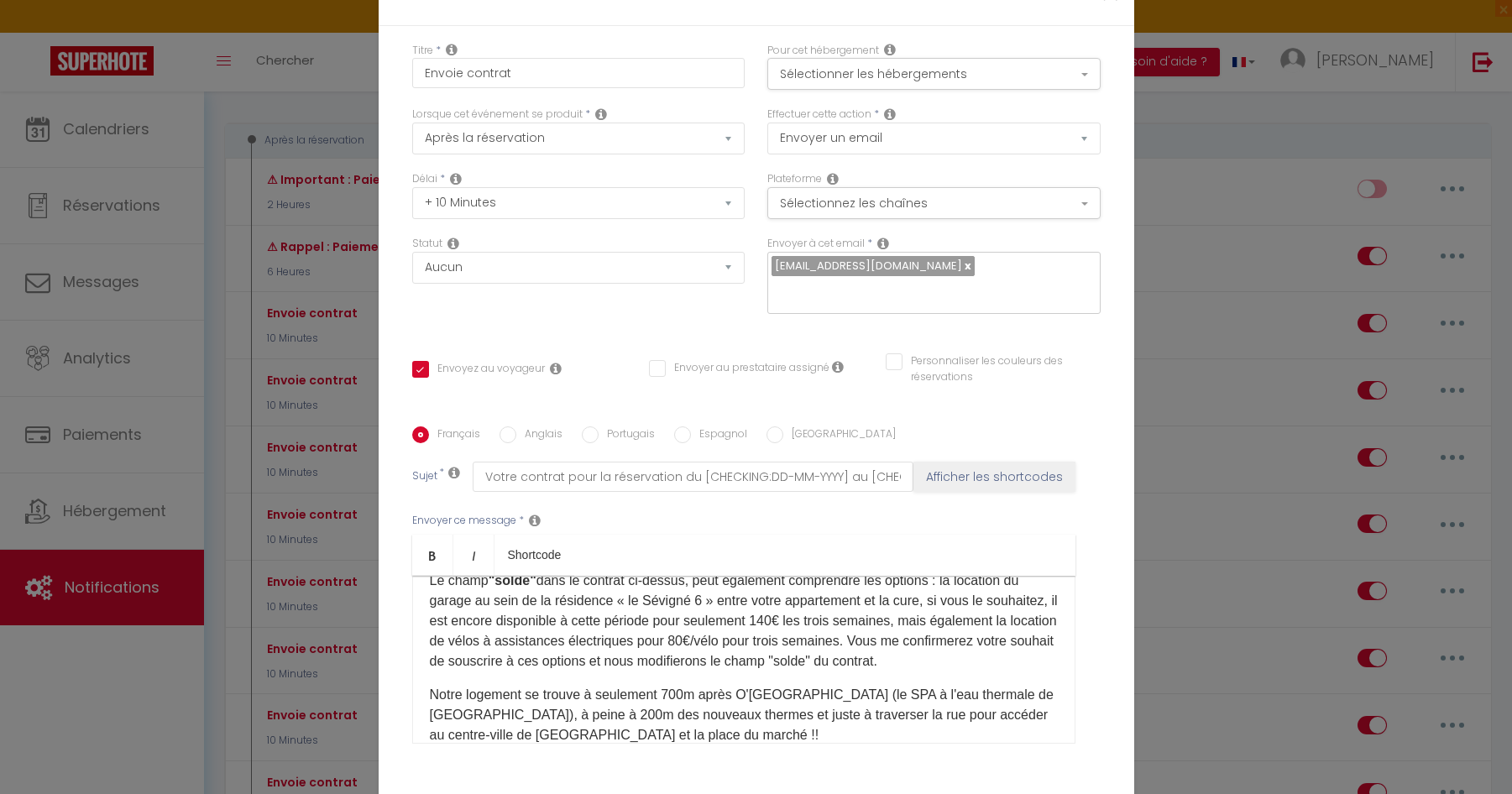
scroll to position [723, 0]
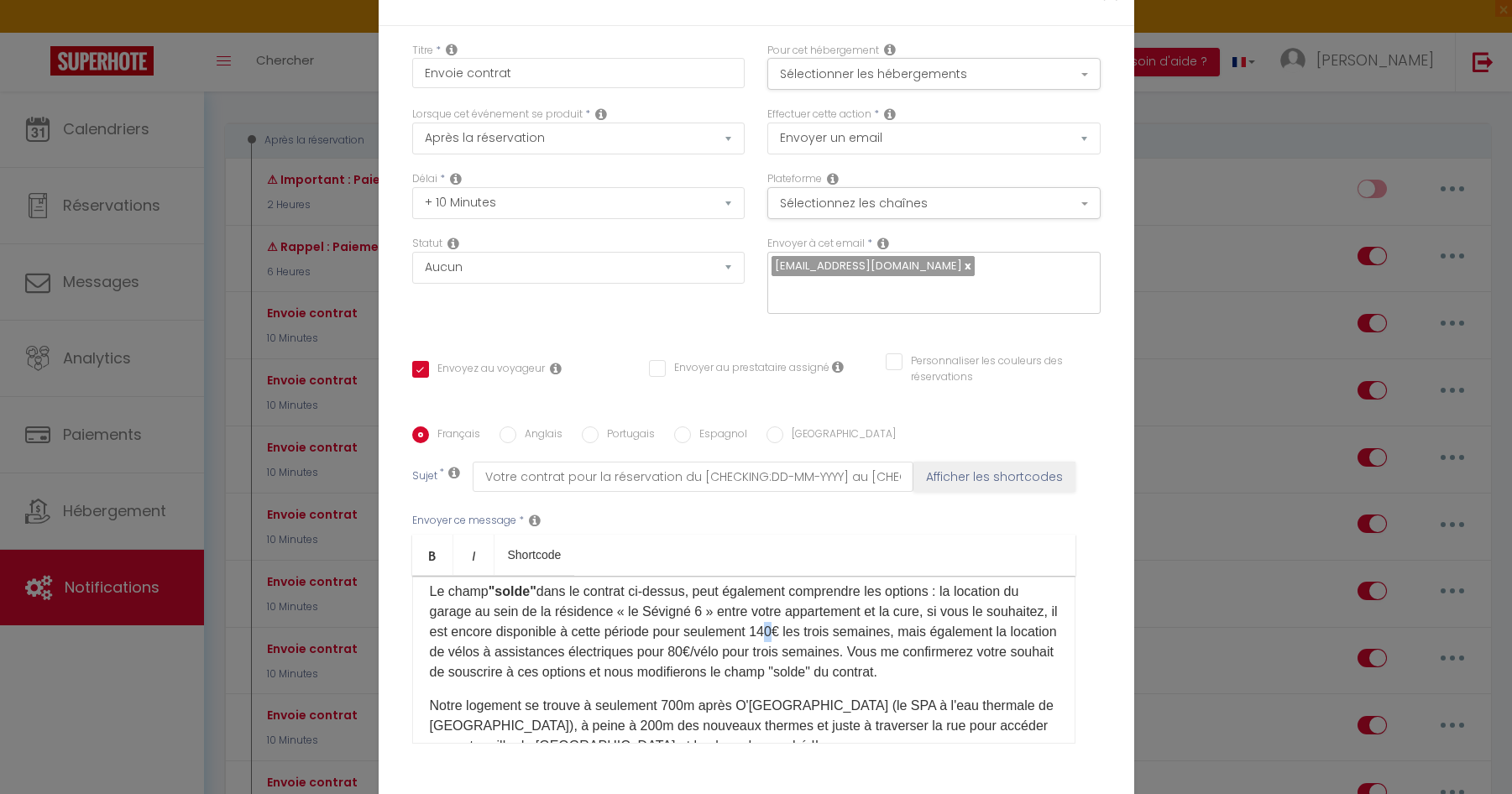
click at [833, 581] on p "Le champ "solde" dans le contrat ci-dessus, peut également comprendre les optio…" at bounding box center [743, 632] width 628 height 101
checkbox input "true"
checkbox input "false"
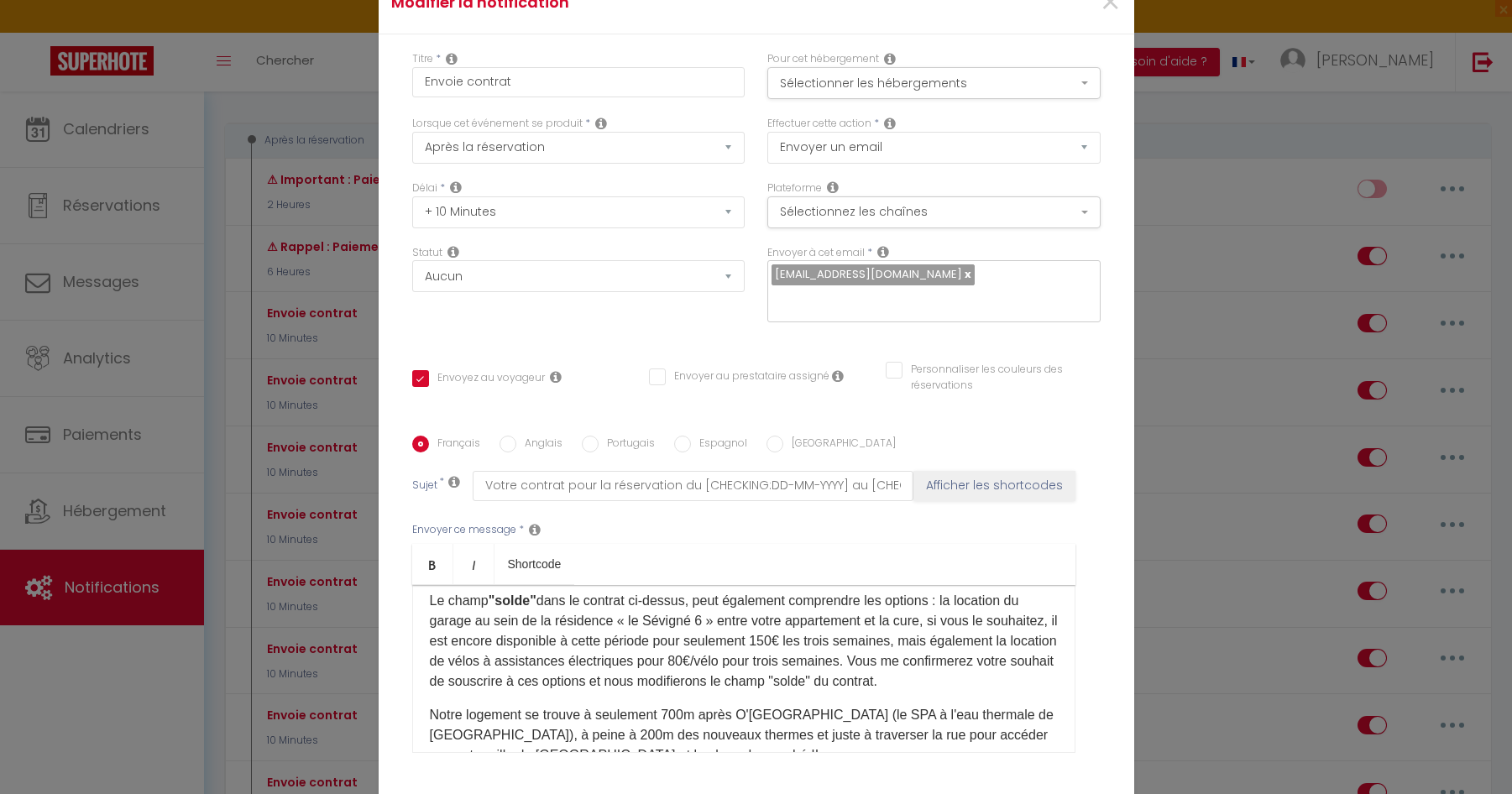
scroll to position [119, 0]
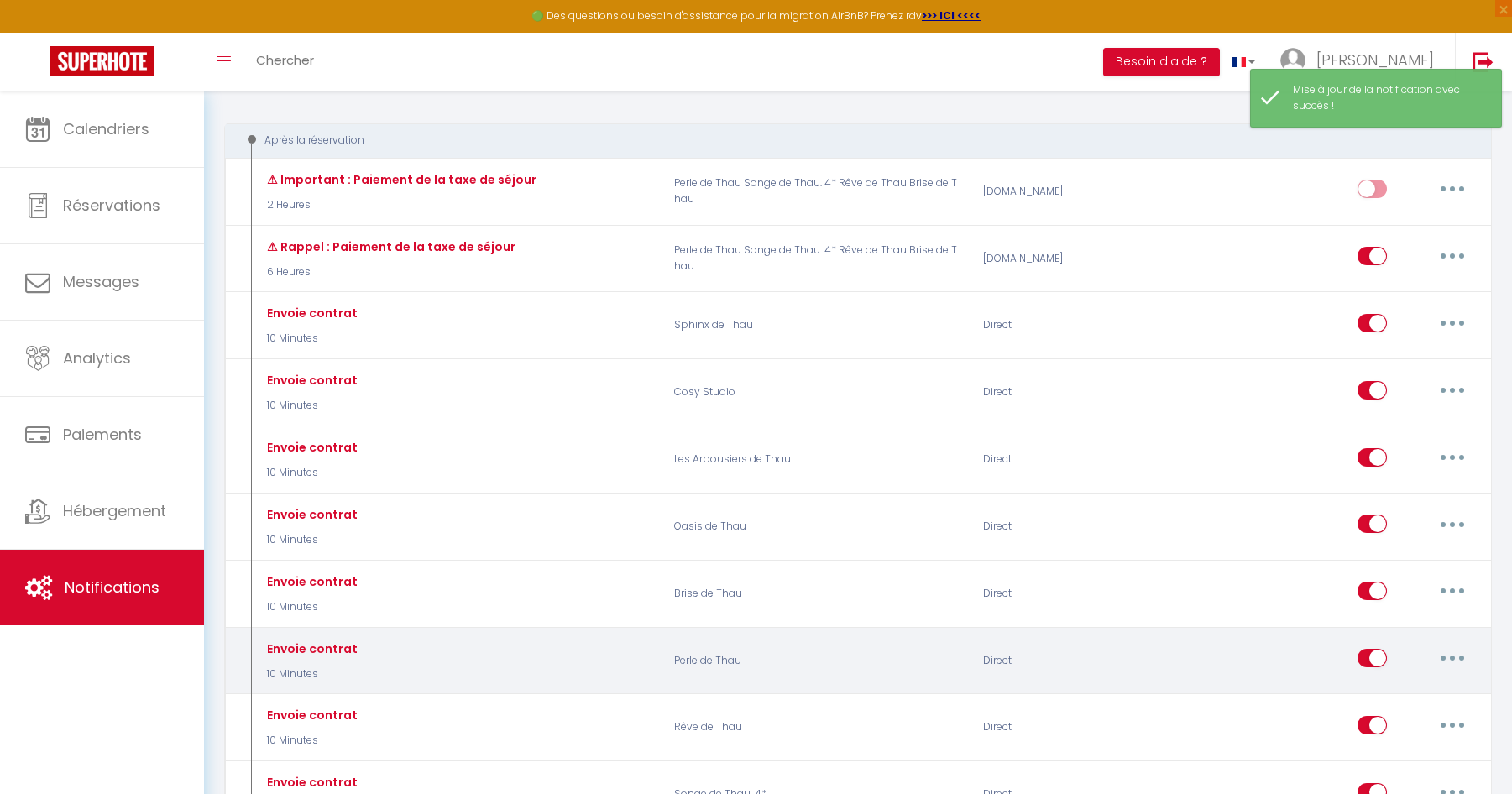
click at [1455, 659] on button "button" at bounding box center [1452, 658] width 47 height 27
click at [1388, 660] on link "Editer" at bounding box center [1408, 696] width 124 height 29
type input "Envoie contrat"
select select "10 Minutes"
select select
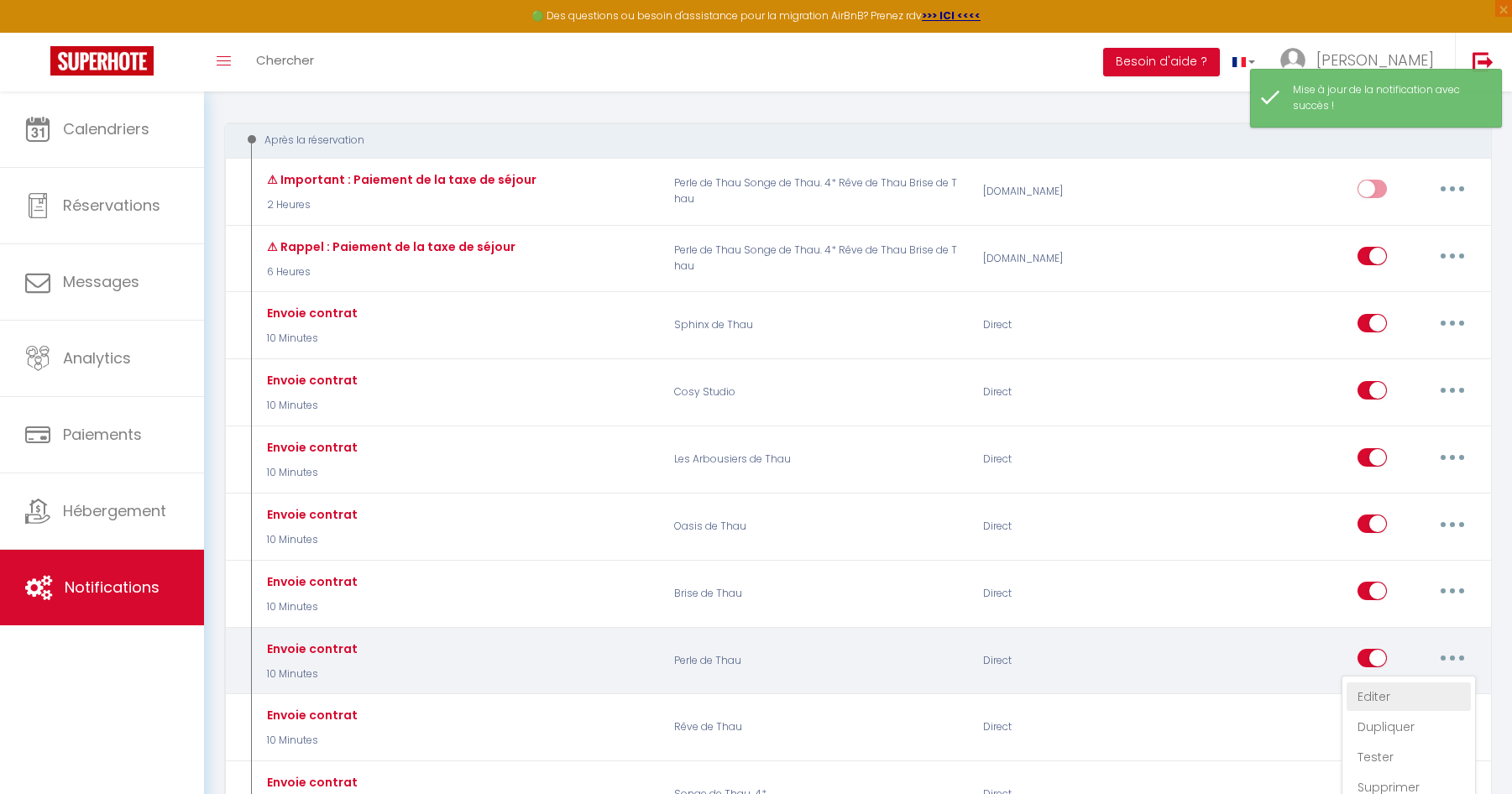
checkbox input "true"
checkbox input "false"
radio input "true"
type input "Votre contrat pour la réservation du [CHECKING:DD-MM-YYYY] au [CHECKOUT:DD-MM-Y…"
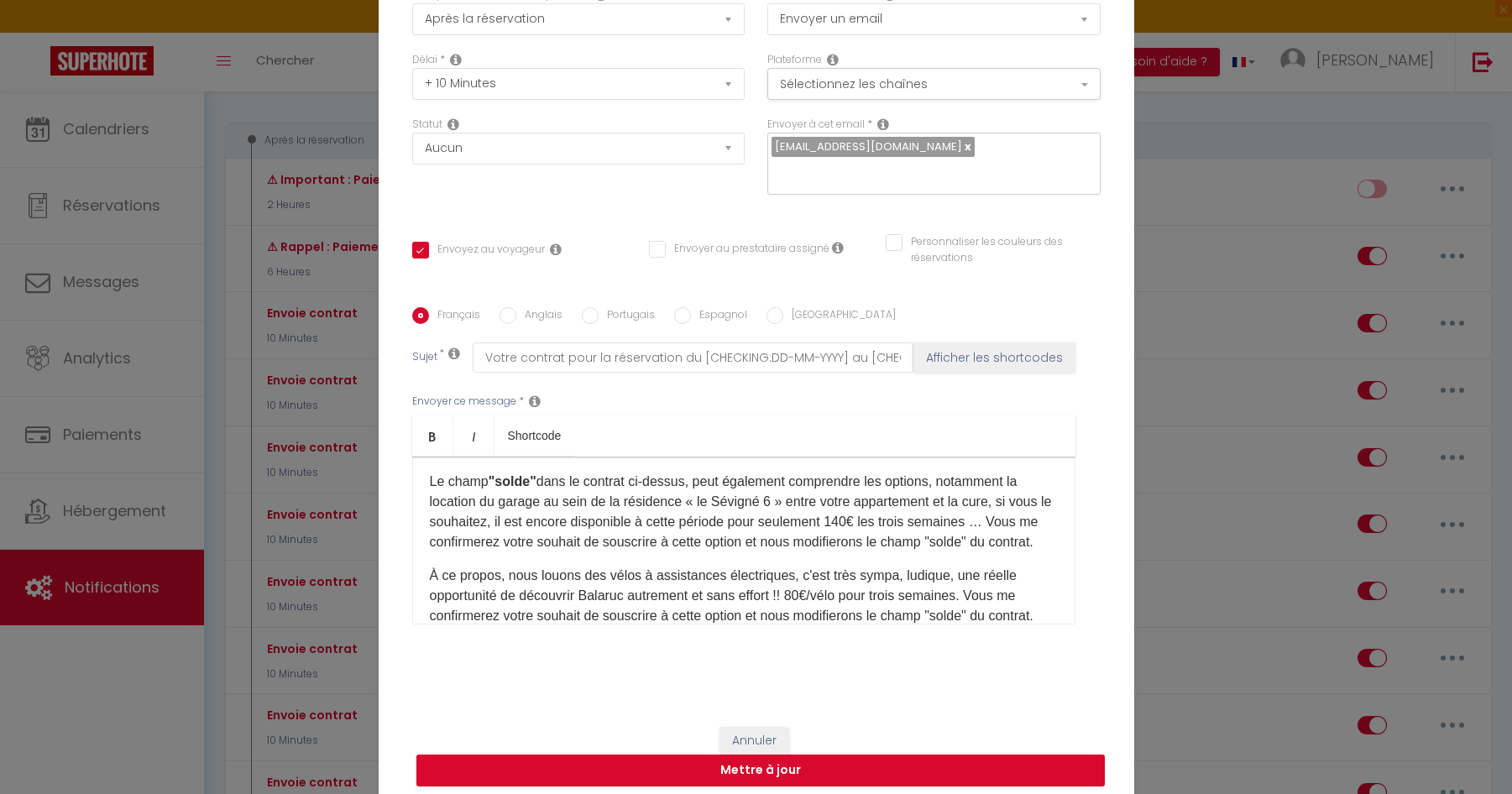
scroll to position [835, 0]
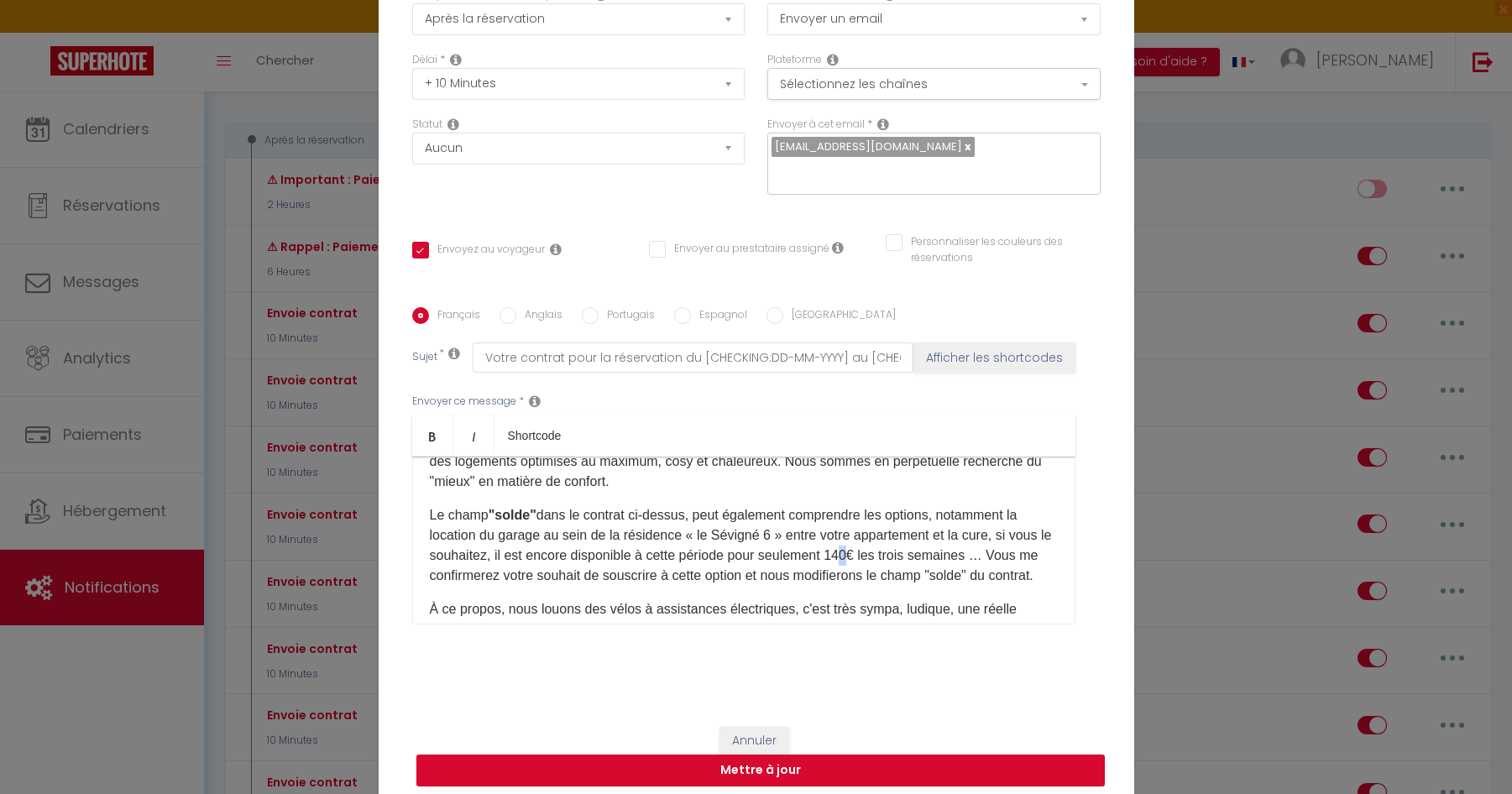
click at [881, 556] on p "Le champ "solde" dans le contrat ci-dessus, peut également comprendre les optio…" at bounding box center [743, 544] width 628 height 80
click at [767, 660] on button "Mettre à jour" at bounding box center [759, 770] width 688 height 32
checkbox input "true"
checkbox input "false"
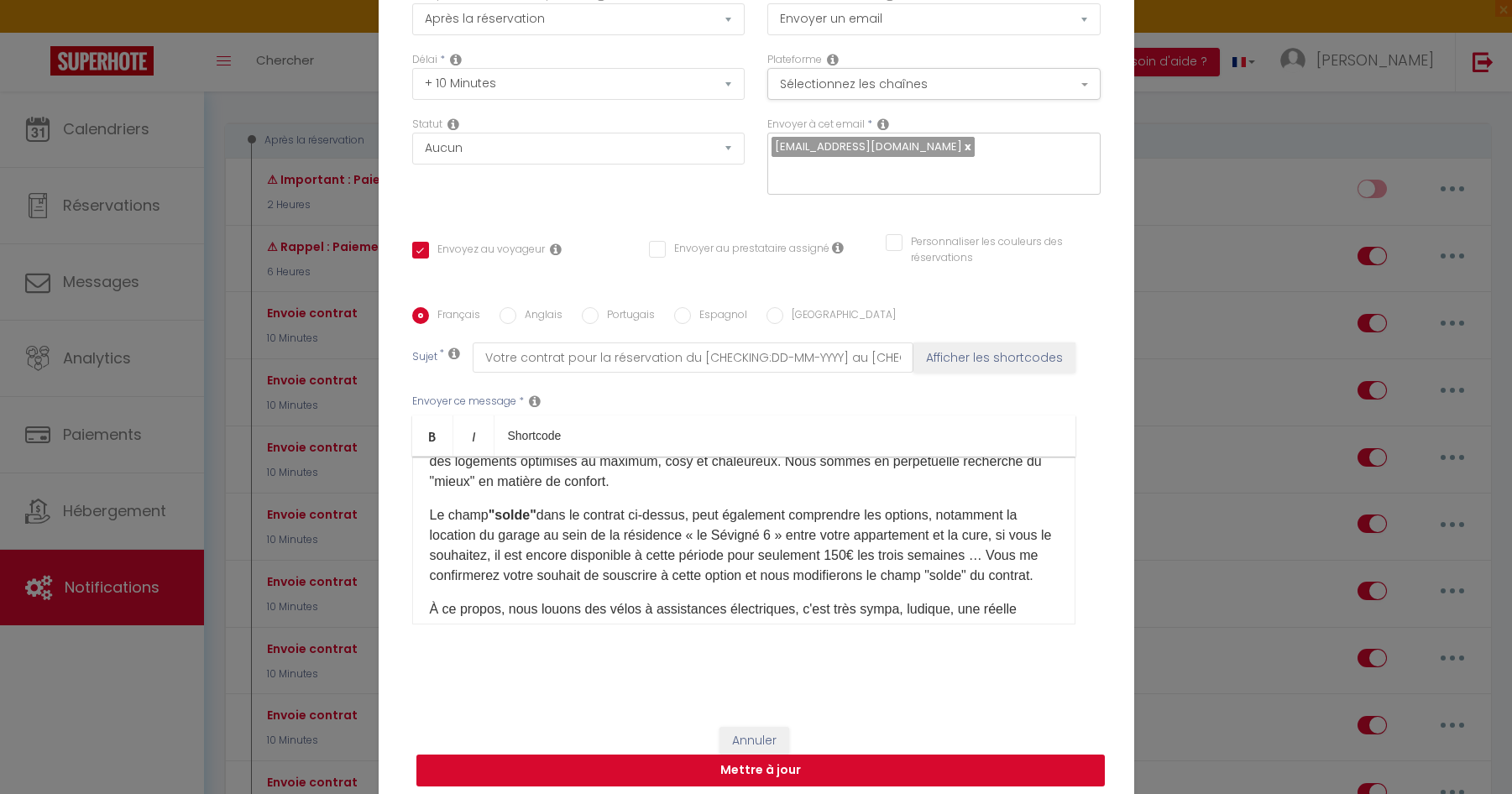
scroll to position [119, 0]
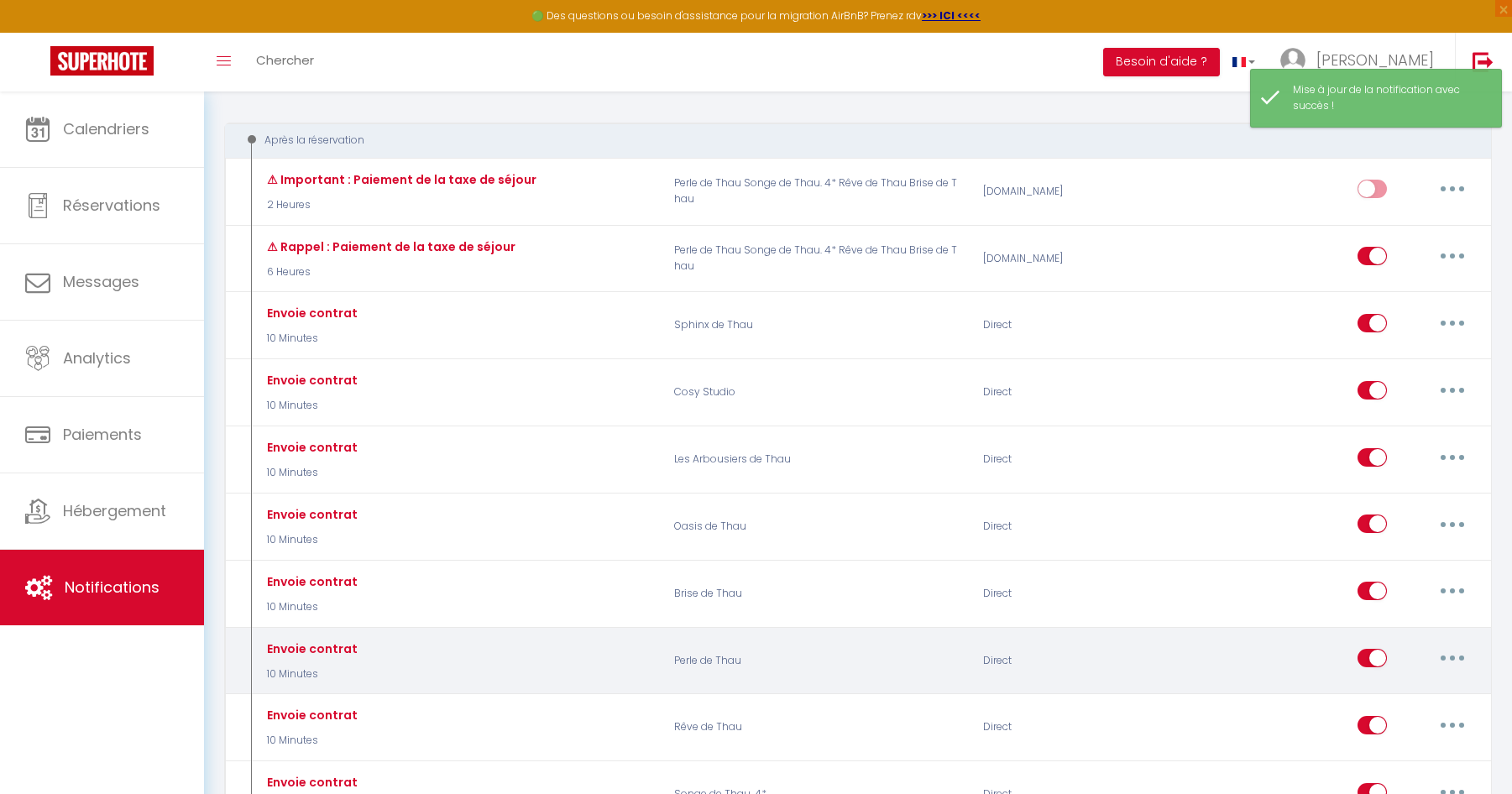
click at [1458, 655] on button "button" at bounding box center [1452, 658] width 47 height 27
click at [1379, 660] on link "Editer" at bounding box center [1408, 696] width 124 height 29
type input "Envoie contrat"
select select "10 Minutes"
select select
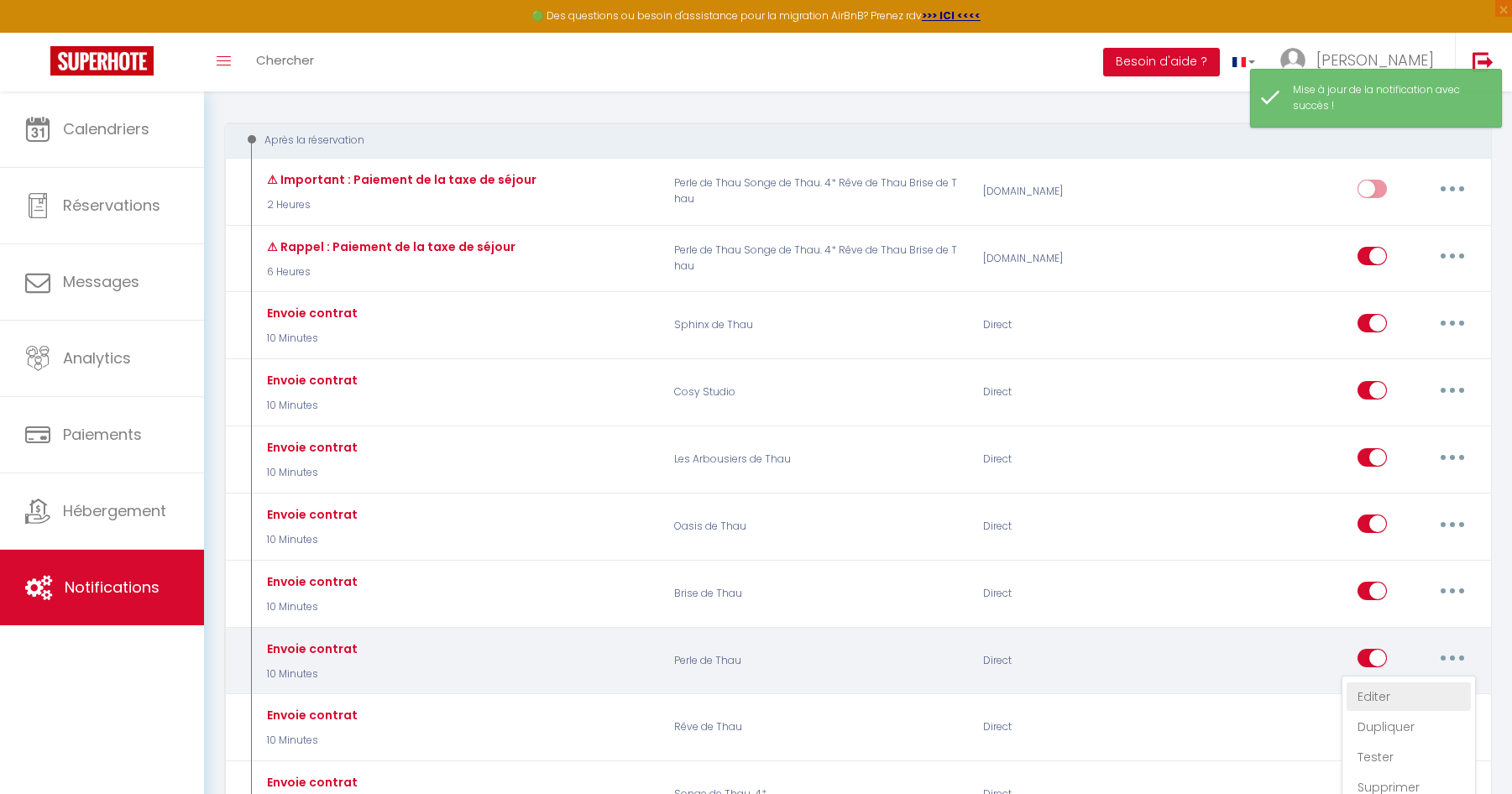
checkbox input "true"
checkbox input "false"
radio input "true"
type input "Votre contrat pour la réservation du [CHECKING:DD-MM-YYYY] au [CHECKOUT:DD-MM-Y…"
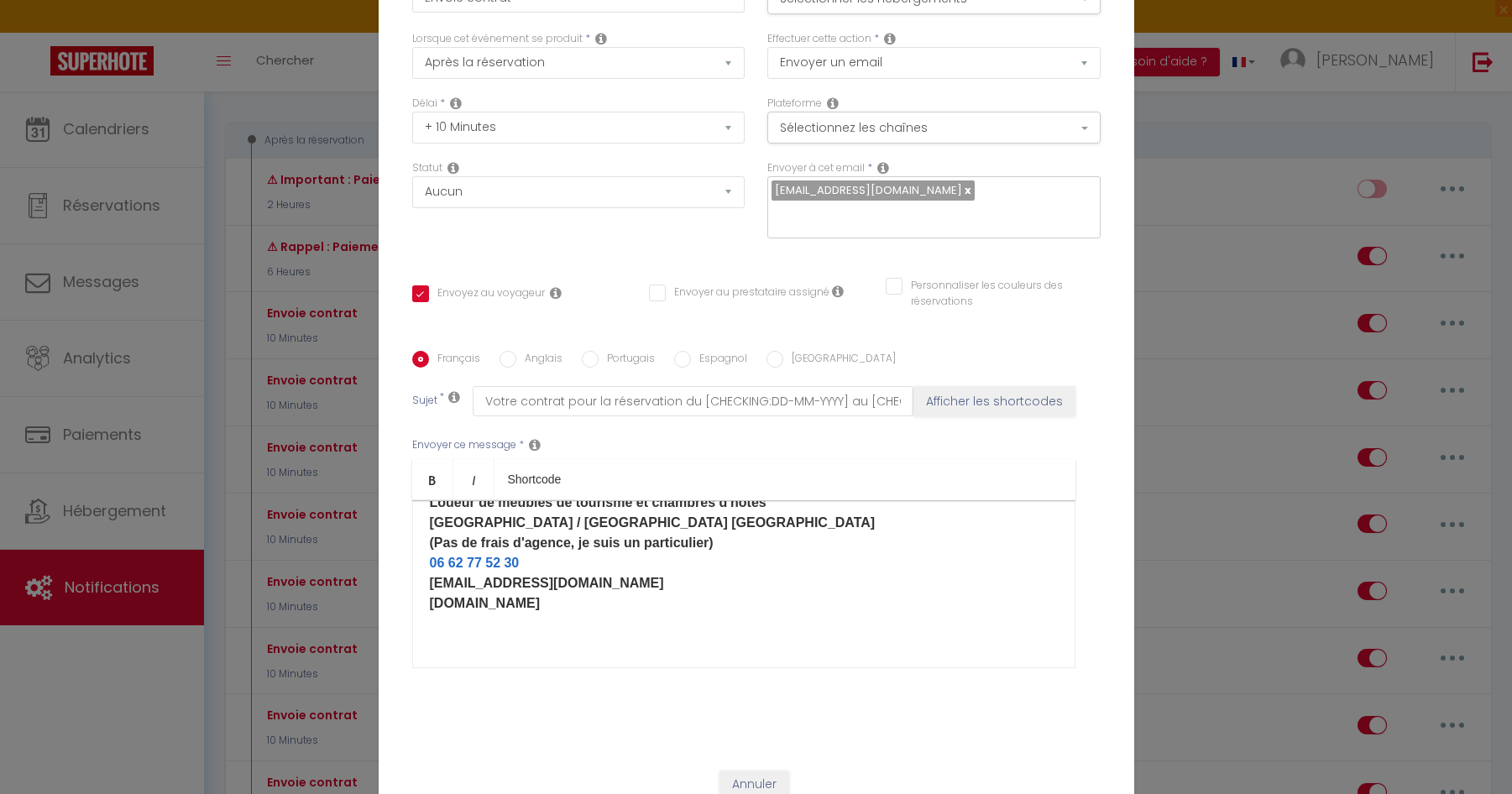
scroll to position [128, 0]
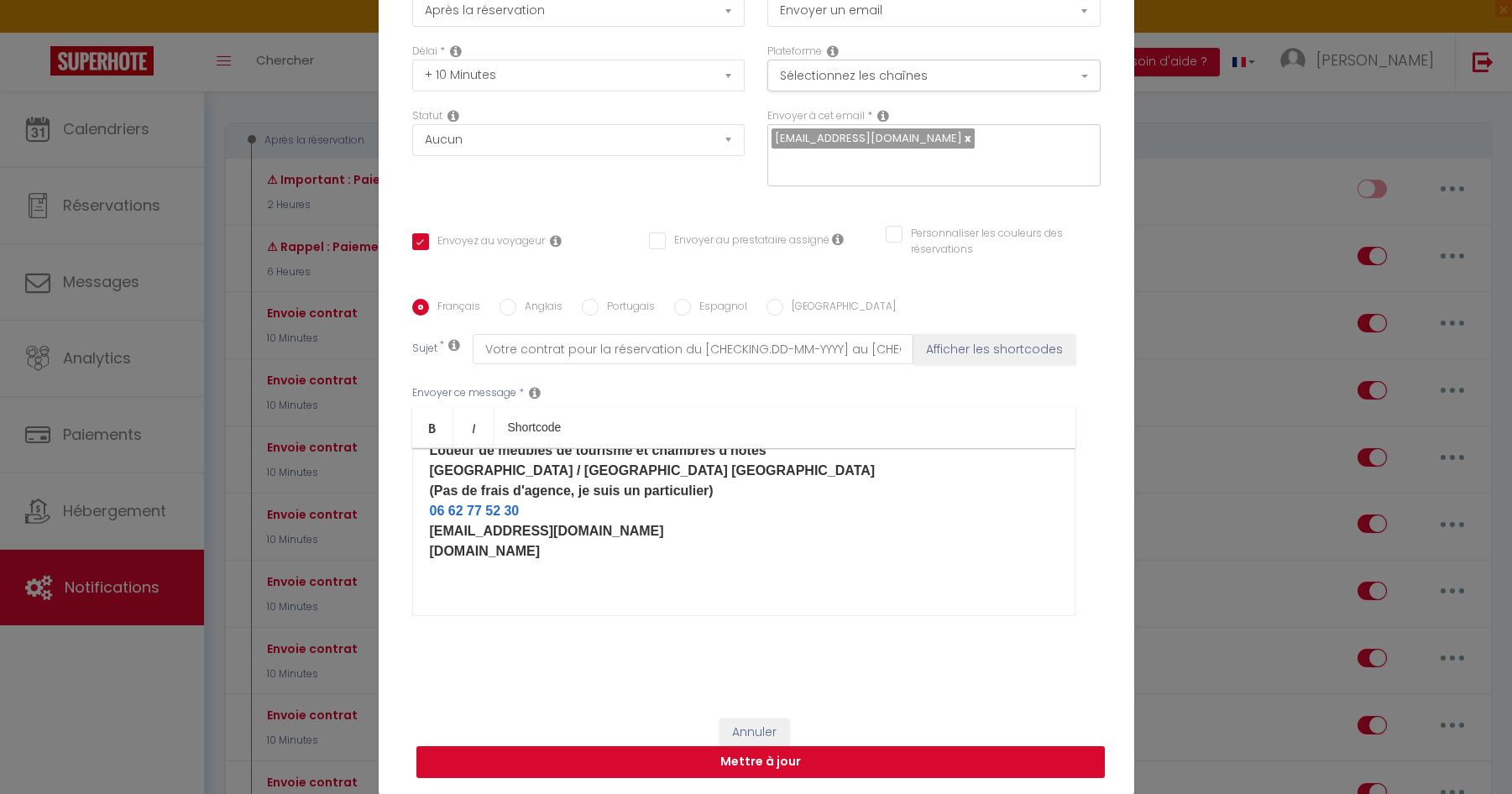
click at [761, 660] on button "Mettre à jour" at bounding box center [759, 761] width 688 height 32
checkbox input "true"
checkbox input "false"
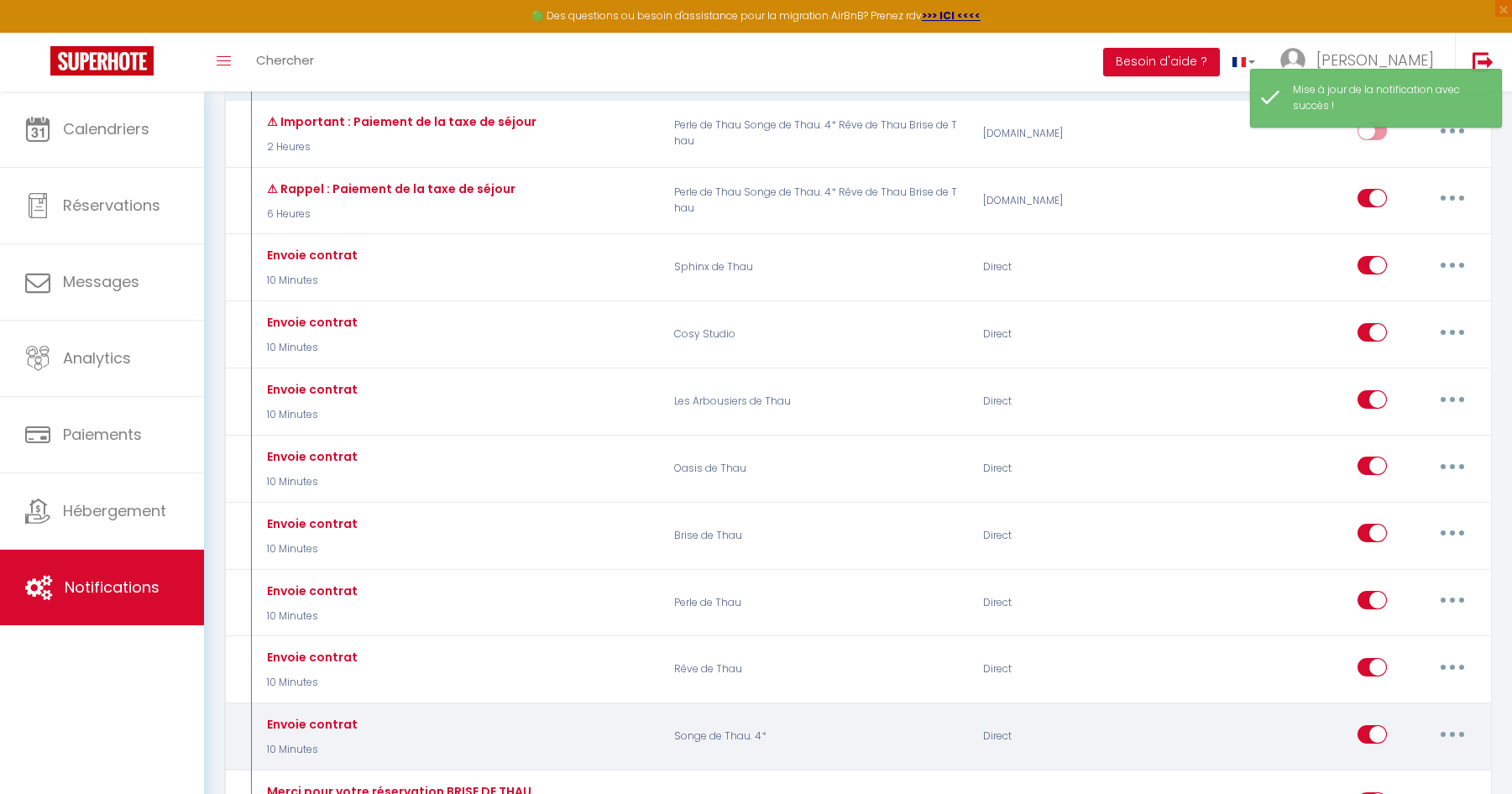
scroll to position [251, 0]
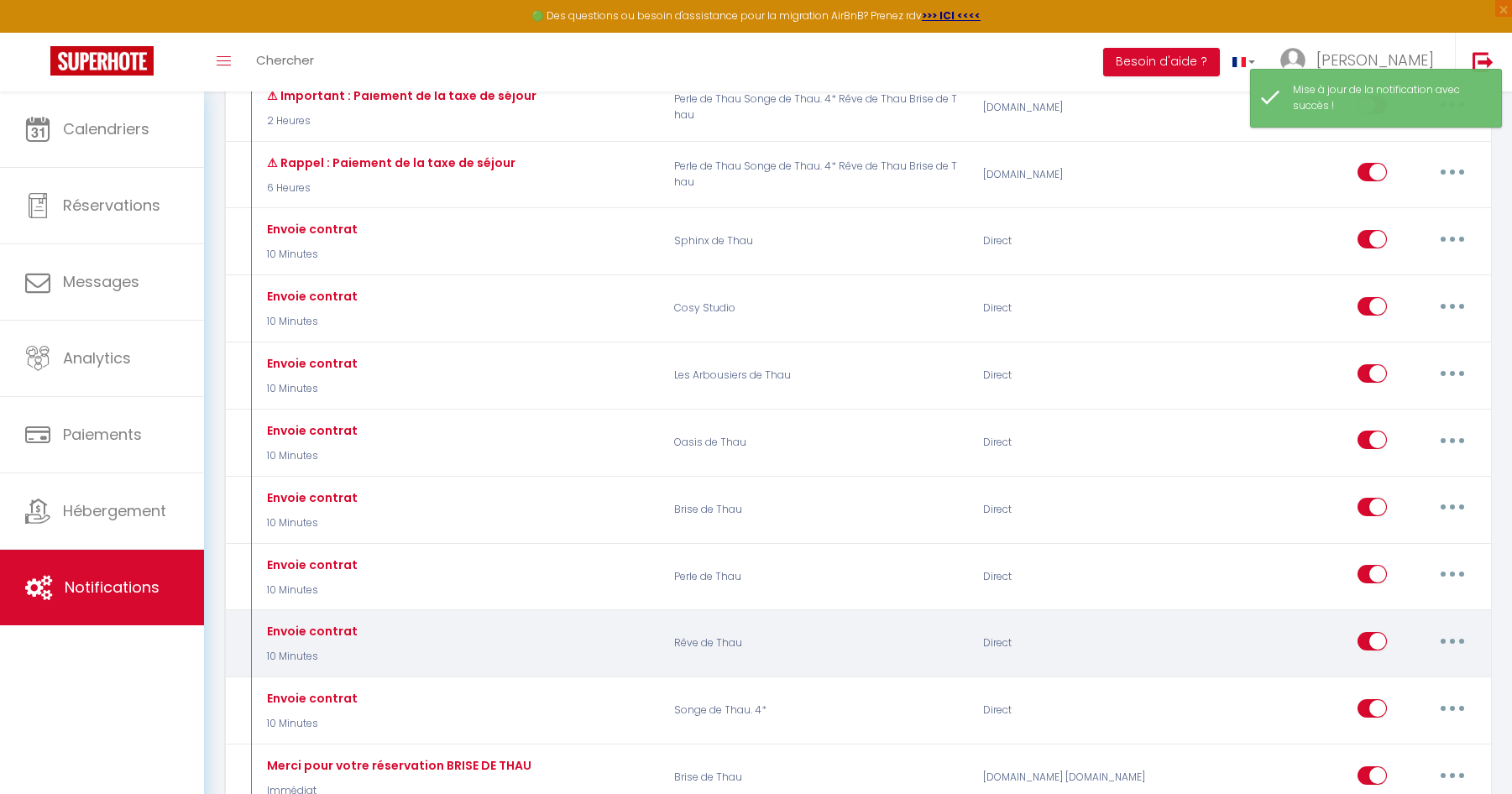
click at [1438, 633] on button "button" at bounding box center [1452, 641] width 47 height 27
click at [1434, 660] on link "Editer" at bounding box center [1408, 679] width 124 height 29
type input "Envoie contrat"
select select "10 Minutes"
select select
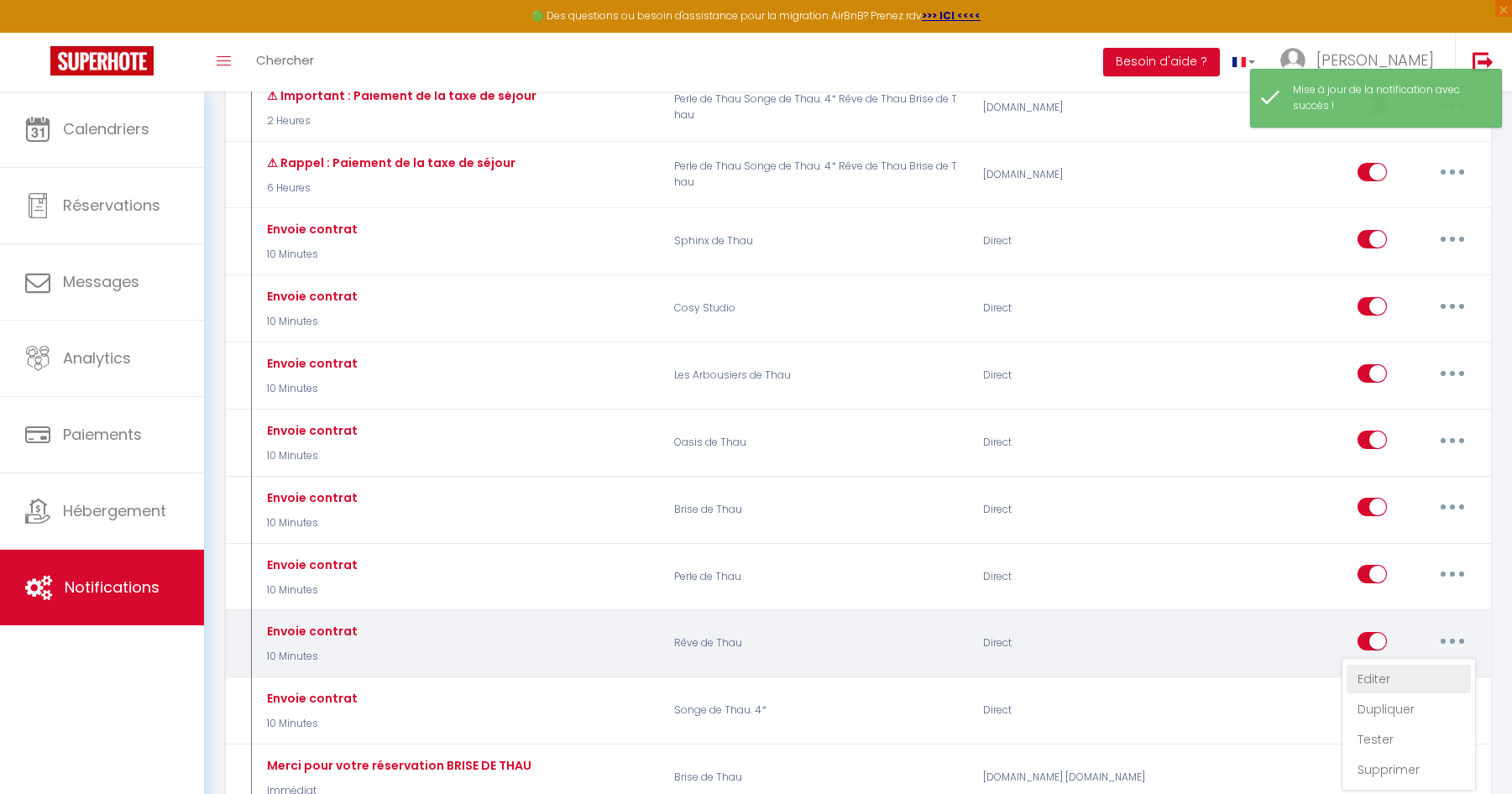
checkbox input "false"
radio input "true"
type input "Votre contrat pour la réservation du [CHECKING:DD-MM-YYYY] au [CHECKOUT:DD-MM-Y…"
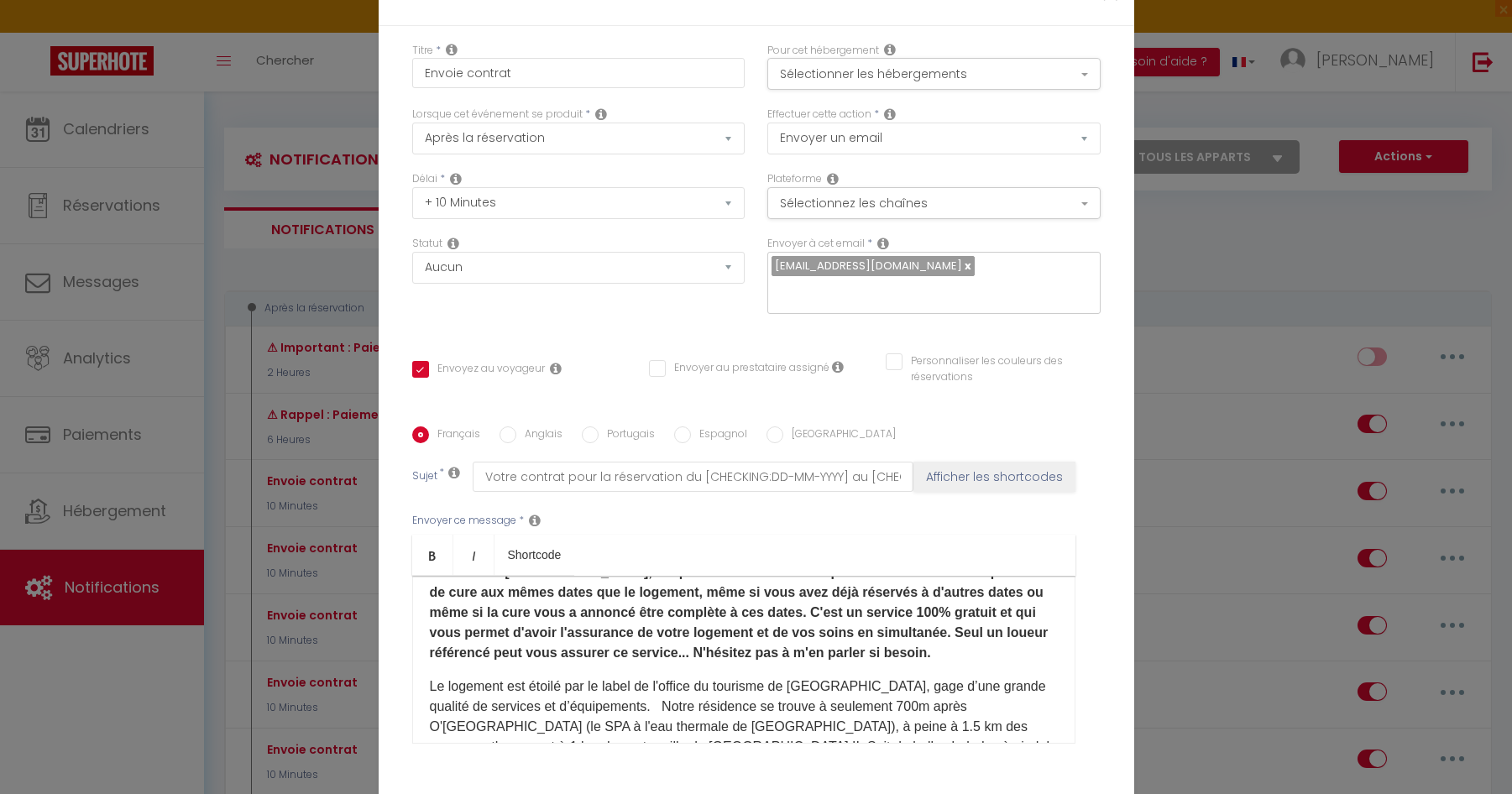
scroll to position [420, 0]
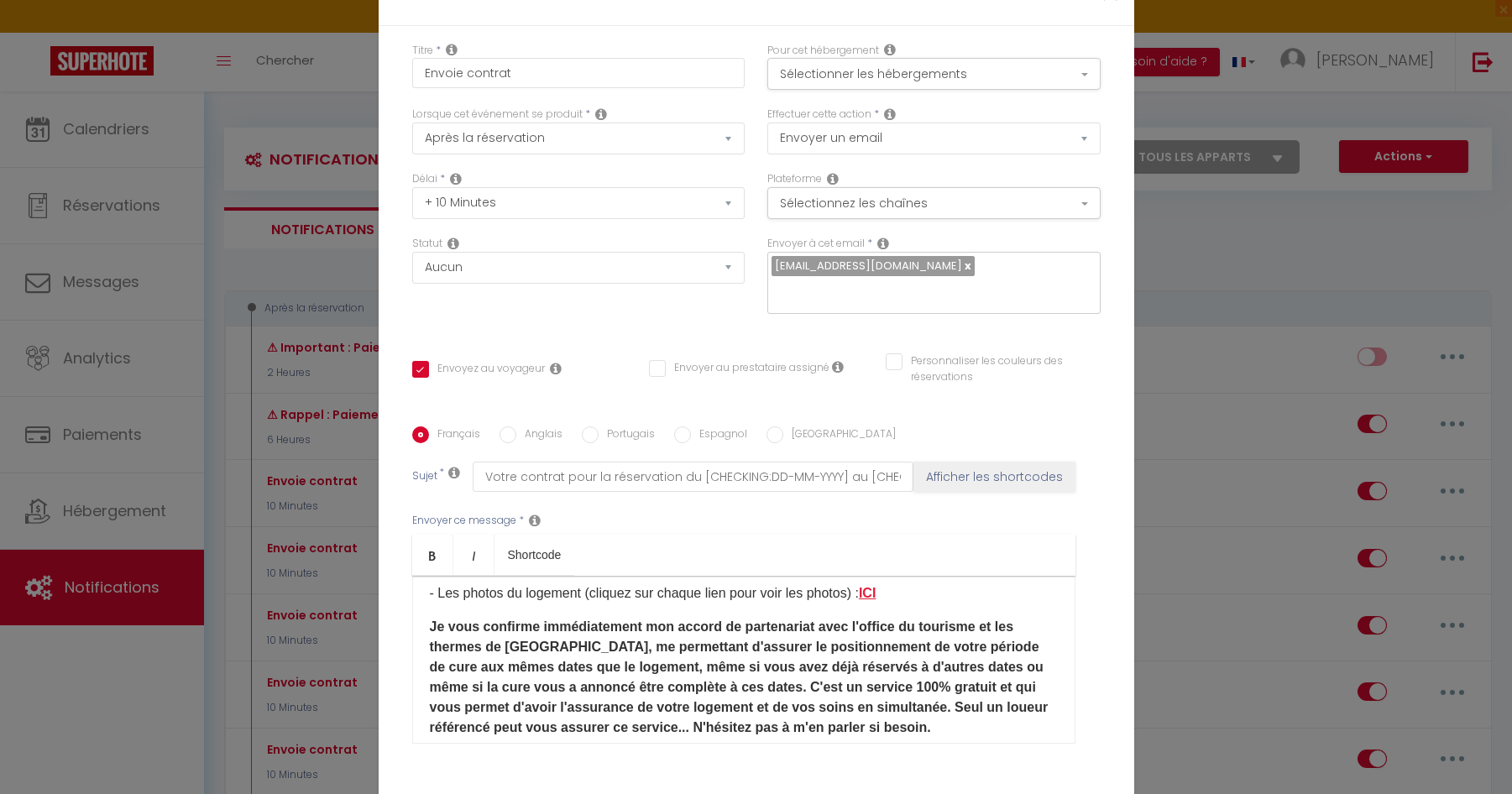
click at [873, 596] on link "ICI" at bounding box center [867, 593] width 16 height 15
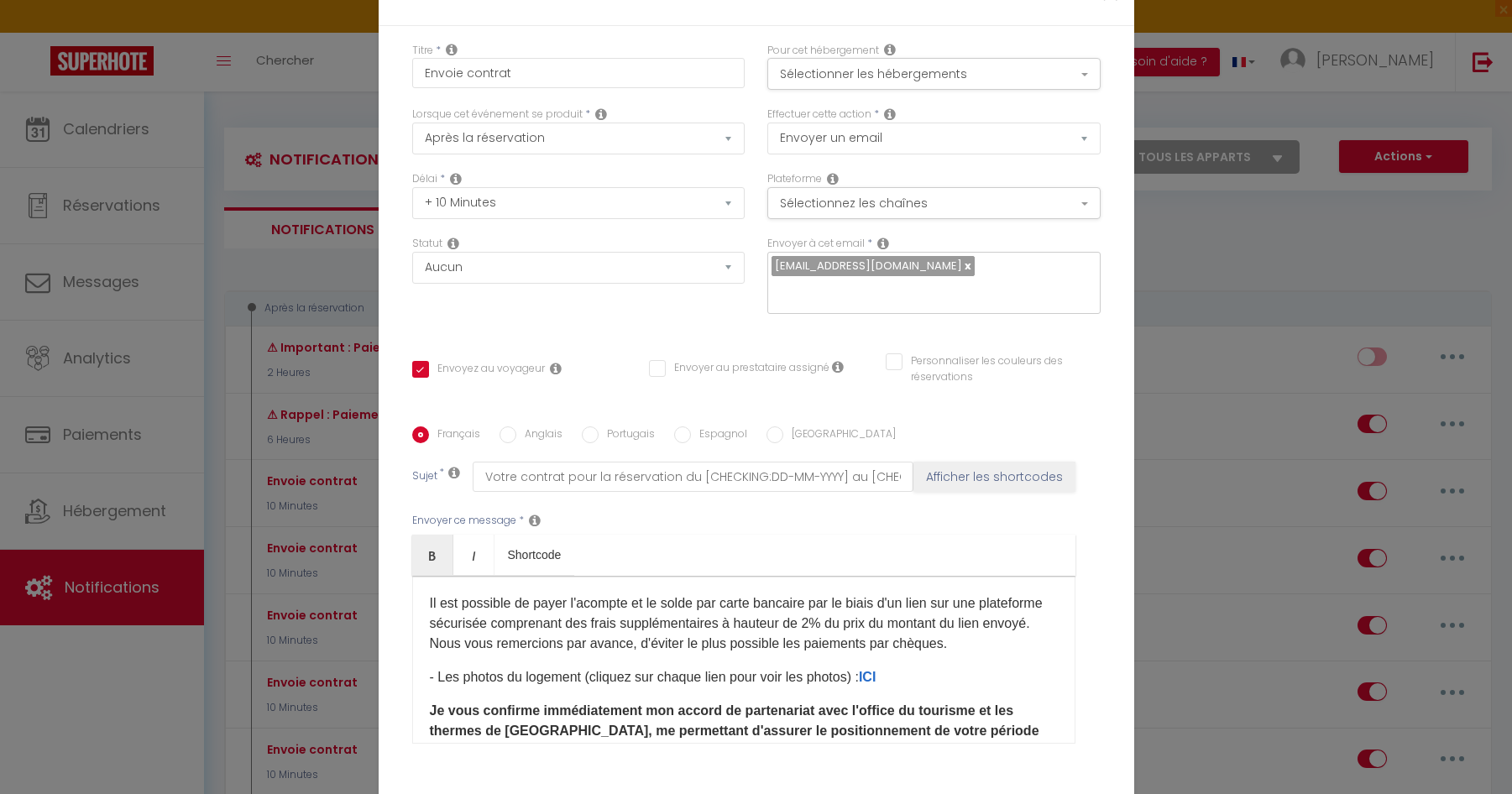
click at [869, 630] on p "Il est possible de payer l'acompte et le solde par carte bancaire par le biais …" at bounding box center [743, 623] width 628 height 60
click at [868, 660] on link "ICI" at bounding box center [867, 676] width 16 height 15
click at [904, 660] on p "- Les photos du logement (cliquez sur chaque lien pour voir les photos) : ICI ​" at bounding box center [743, 677] width 628 height 20
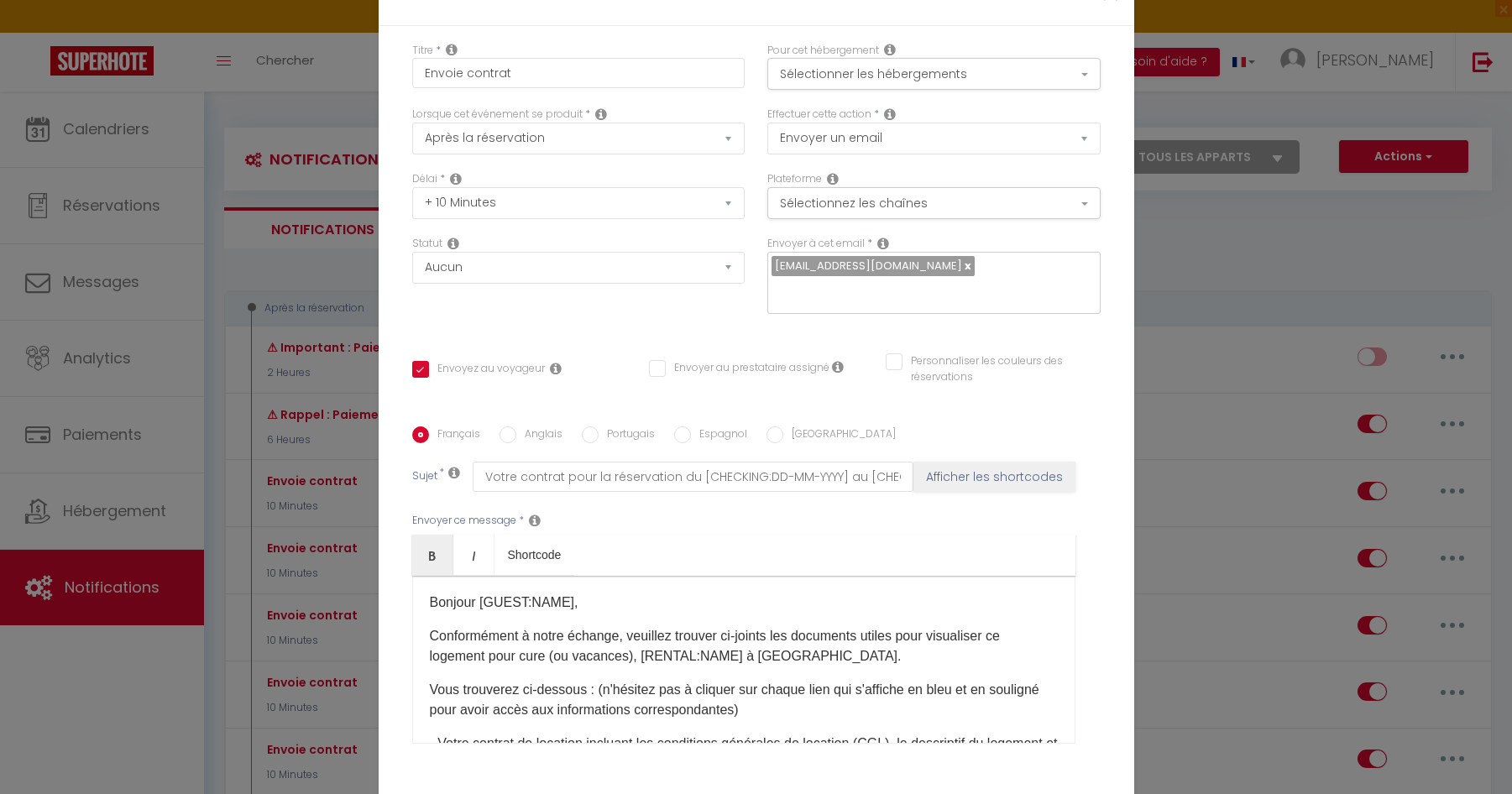
scroll to position [0, 0]
click at [450, 181] on icon at bounding box center [456, 179] width 12 height 14
click at [450, 178] on icon at bounding box center [456, 179] width 12 height 14
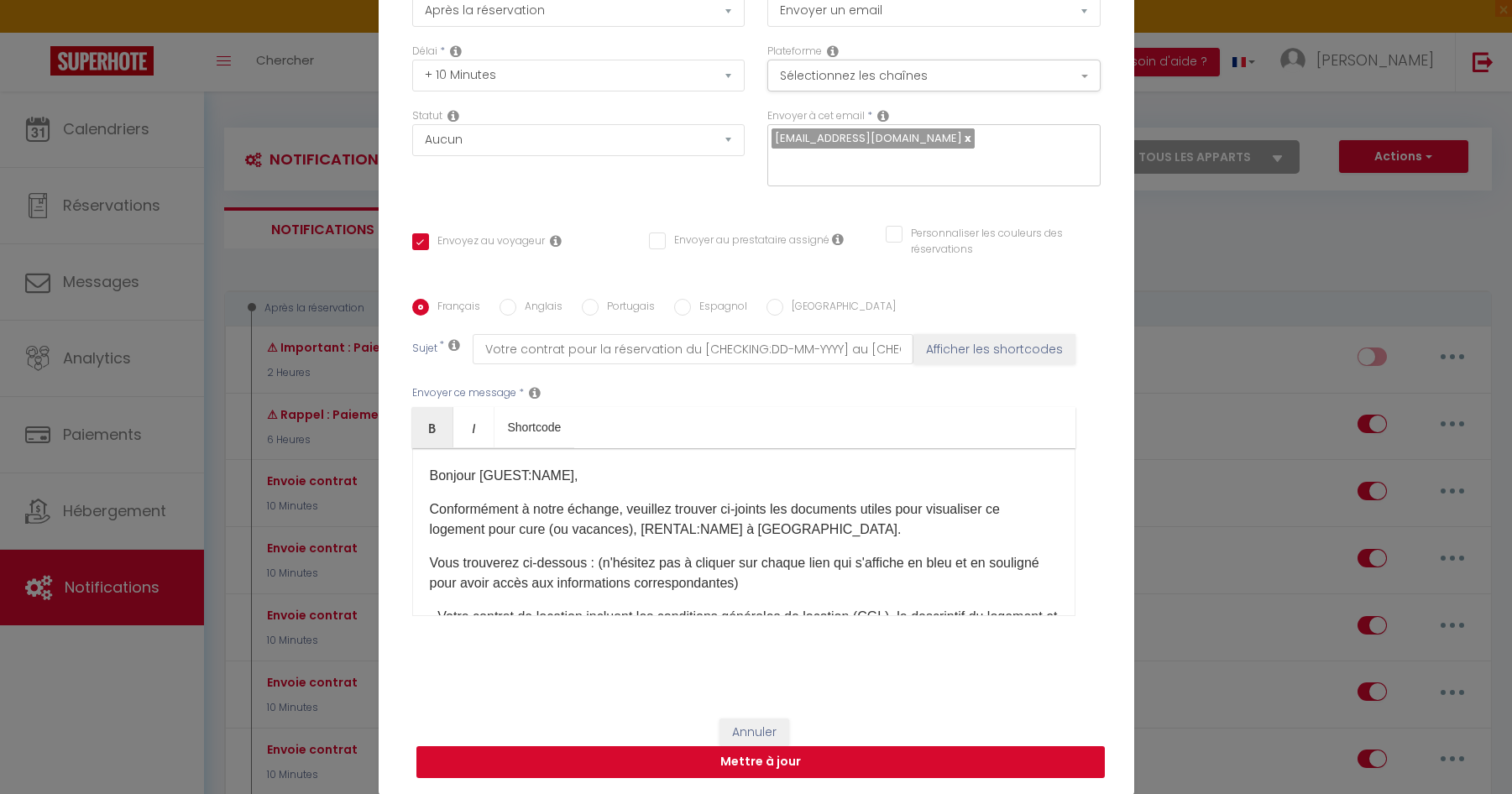
click at [777, 660] on button "Mettre à jour" at bounding box center [759, 761] width 688 height 32
checkbox input "true"
checkbox input "false"
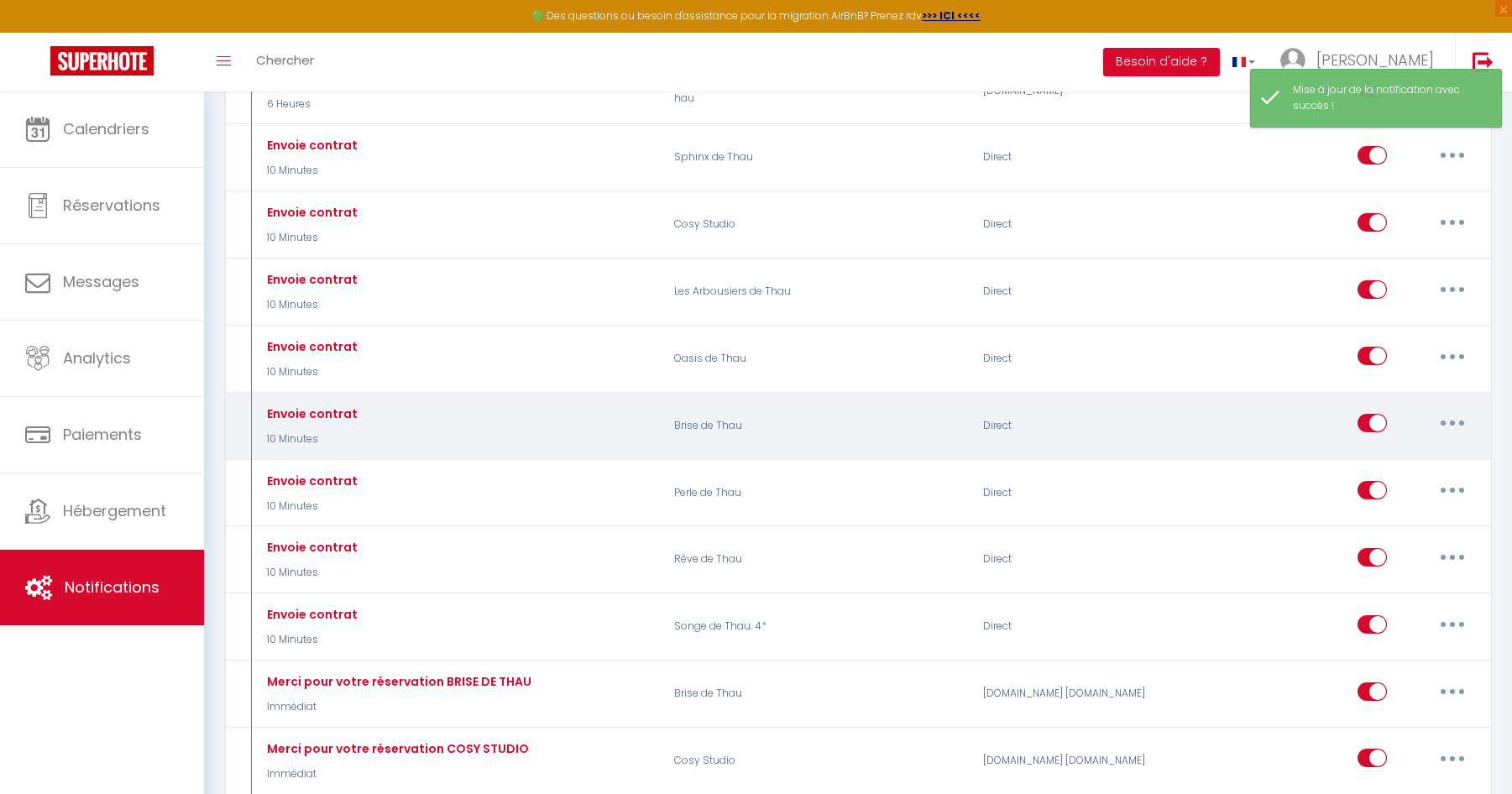
scroll to position [420, 0]
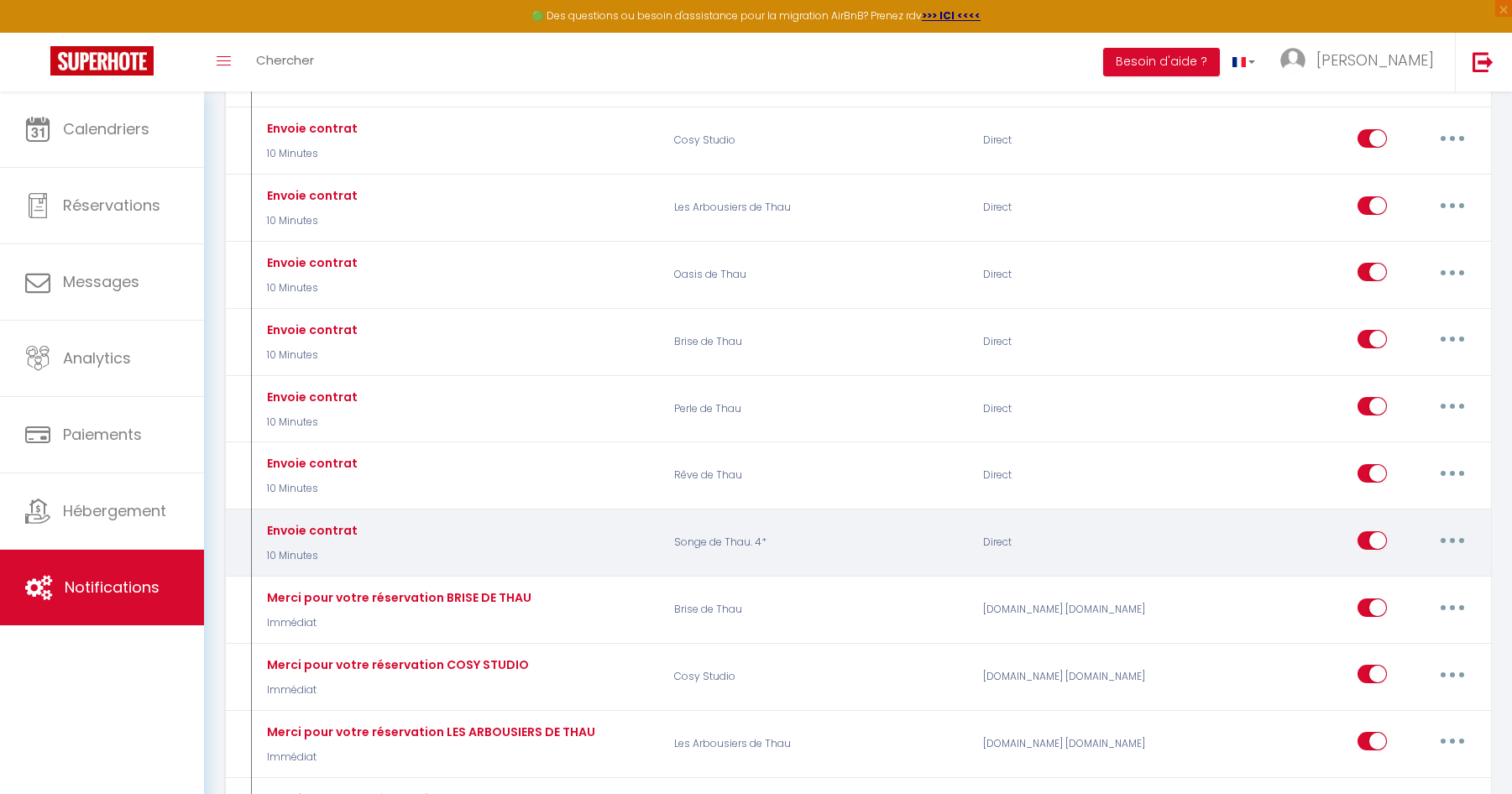
click at [1443, 543] on button "button" at bounding box center [1452, 541] width 47 height 27
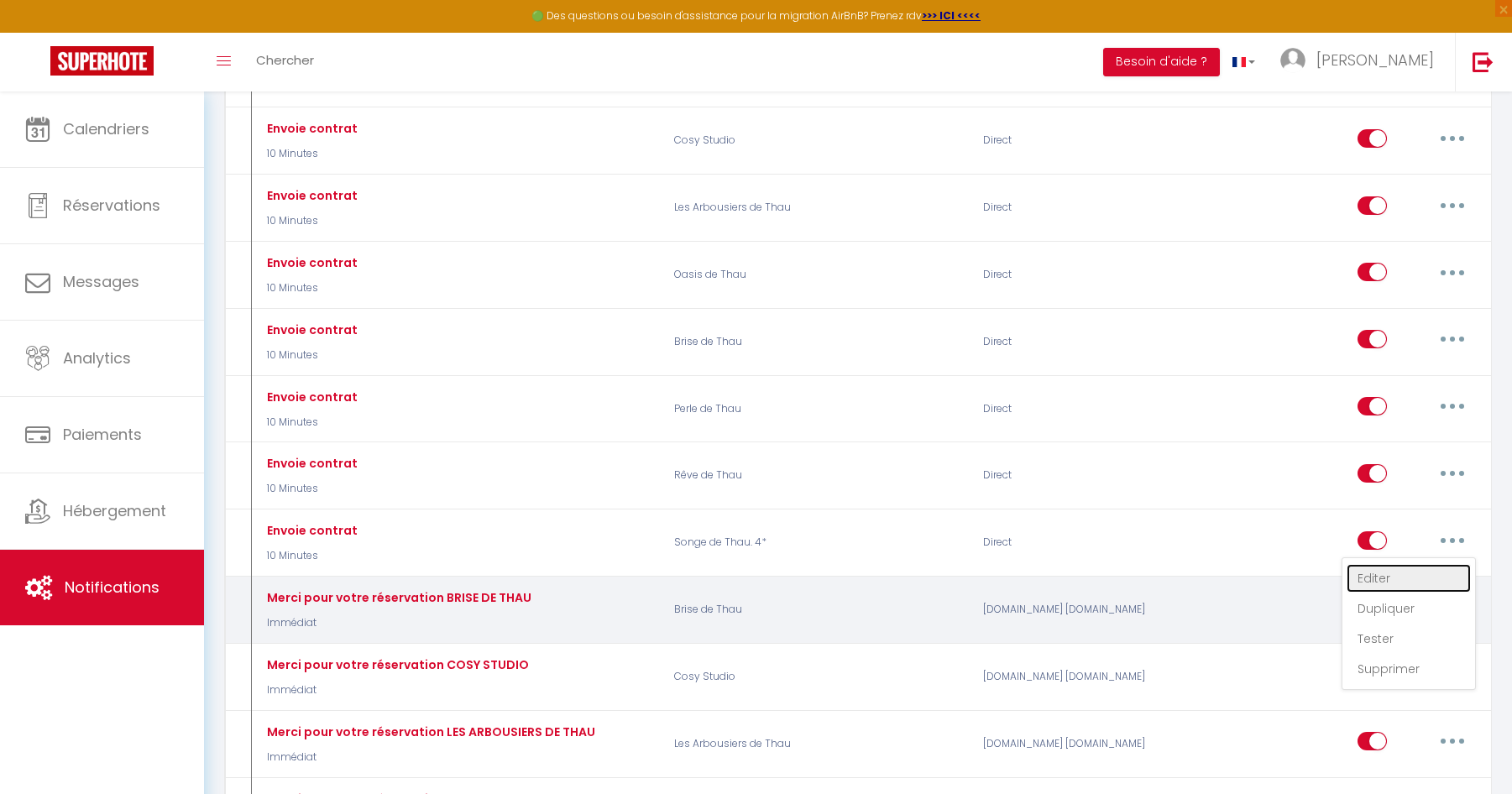
click at [1393, 580] on link "Editer" at bounding box center [1408, 578] width 124 height 29
type input "Envoie contrat"
select select "10 Minutes"
select select
checkbox input "true"
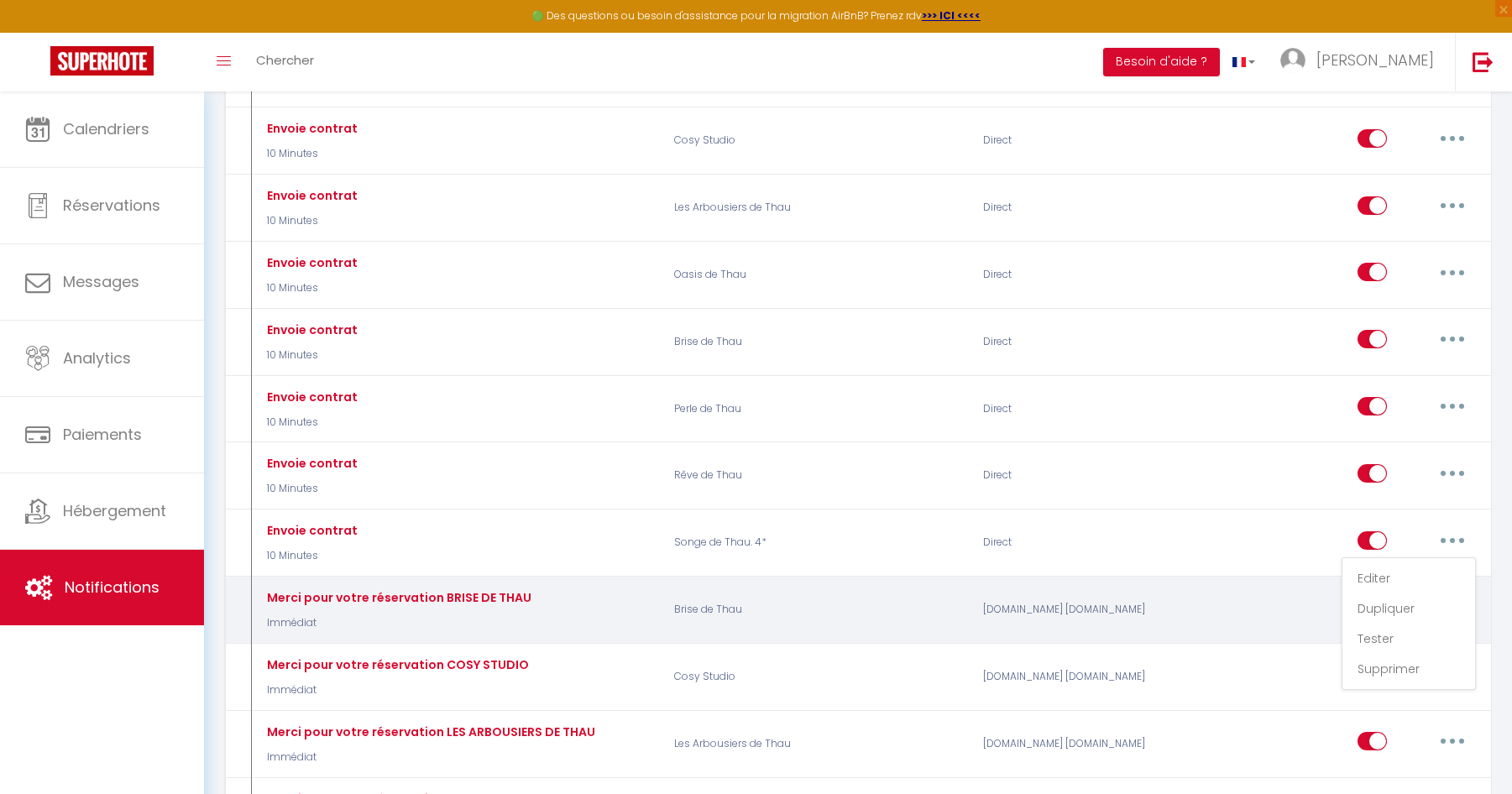
checkbox input "false"
radio input "true"
type input "Votre contrat pour la réservation du [CHECKING:DD-MM-YYYY] au [CHECKOUT:DD-MM-Y…"
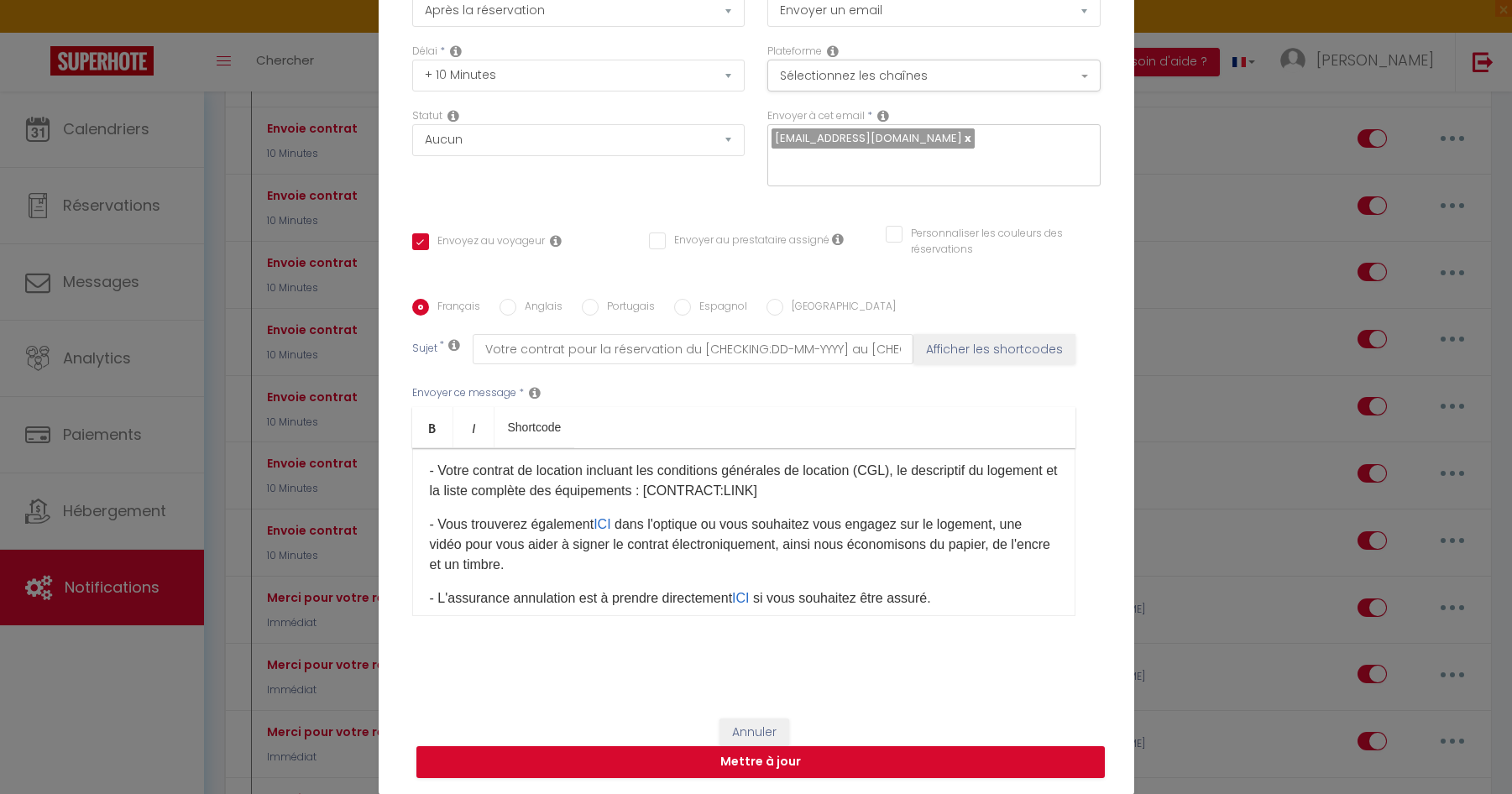
scroll to position [112, 0]
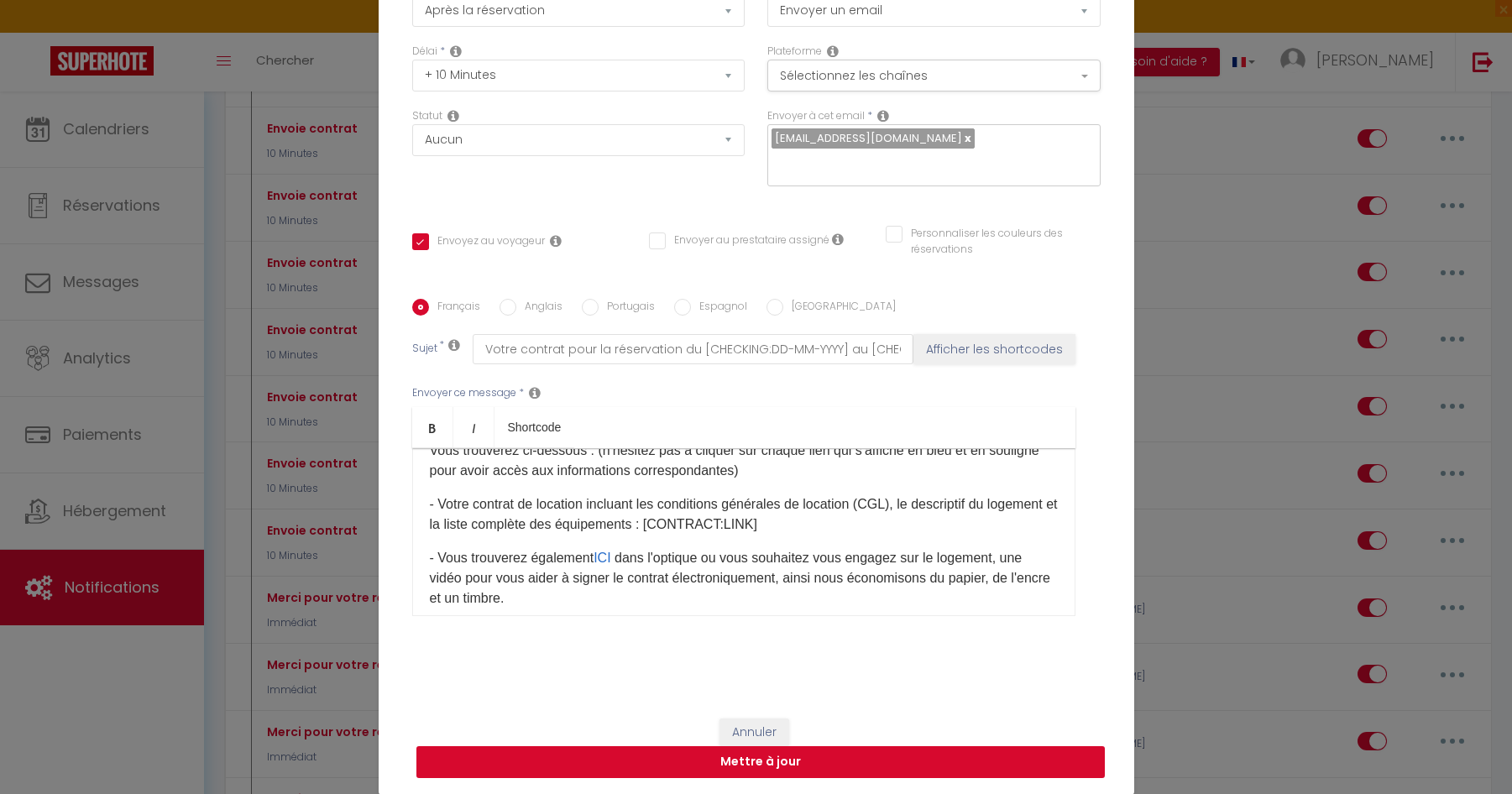
click at [803, 660] on button "Mettre à jour" at bounding box center [759, 761] width 688 height 32
checkbox input "true"
checkbox input "false"
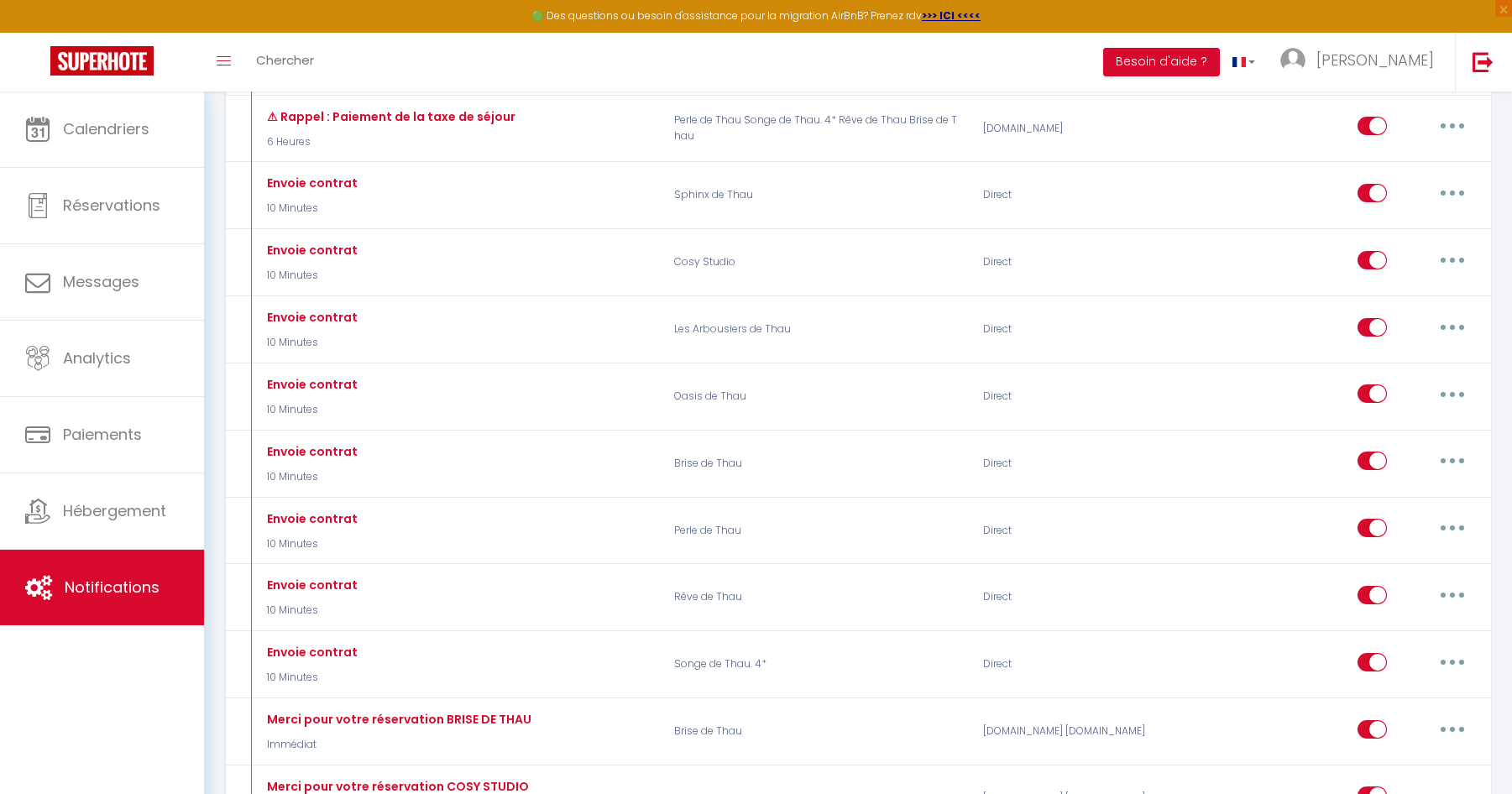
scroll to position [0, 0]
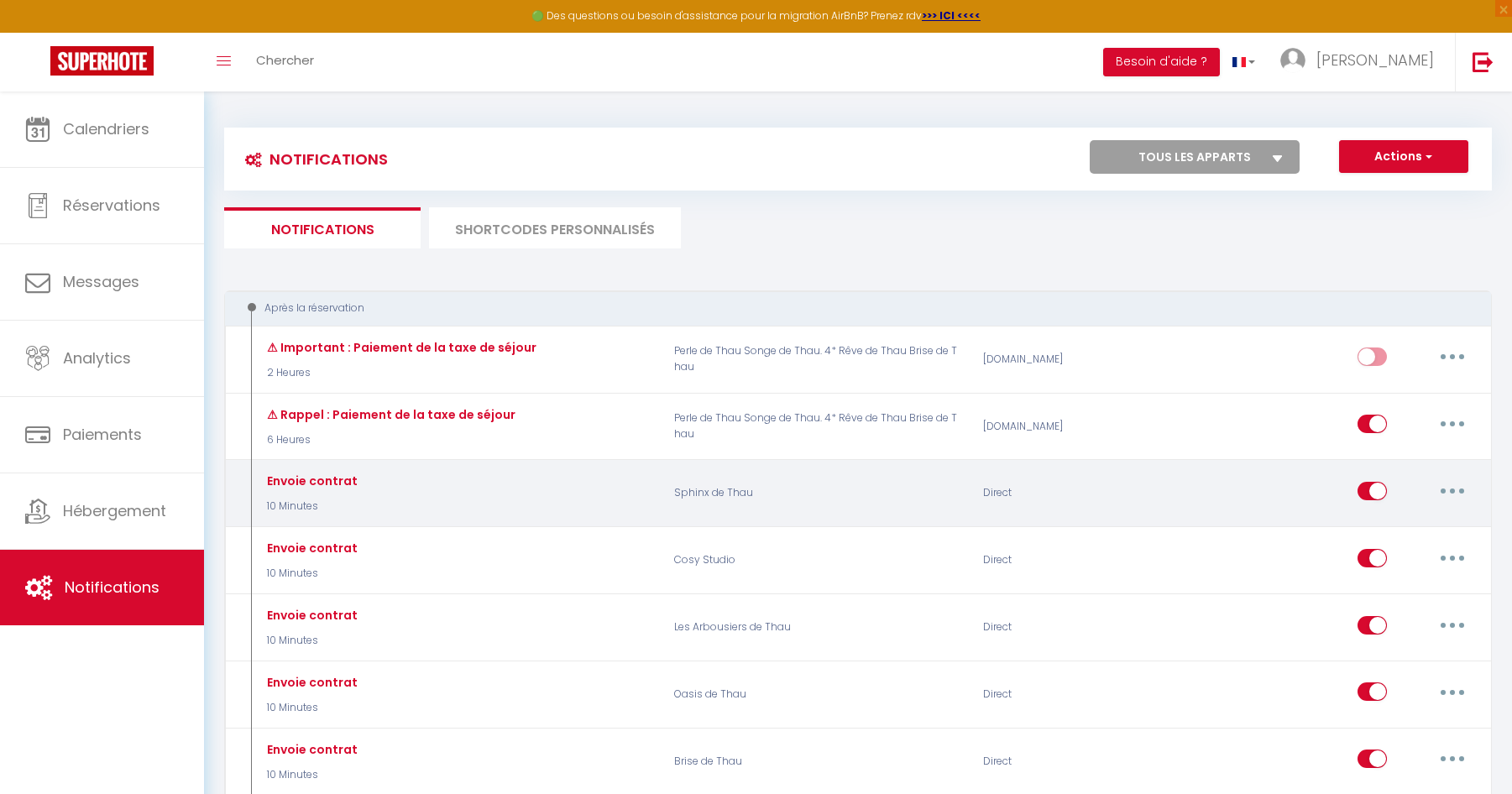
click at [1449, 489] on icon "button" at bounding box center [1451, 490] width 5 height 5
click at [1401, 532] on link "Editer" at bounding box center [1408, 529] width 124 height 29
type input "Envoie contrat"
select select "10 Minutes"
select select
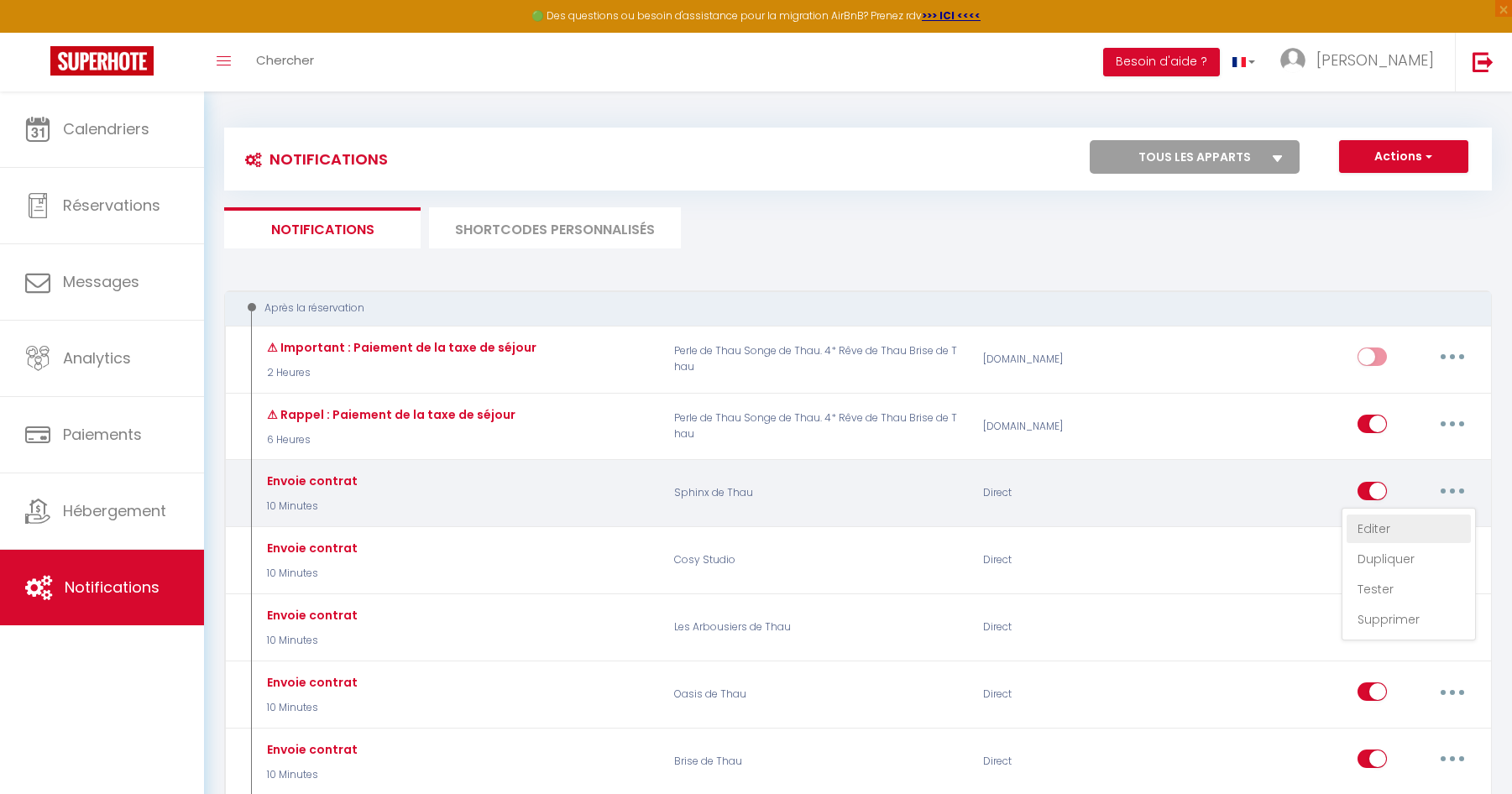
checkbox input "true"
checkbox input "false"
radio input "true"
type input "Votre contrat pour la réservation du [CHECKING:DD-MM-YYYY] au [CHECKOUT:DD-MM-Y…"
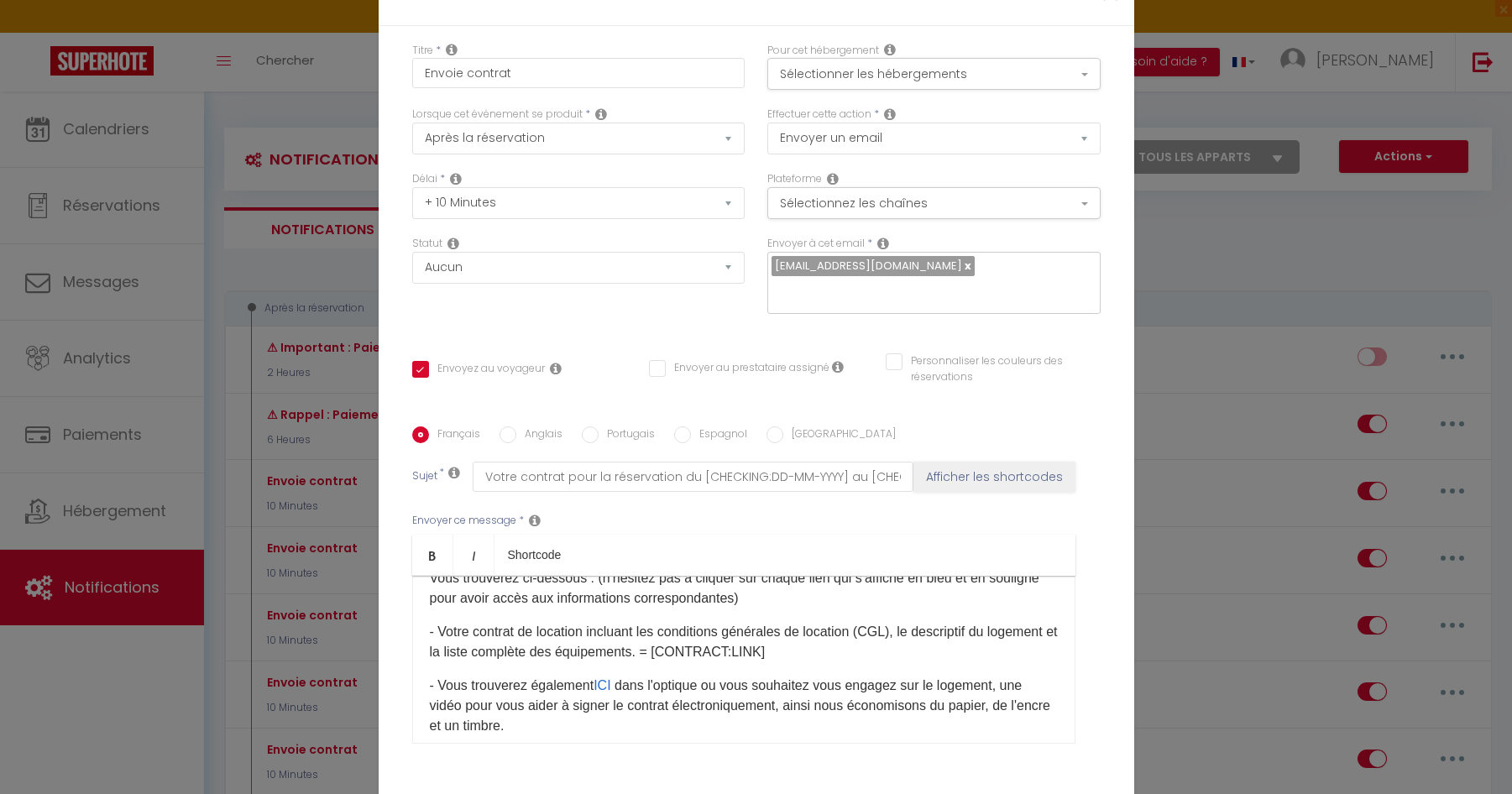
click at [1425, 555] on div "Modifier la notification × Titre * Envoie contrat Pour cet hébergement Sélectio…" at bounding box center [756, 397] width 1512 height 794
click at [1441, 556] on div "Modifier la notification × Titre * Envoie contrat Pour cet hébergement Sélectio…" at bounding box center [756, 397] width 1512 height 794
checkbox input "true"
checkbox input "false"
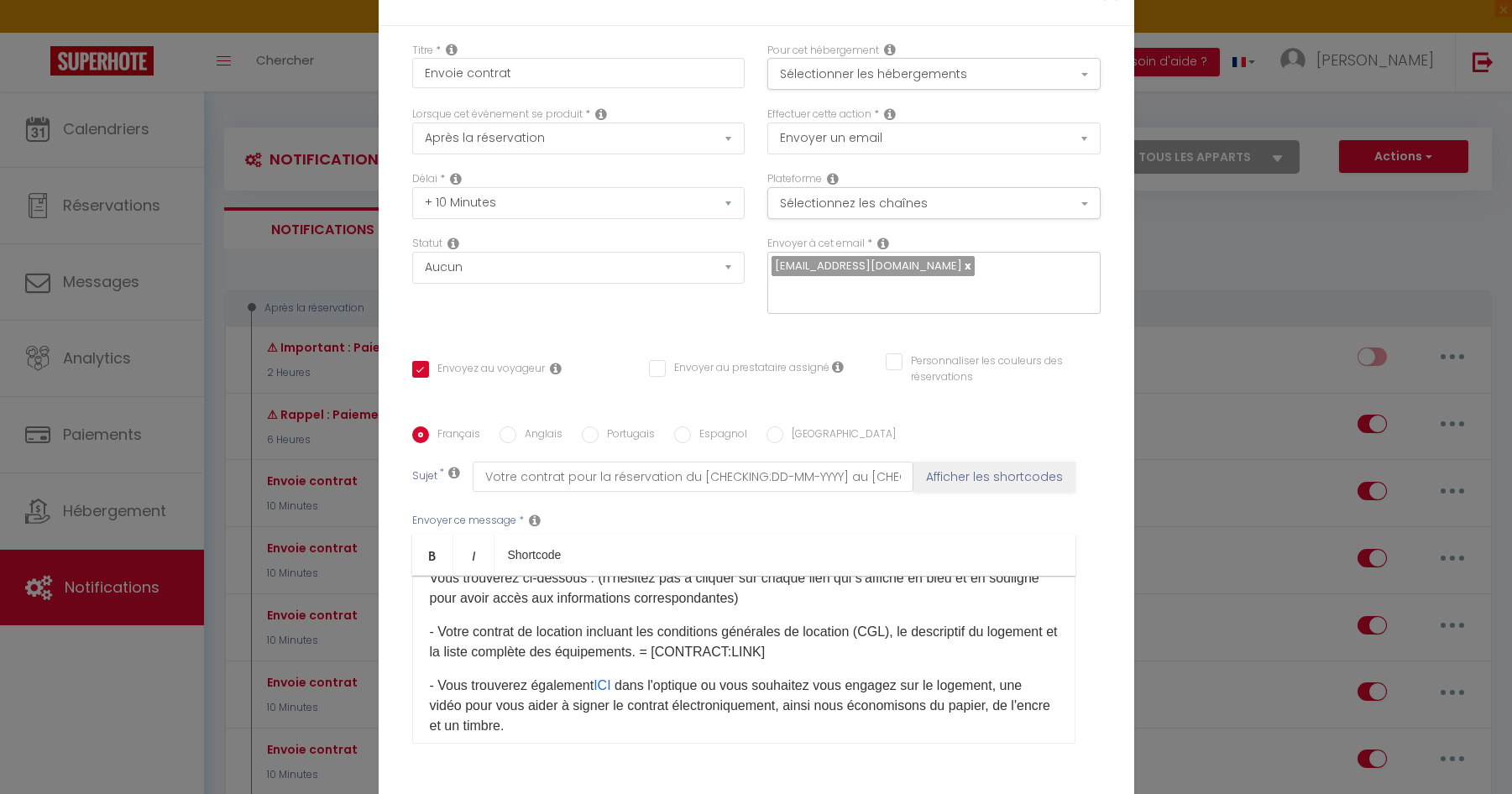
checkbox input "false"
select select
checkbox input "false"
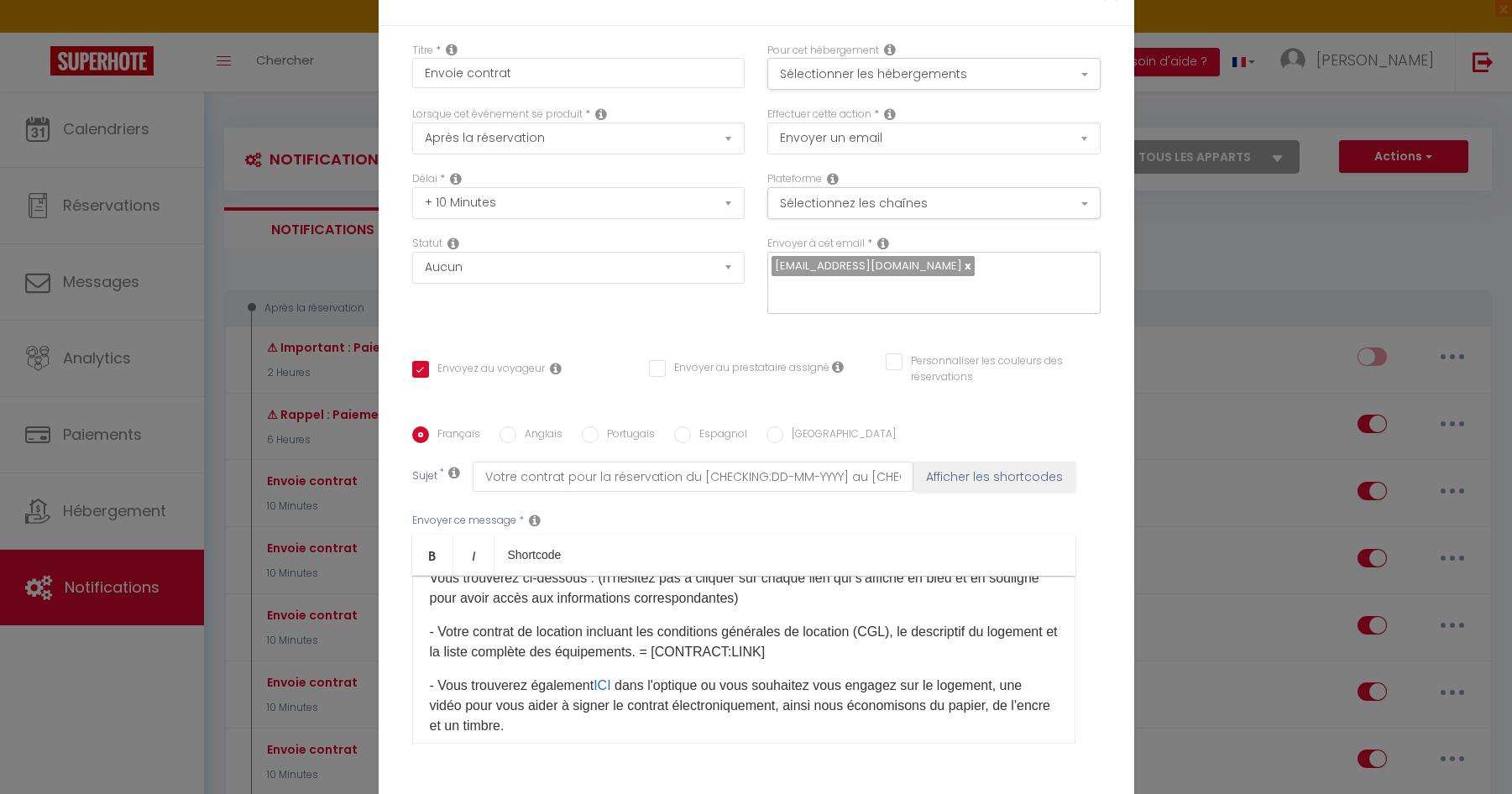
checkbox input "false"
radio input "false"
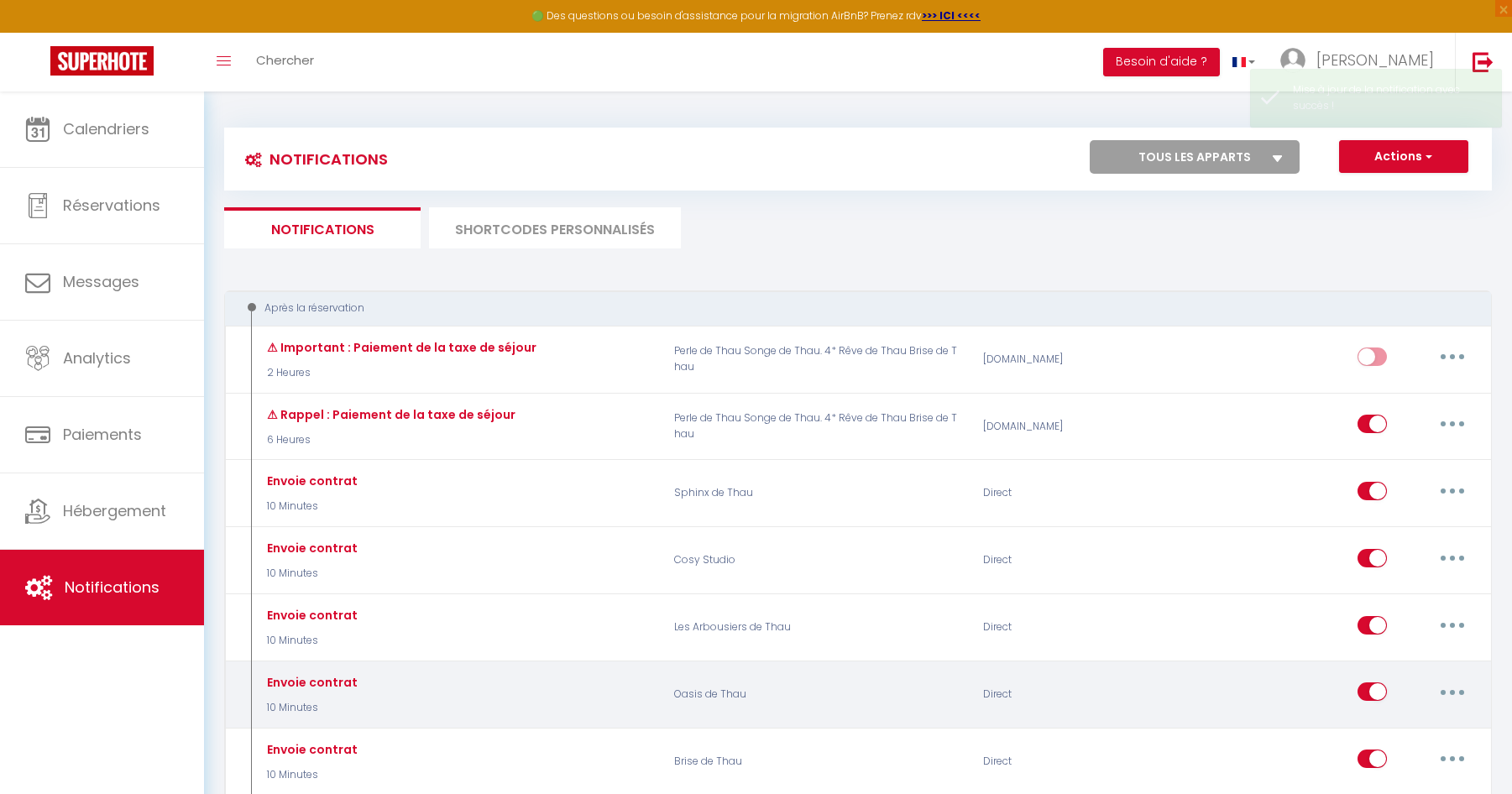
select select
checkbox input "false"
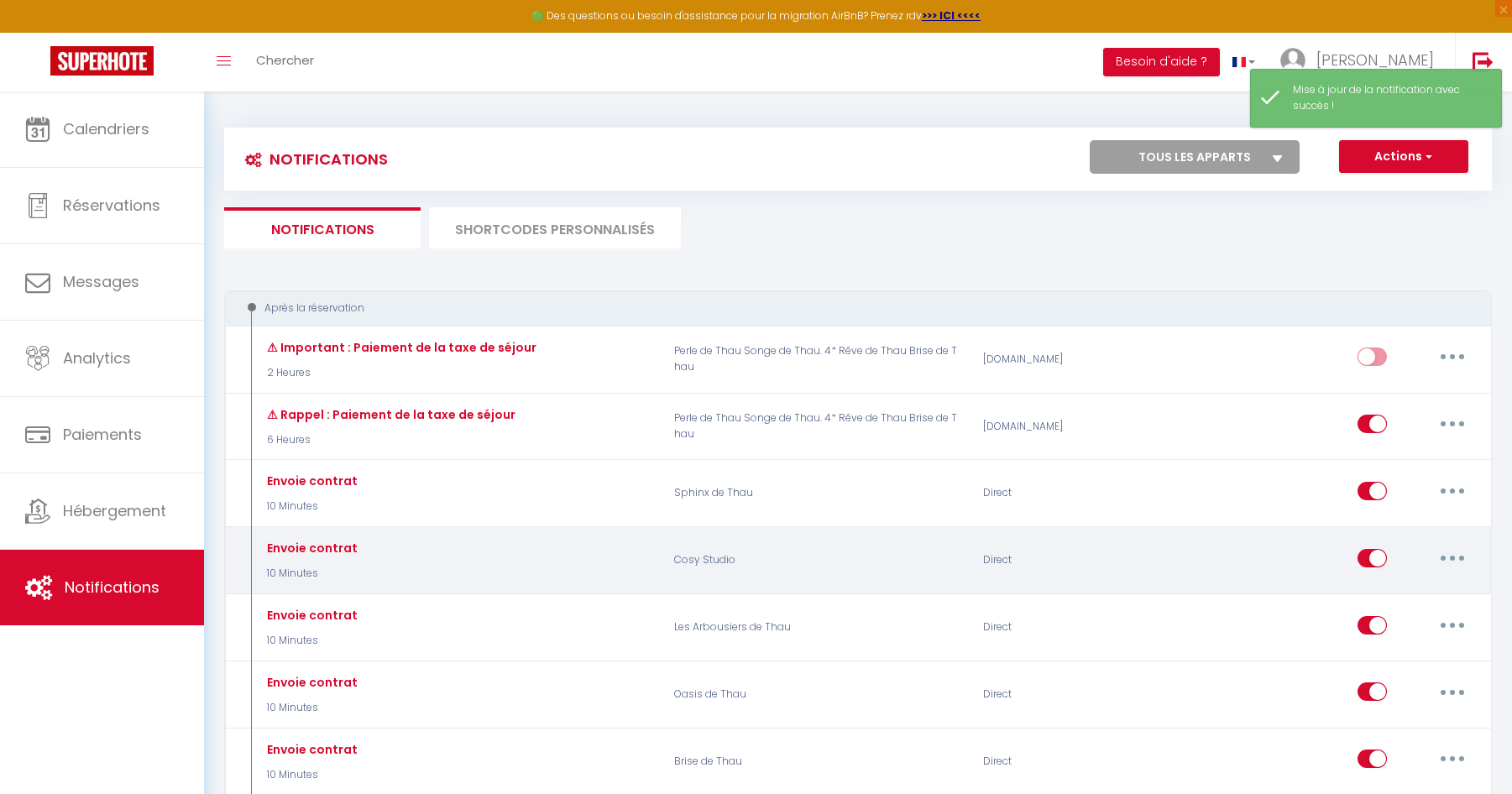
click at [1454, 557] on icon "button" at bounding box center [1451, 557] width 5 height 5
click at [1414, 603] on link "Editer" at bounding box center [1408, 596] width 124 height 29
type input "Envoie contrat"
select select "10 Minutes"
select select
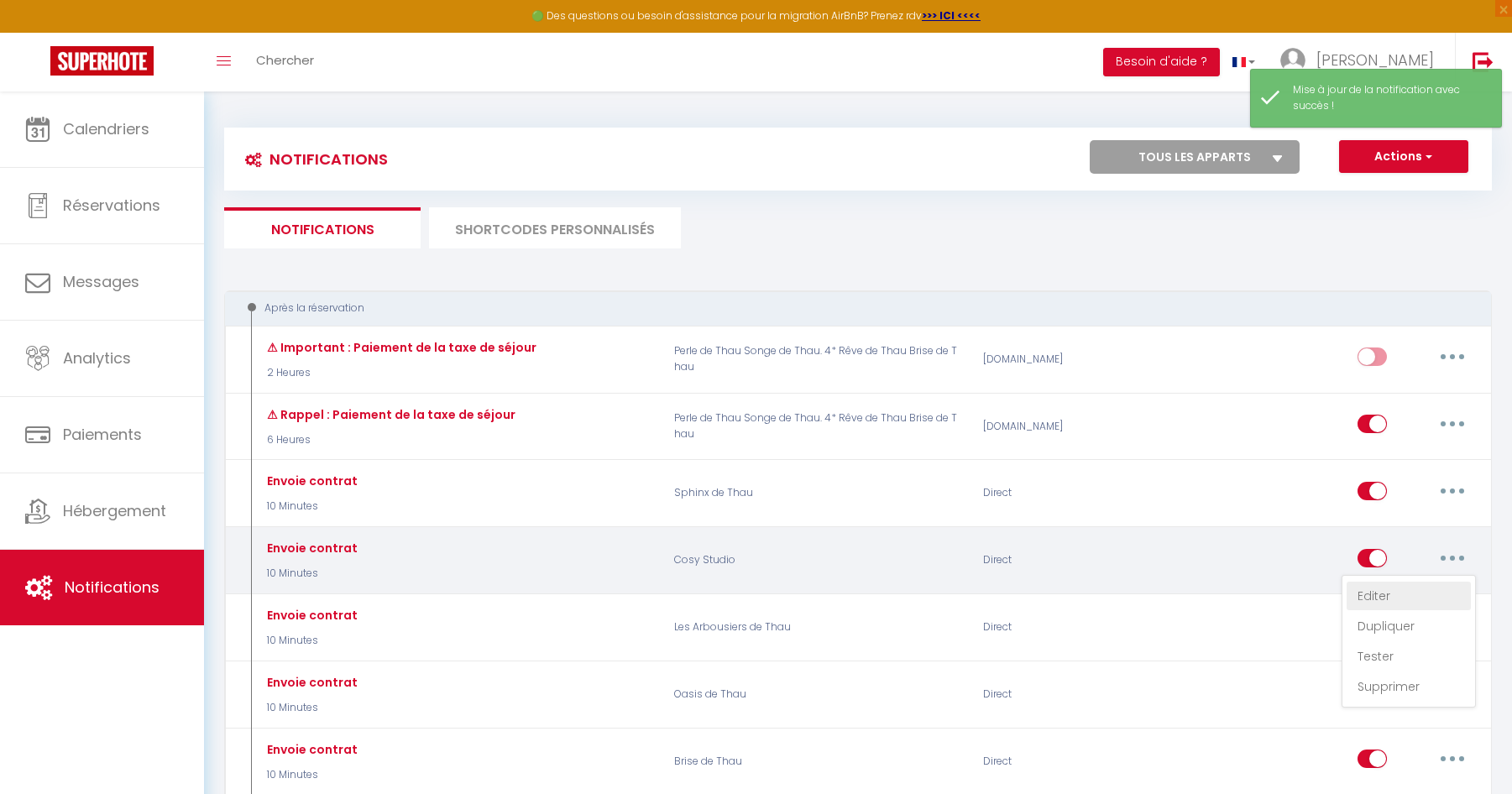
checkbox input "true"
checkbox input "false"
radio input "true"
type input "Votre contrat pour la réservation du [CHECKING:DD-MM-YYYY] au [CHECKOUT:DD-MM-Y…"
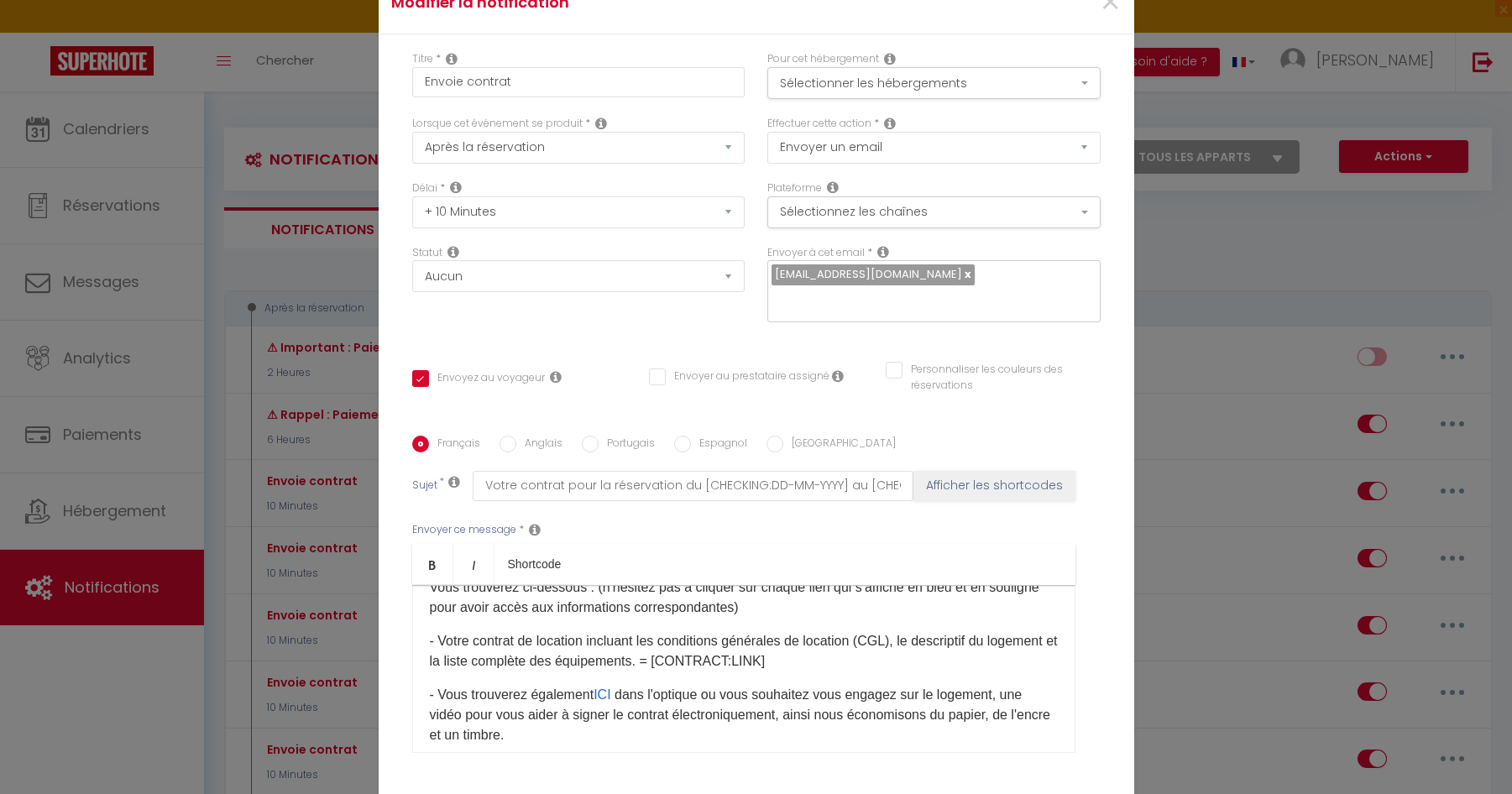
checkbox input "true"
checkbox input "false"
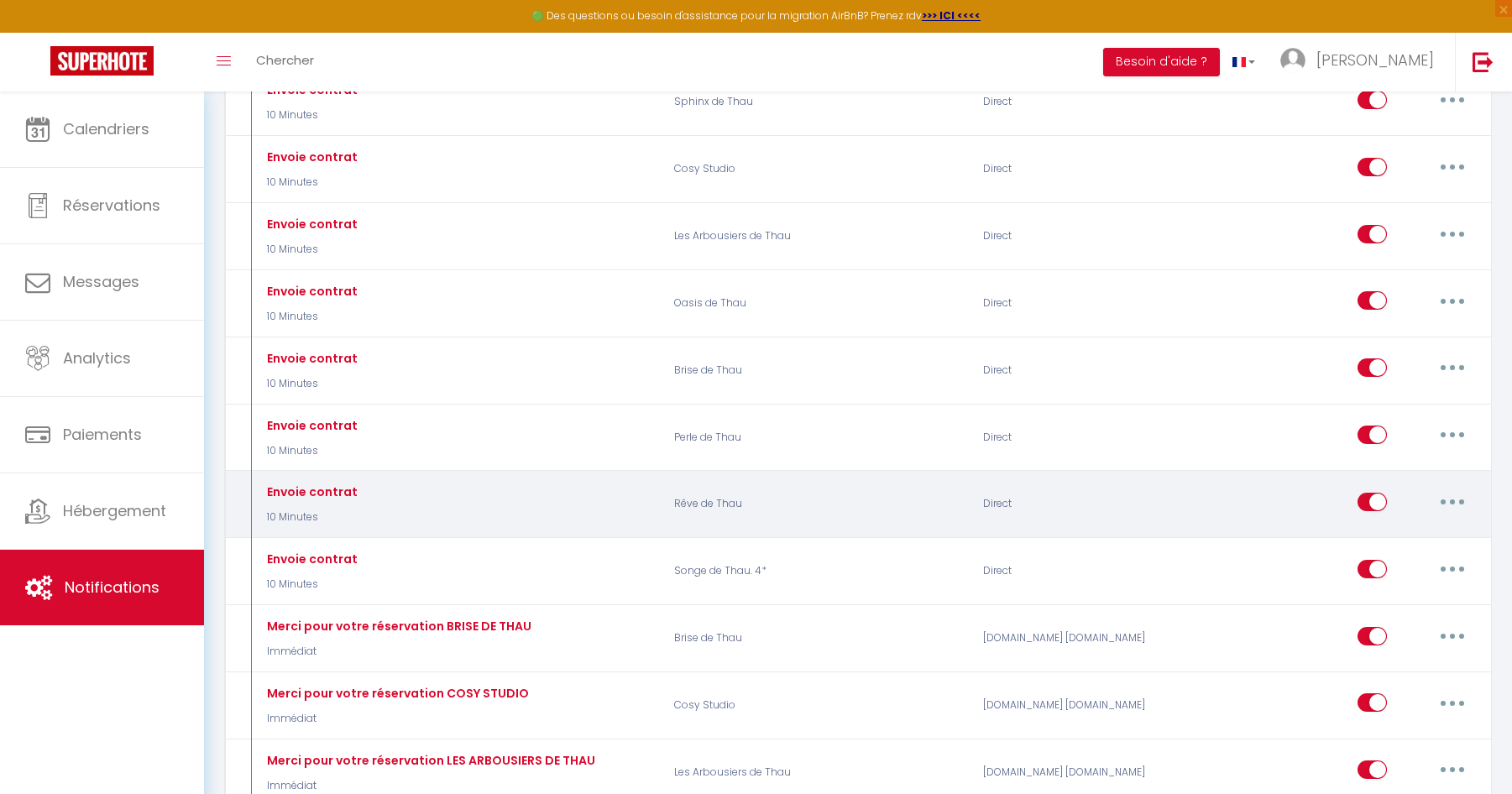
scroll to position [420, 0]
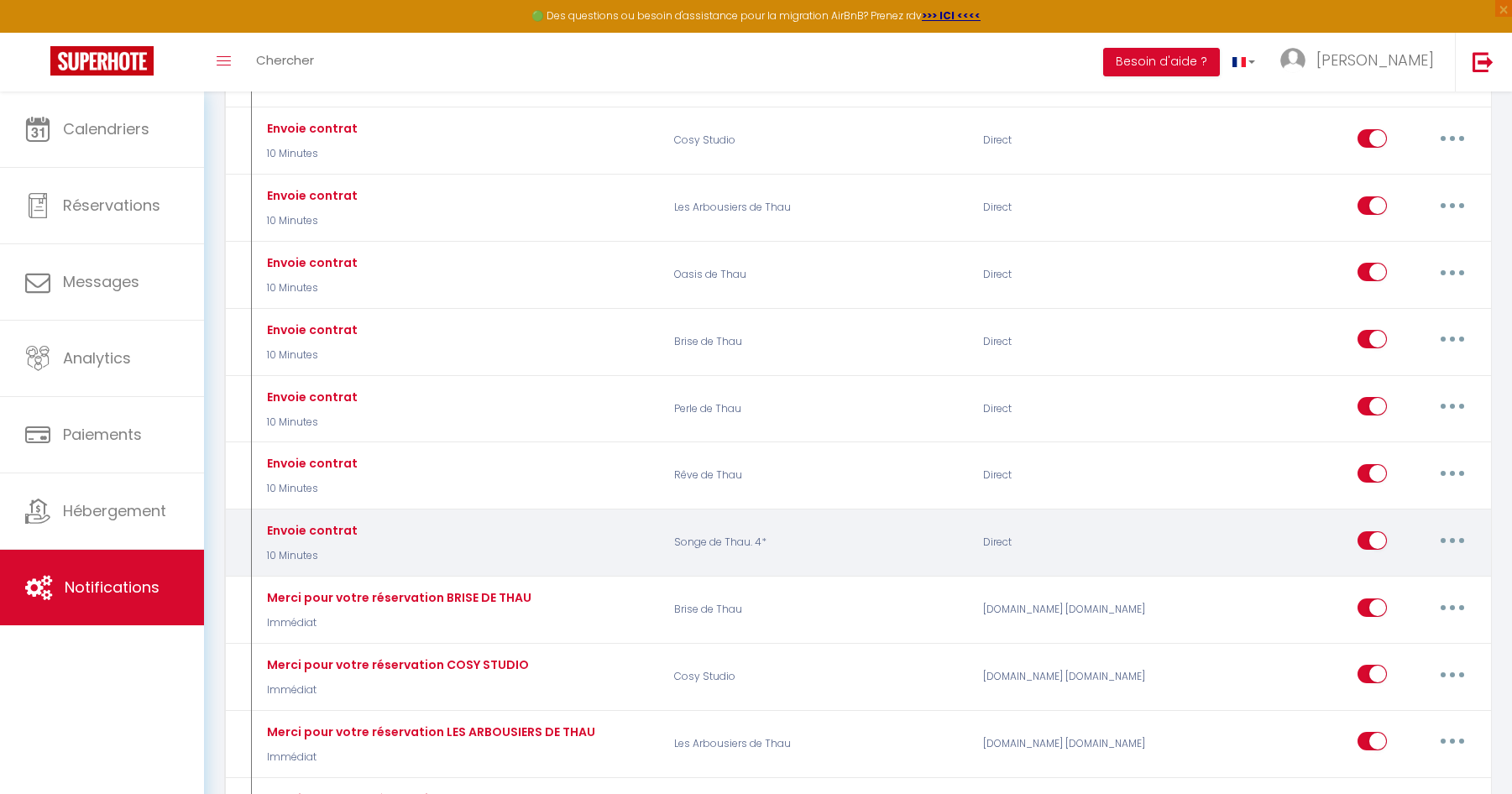
click at [1452, 541] on icon "button" at bounding box center [1451, 540] width 5 height 5
click at [1382, 579] on link "Editer" at bounding box center [1408, 578] width 124 height 29
type input "Envoie contrat"
select select "10 Minutes"
select select
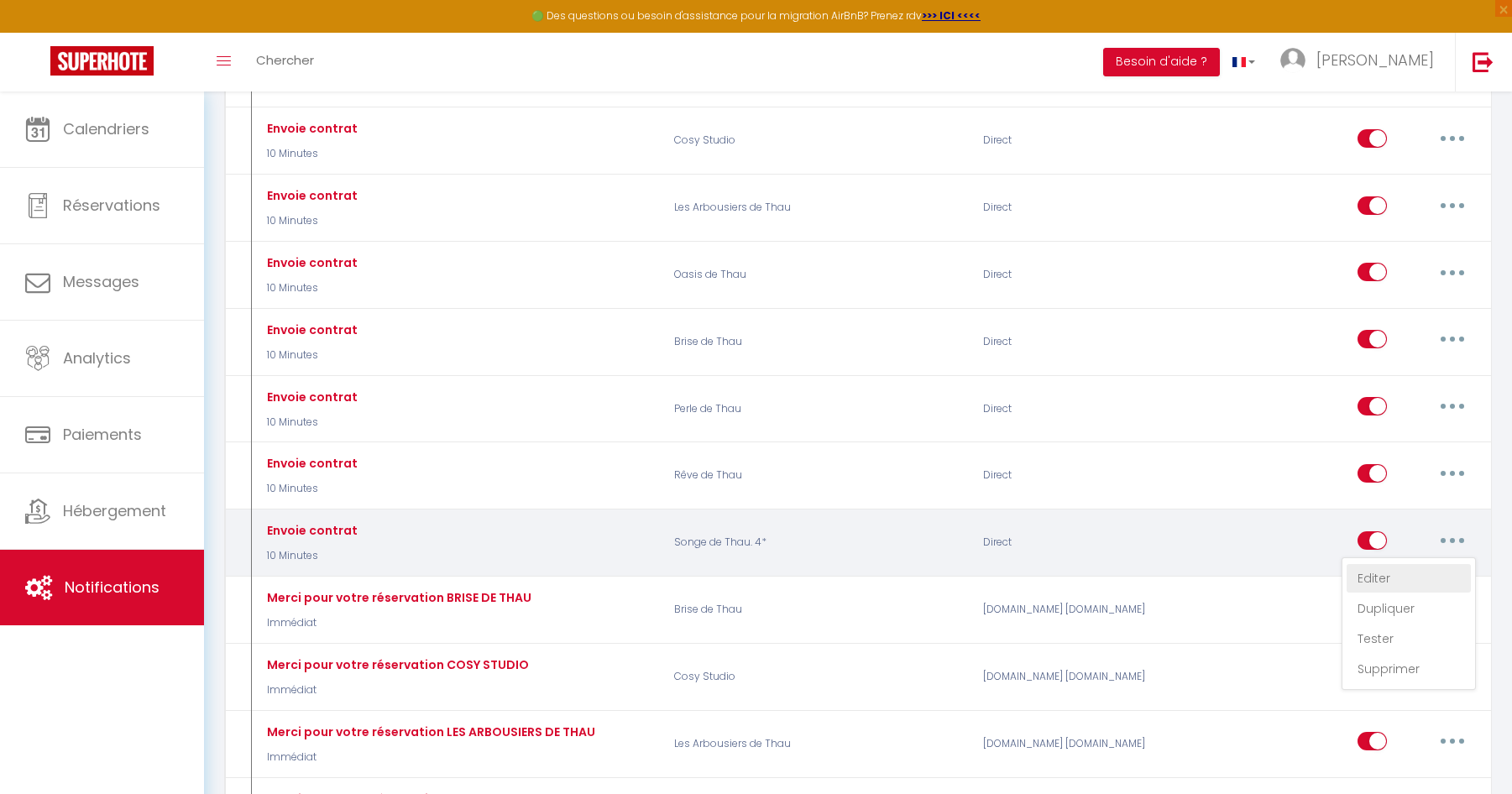
checkbox input "true"
checkbox input "false"
radio input "true"
type input "Votre contrat pour la réservation du [CHECKING:DD-MM-YYYY] au [CHECKOUT:DD-MM-Y…"
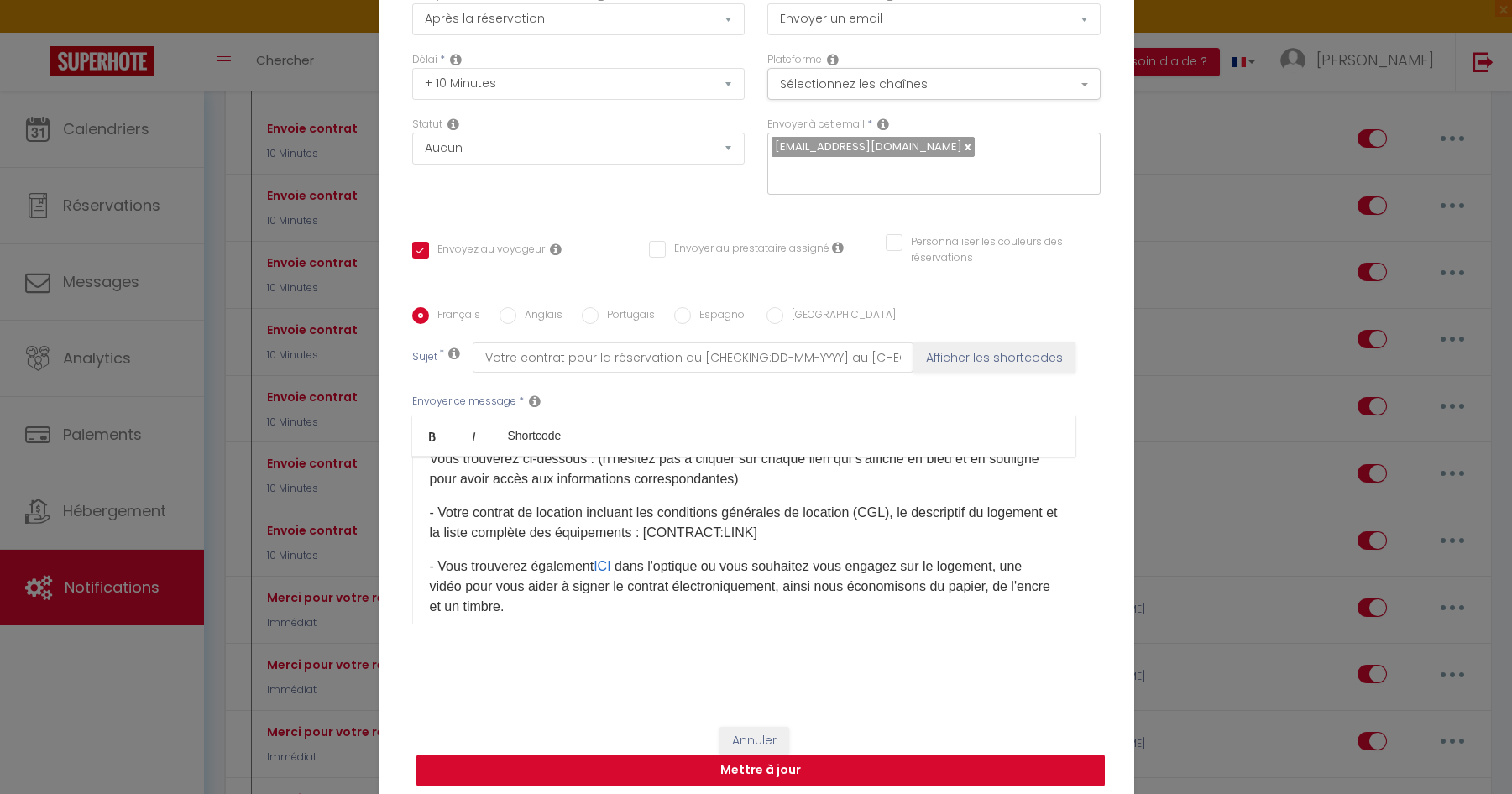
click at [840, 660] on button "Mettre à jour" at bounding box center [759, 770] width 688 height 32
checkbox input "true"
checkbox input "false"
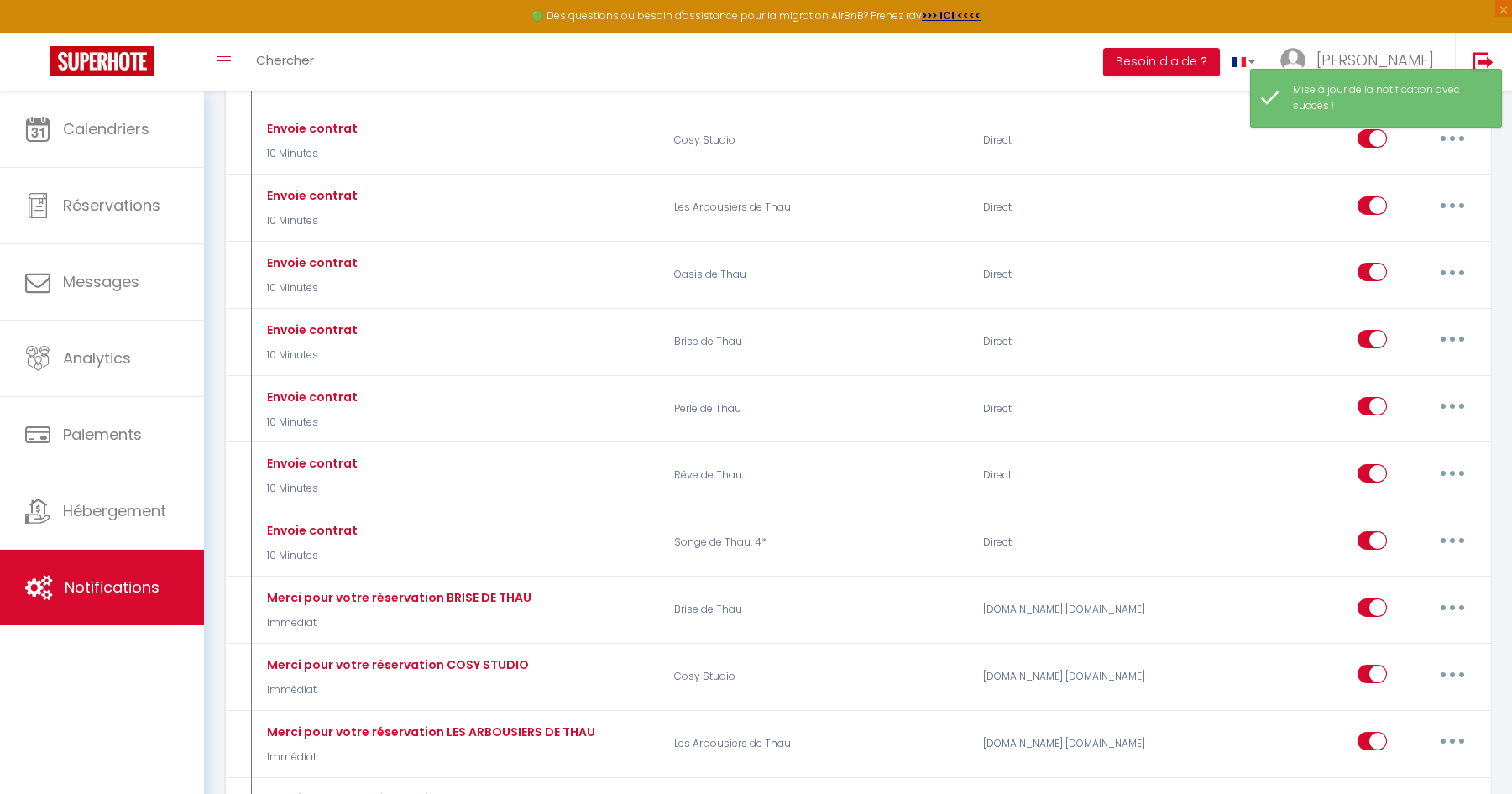
scroll to position [0, 0]
